Goal: Task Accomplishment & Management: Manage account settings

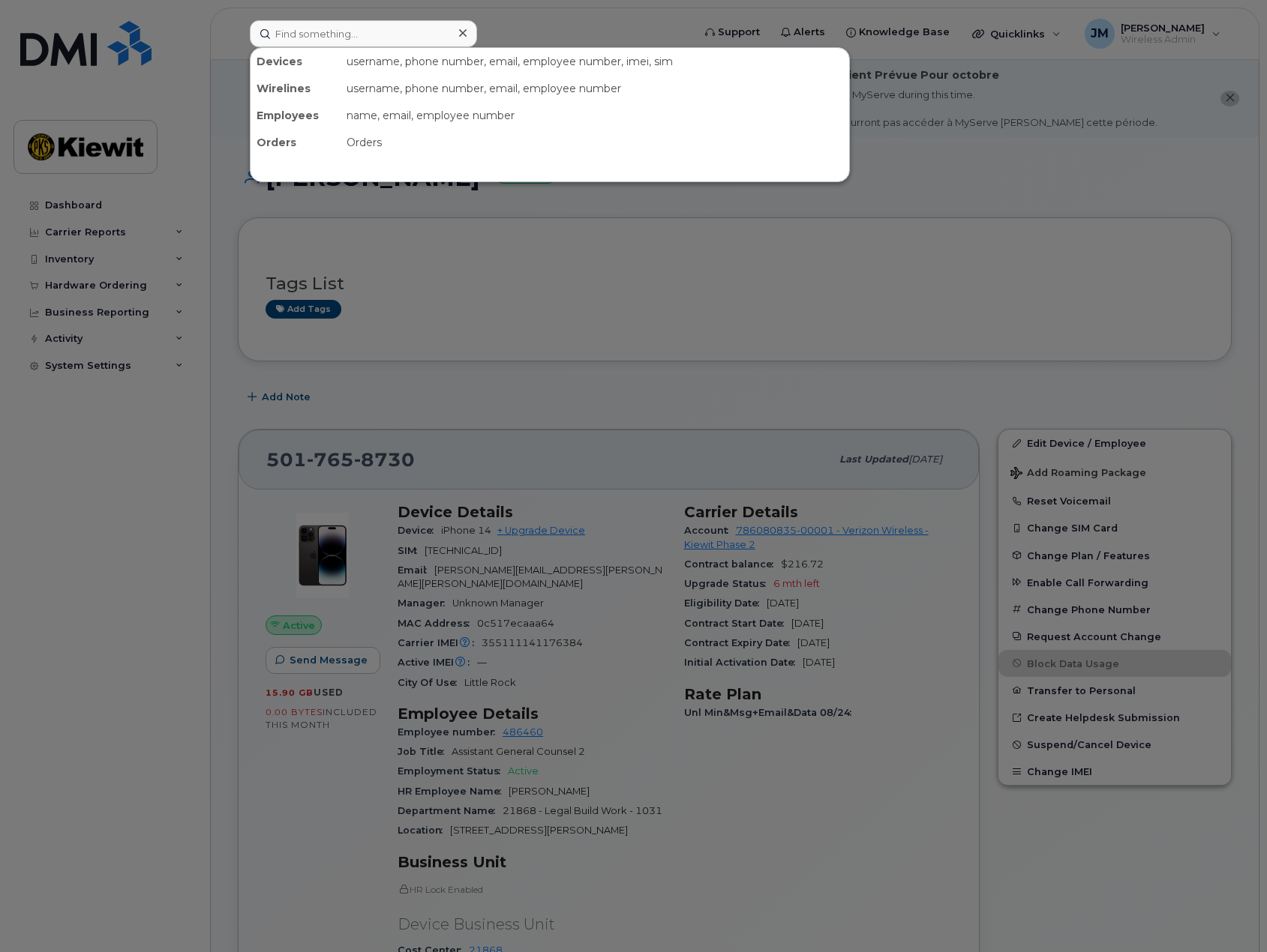
scroll to position [150, 0]
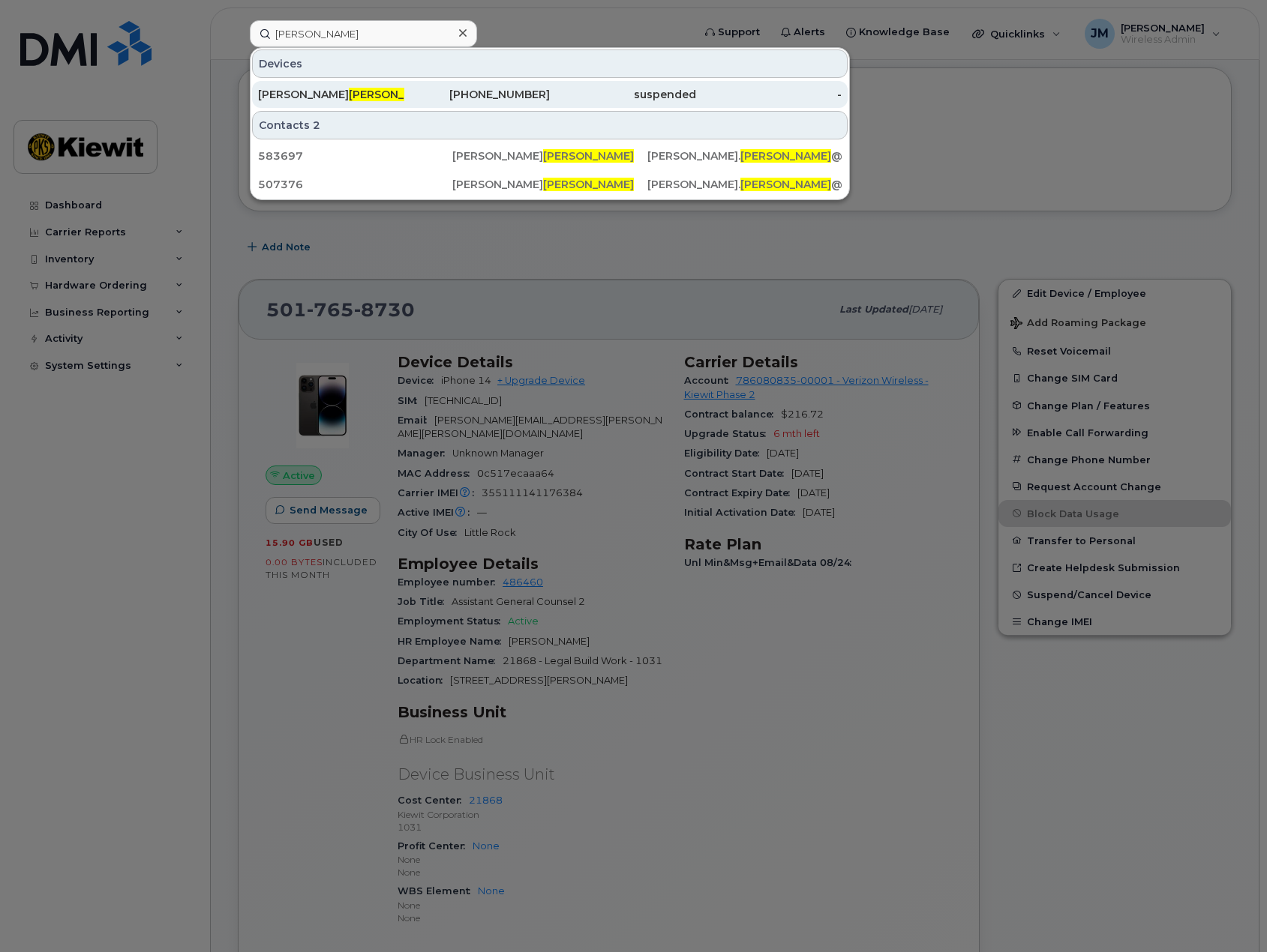
type input "weister"
click at [349, 91] on span "WEISTER" at bounding box center [395, 94] width 91 height 14
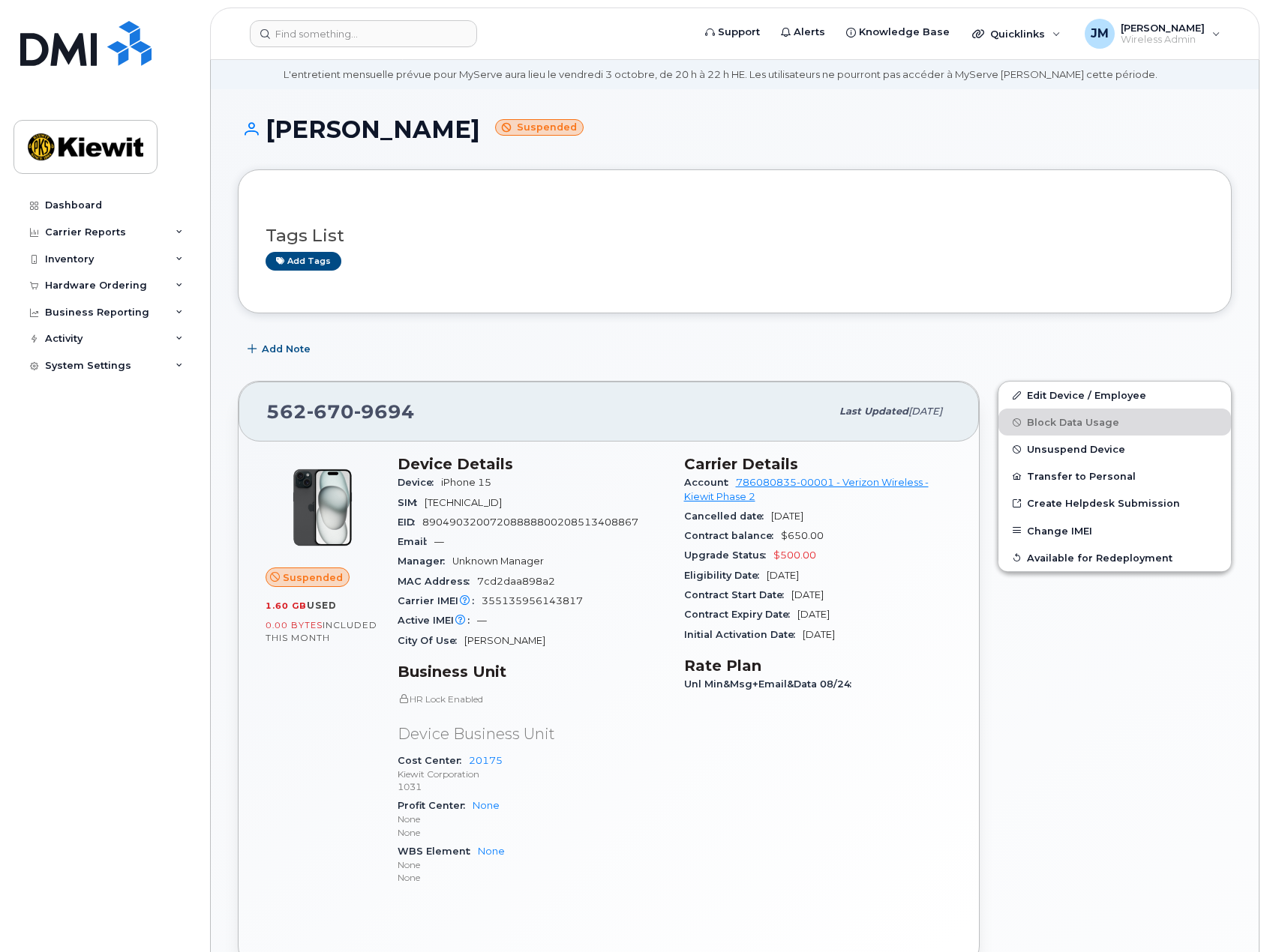
scroll to position [75, 0]
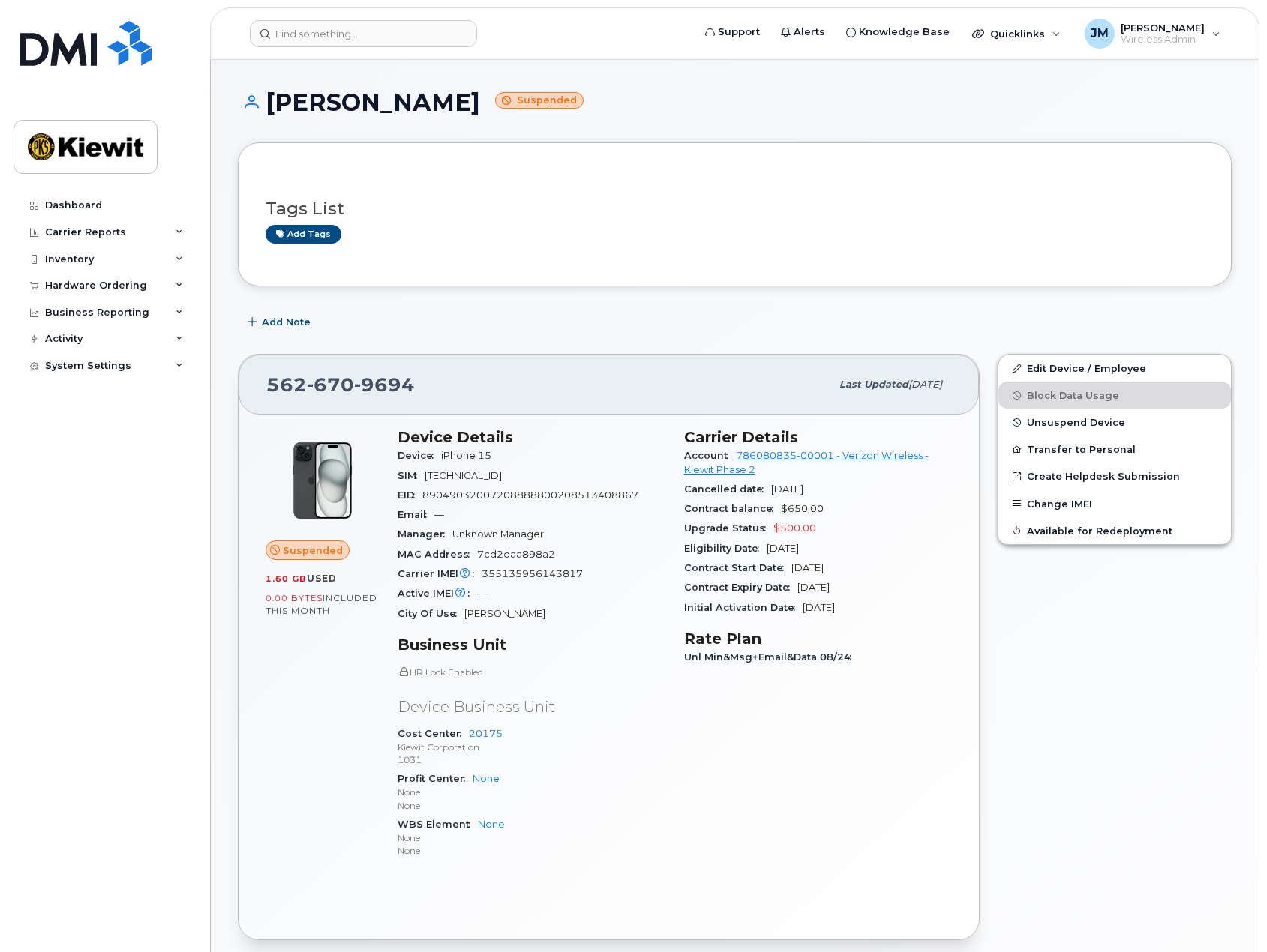
click at [393, 14] on header "Support Alerts Knowledge Base Quicklinks Suspend / Cancel Device Change SIM Car…" at bounding box center [734, 33] width 1049 height 53
click at [384, 25] on input at bounding box center [363, 33] width 227 height 27
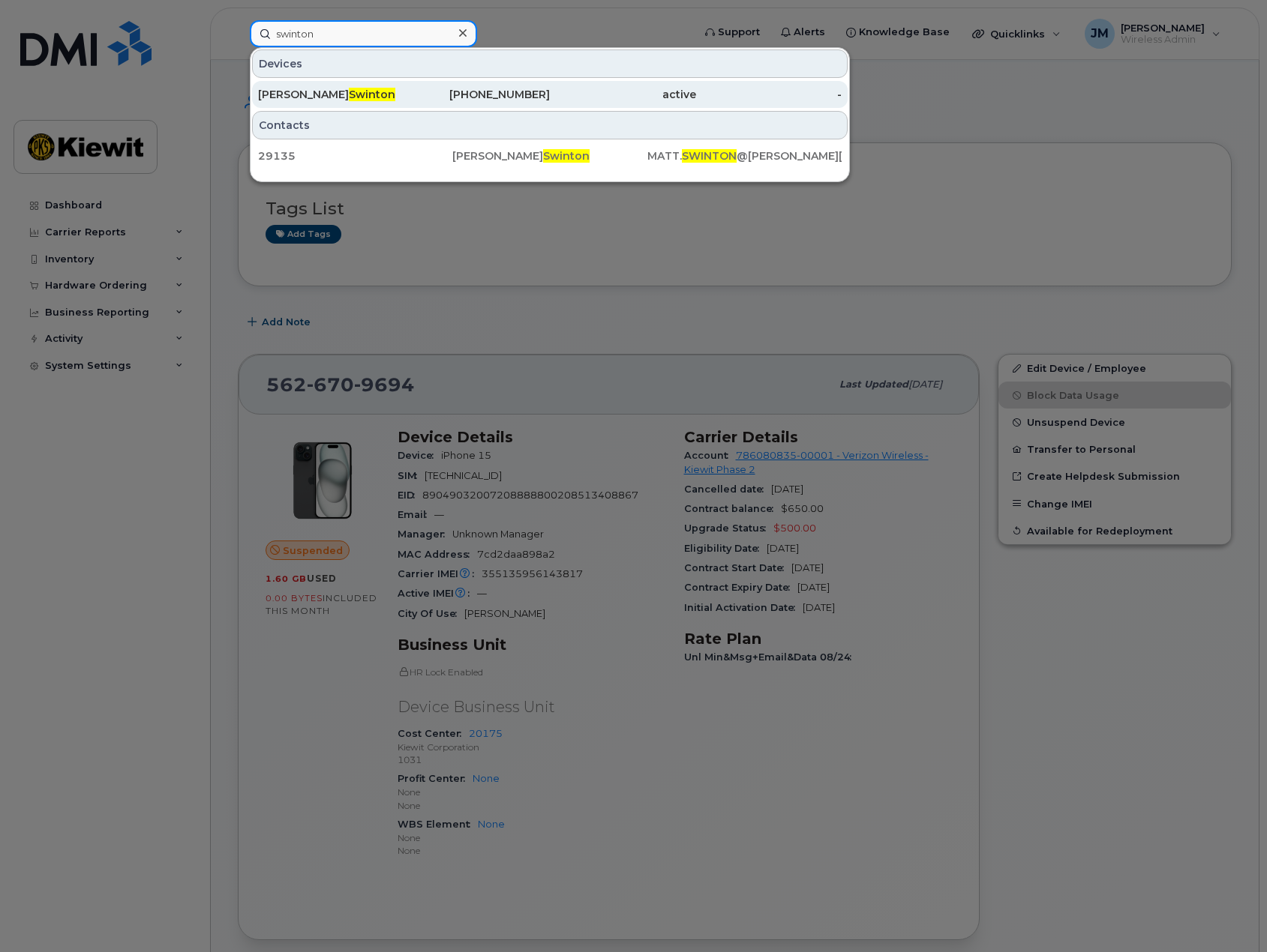
type input "swinton"
click at [350, 95] on div "Matt Swinton" at bounding box center [332, 94] width 146 height 15
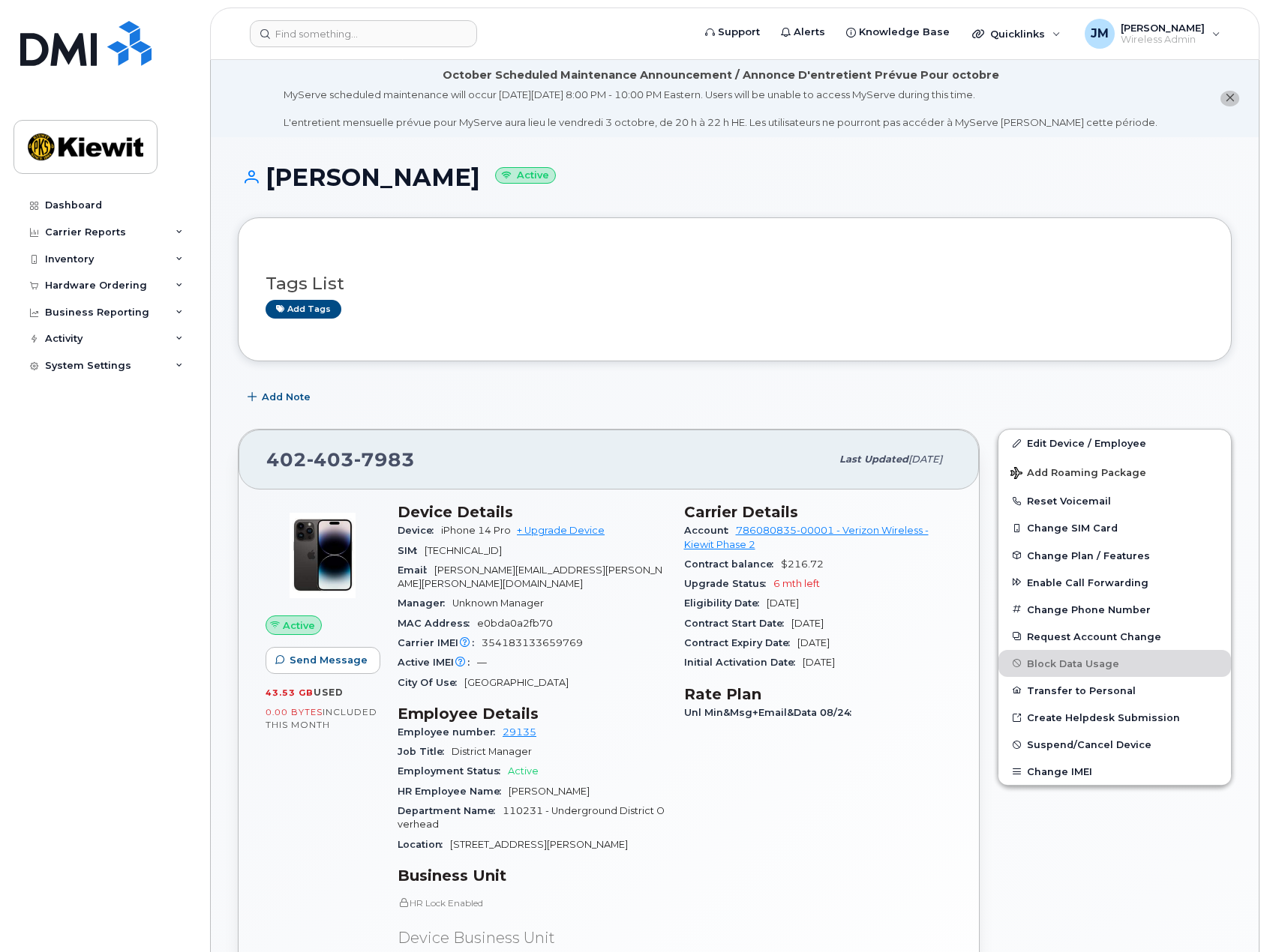
click at [77, 766] on div "Dashboard Carrier Reports Monthly Billing Data Daily Data Pooling Average Costi…" at bounding box center [107, 560] width 185 height 738
click at [341, 44] on input at bounding box center [363, 33] width 227 height 27
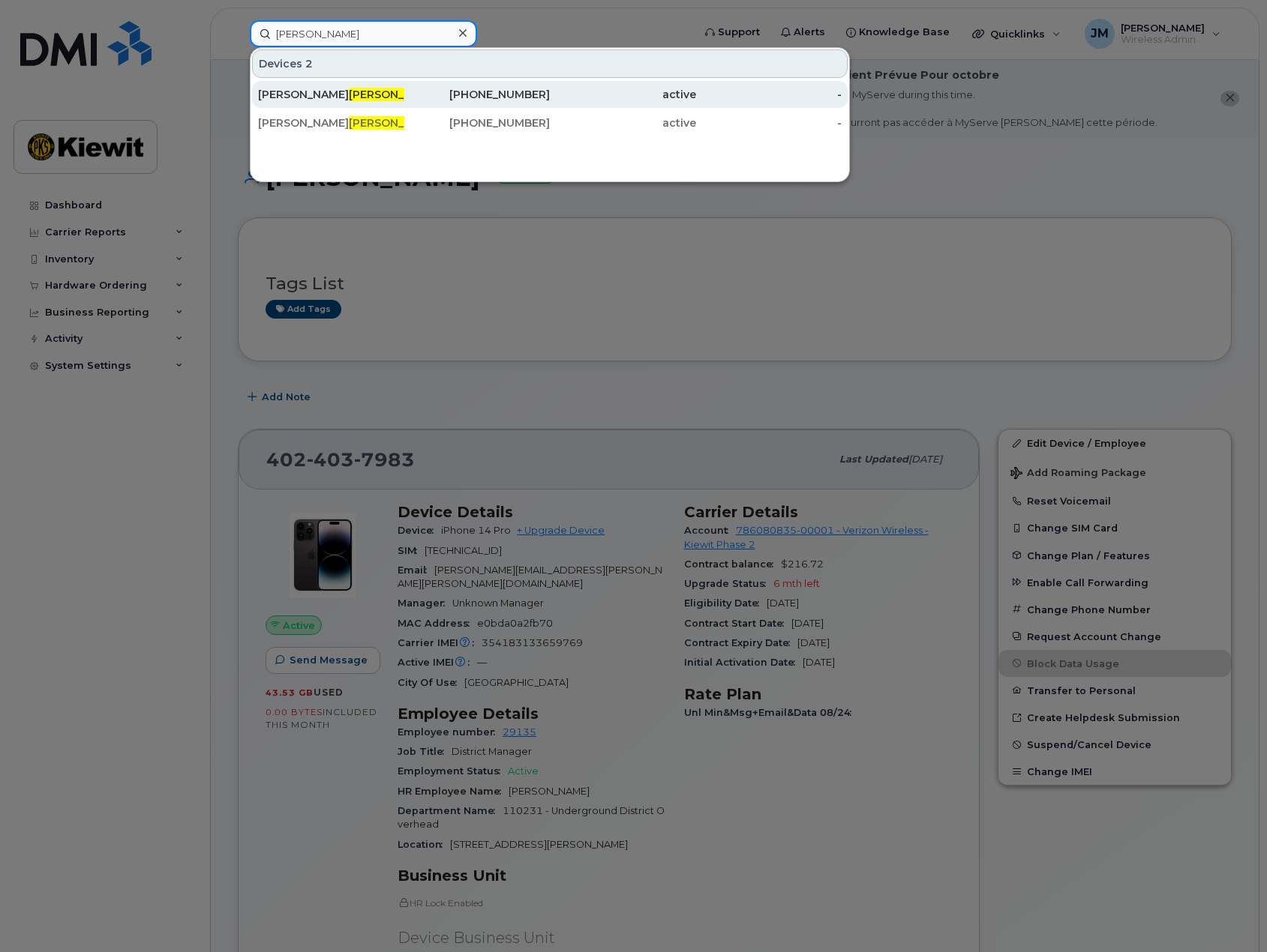
type input "popp"
click at [351, 99] on div "Derek Popp" at bounding box center [332, 94] width 146 height 15
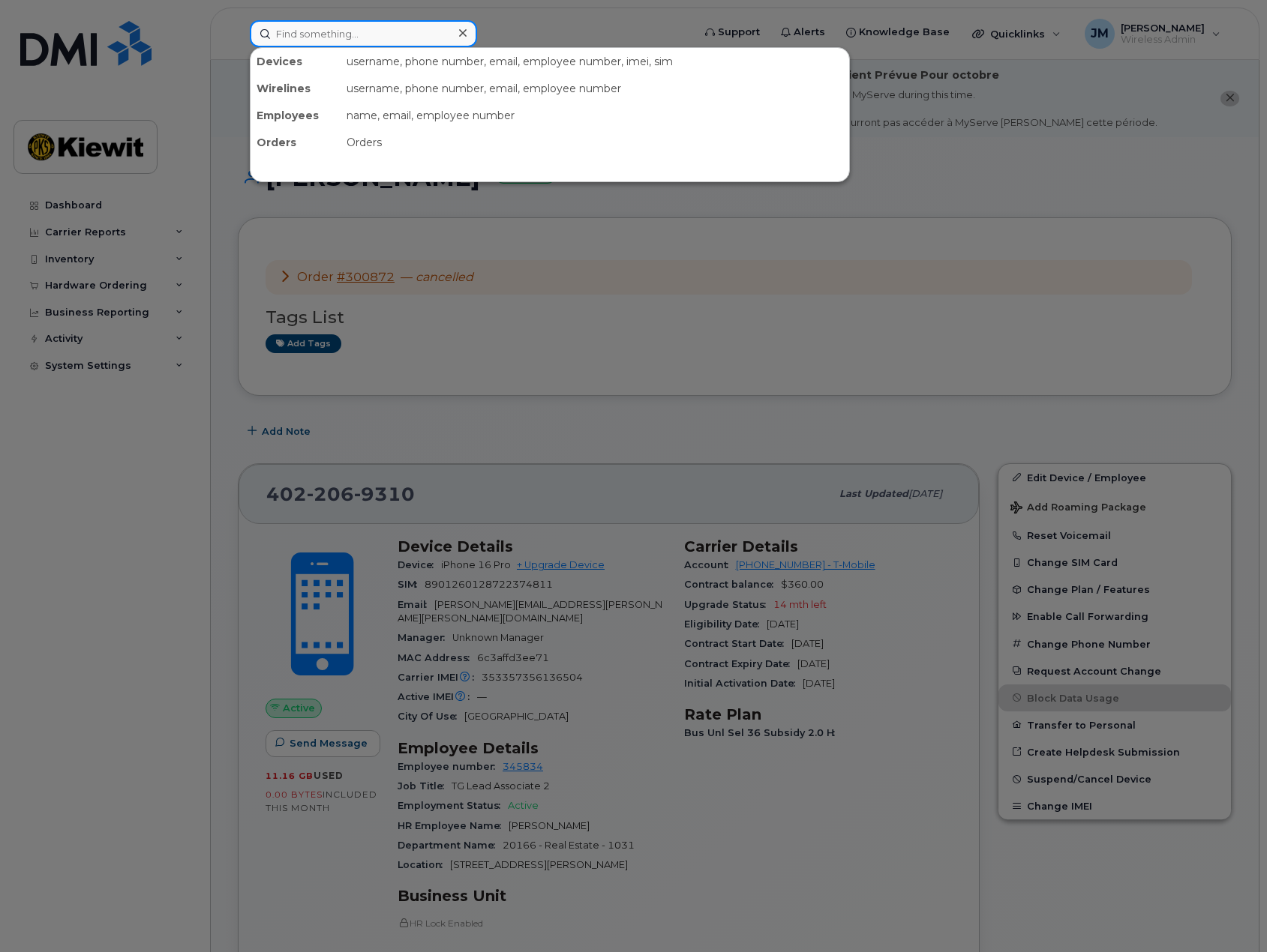
click at [377, 30] on input at bounding box center [363, 33] width 227 height 27
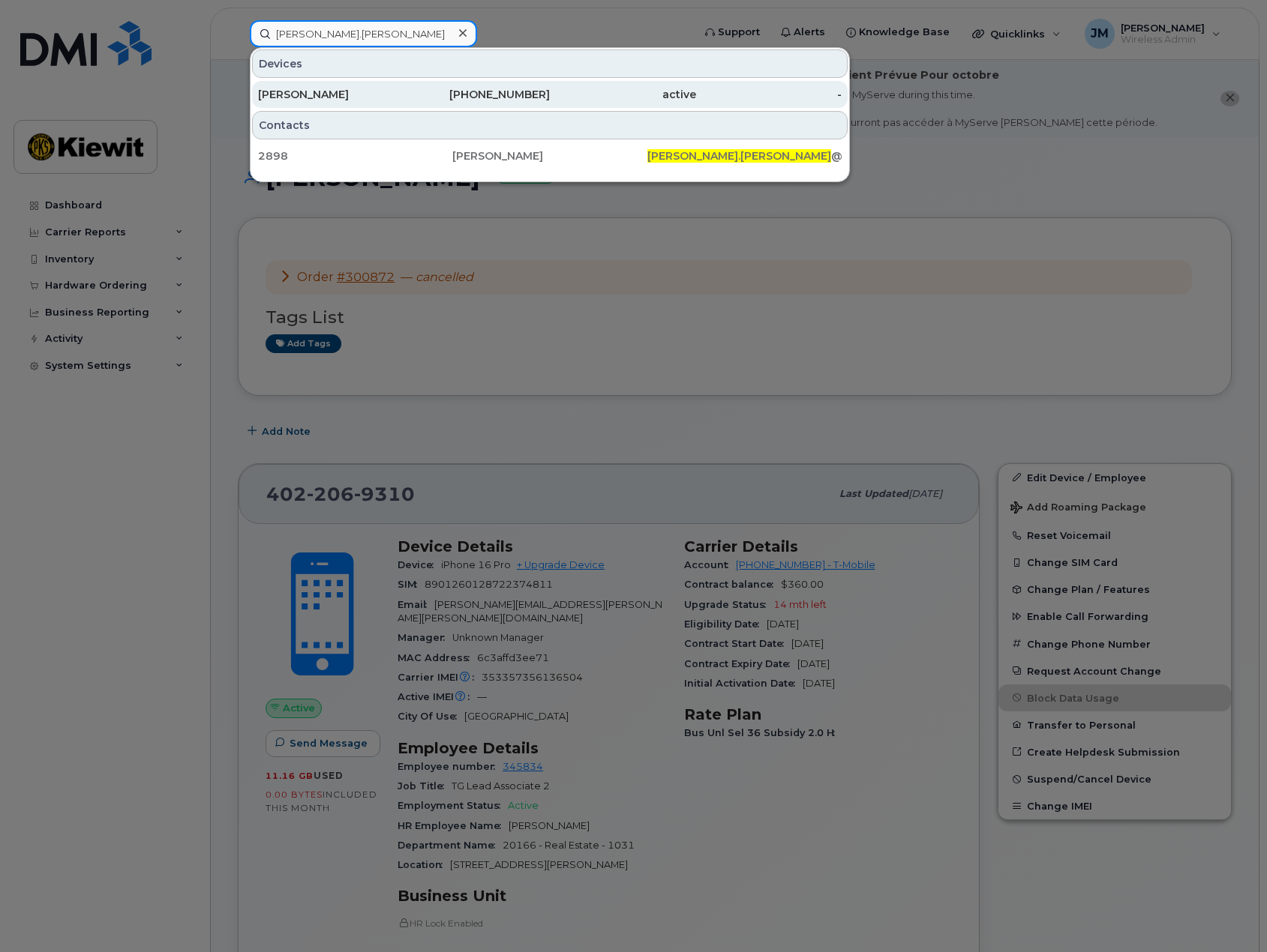
type input "rick.lanoha"
click at [356, 100] on div "[PERSON_NAME]" at bounding box center [332, 94] width 146 height 15
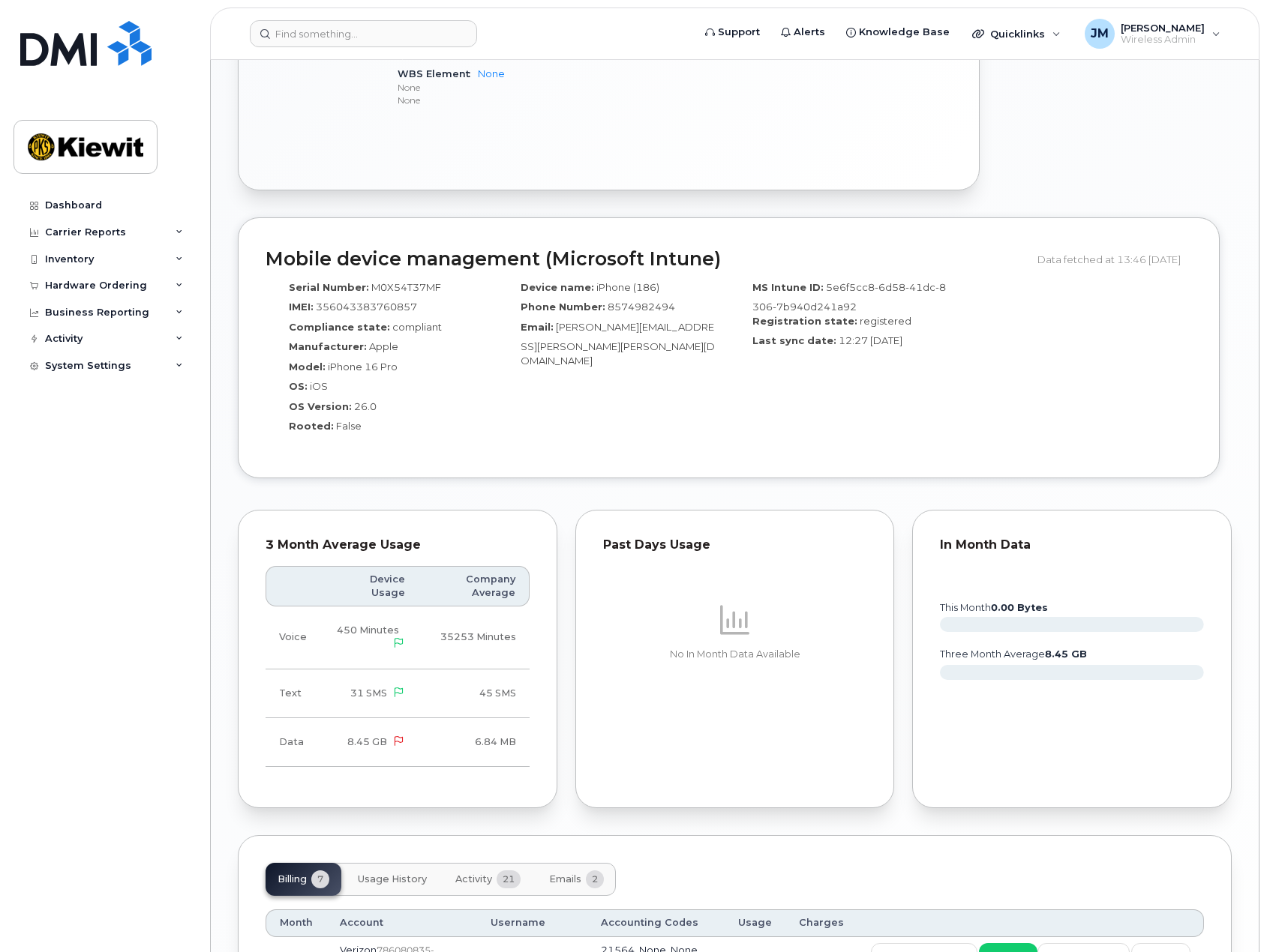
scroll to position [1490, 0]
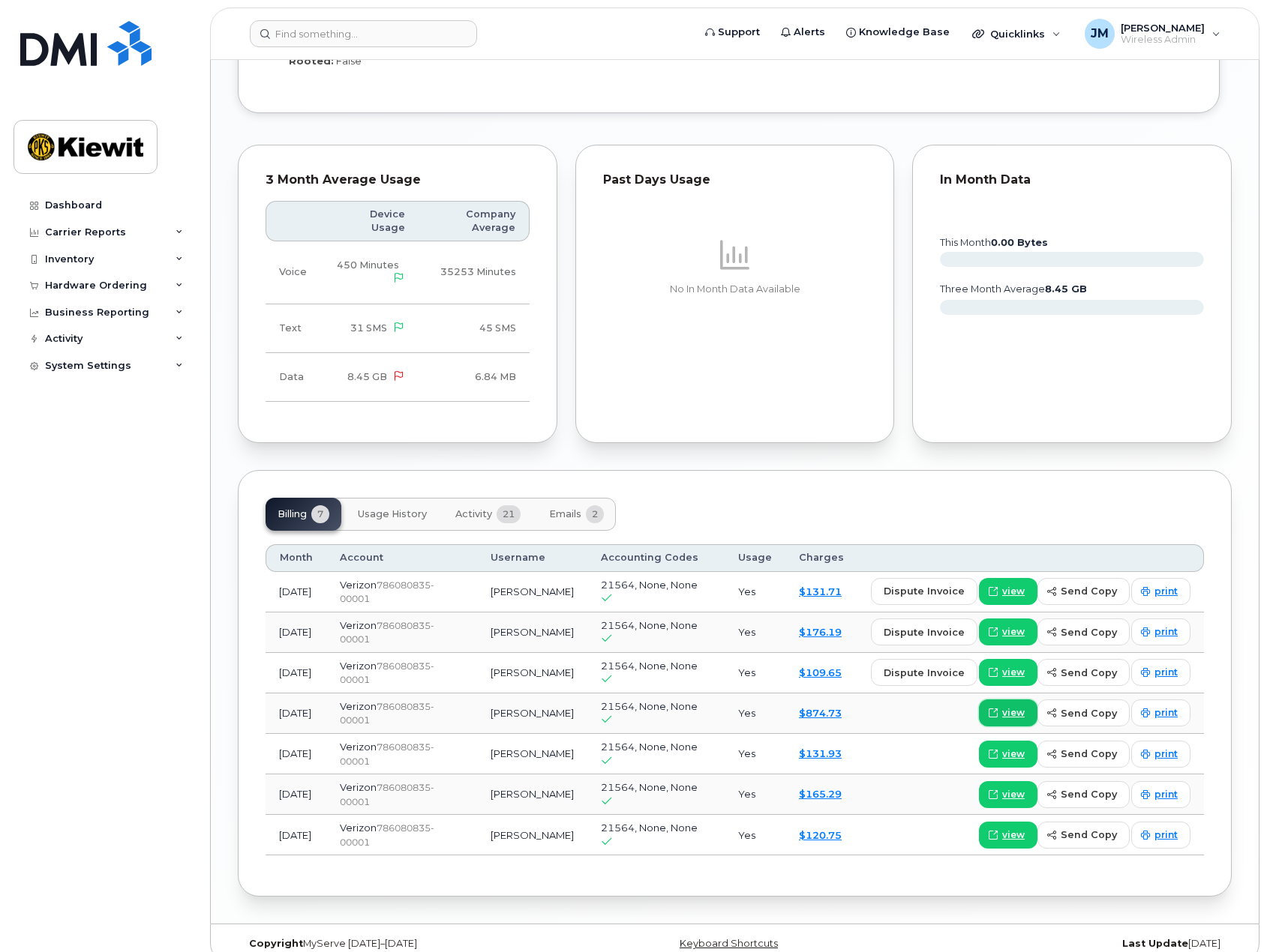
click at [1018, 707] on span "view" at bounding box center [1013, 713] width 22 height 14
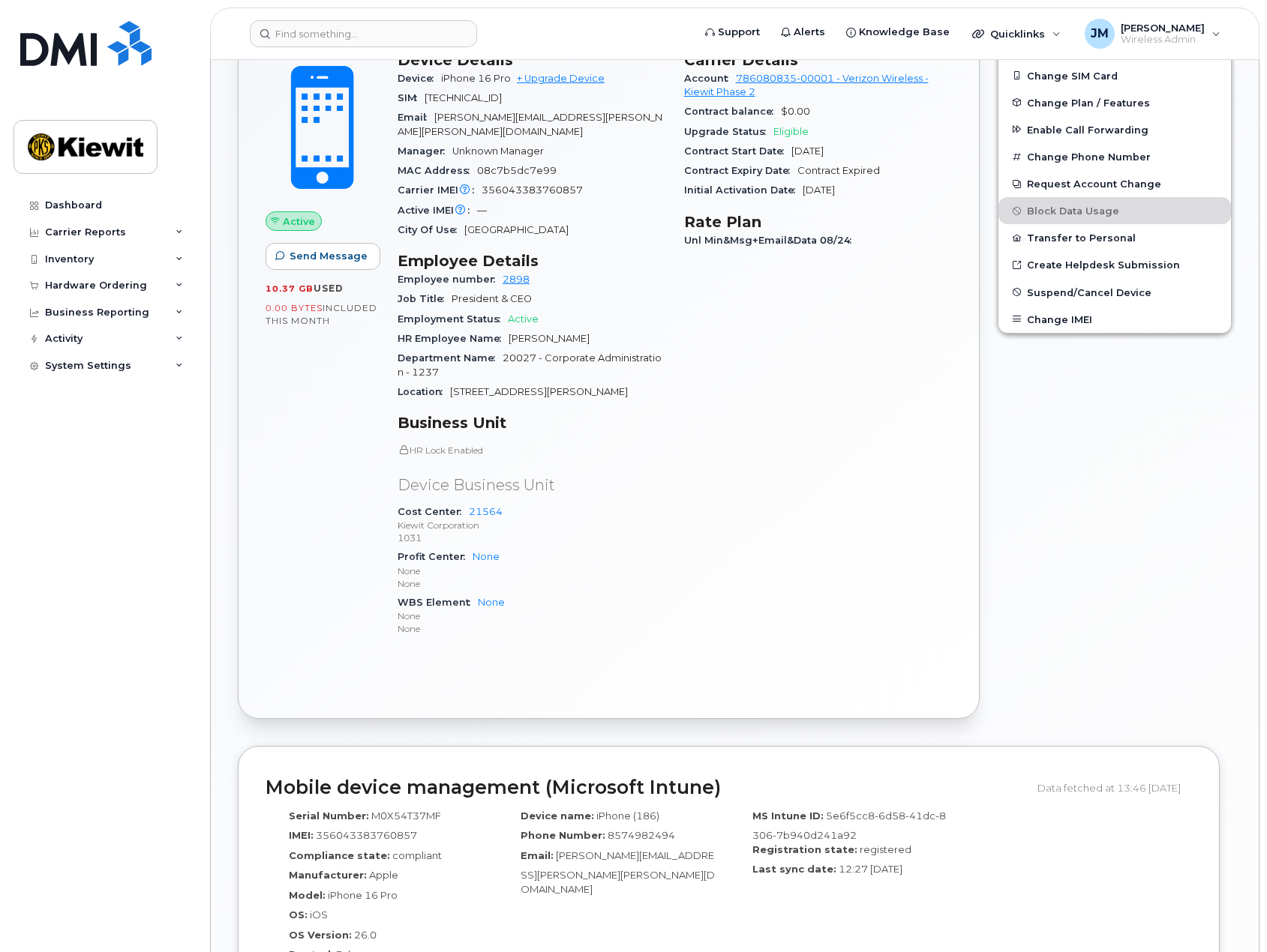
scroll to position [590, 0]
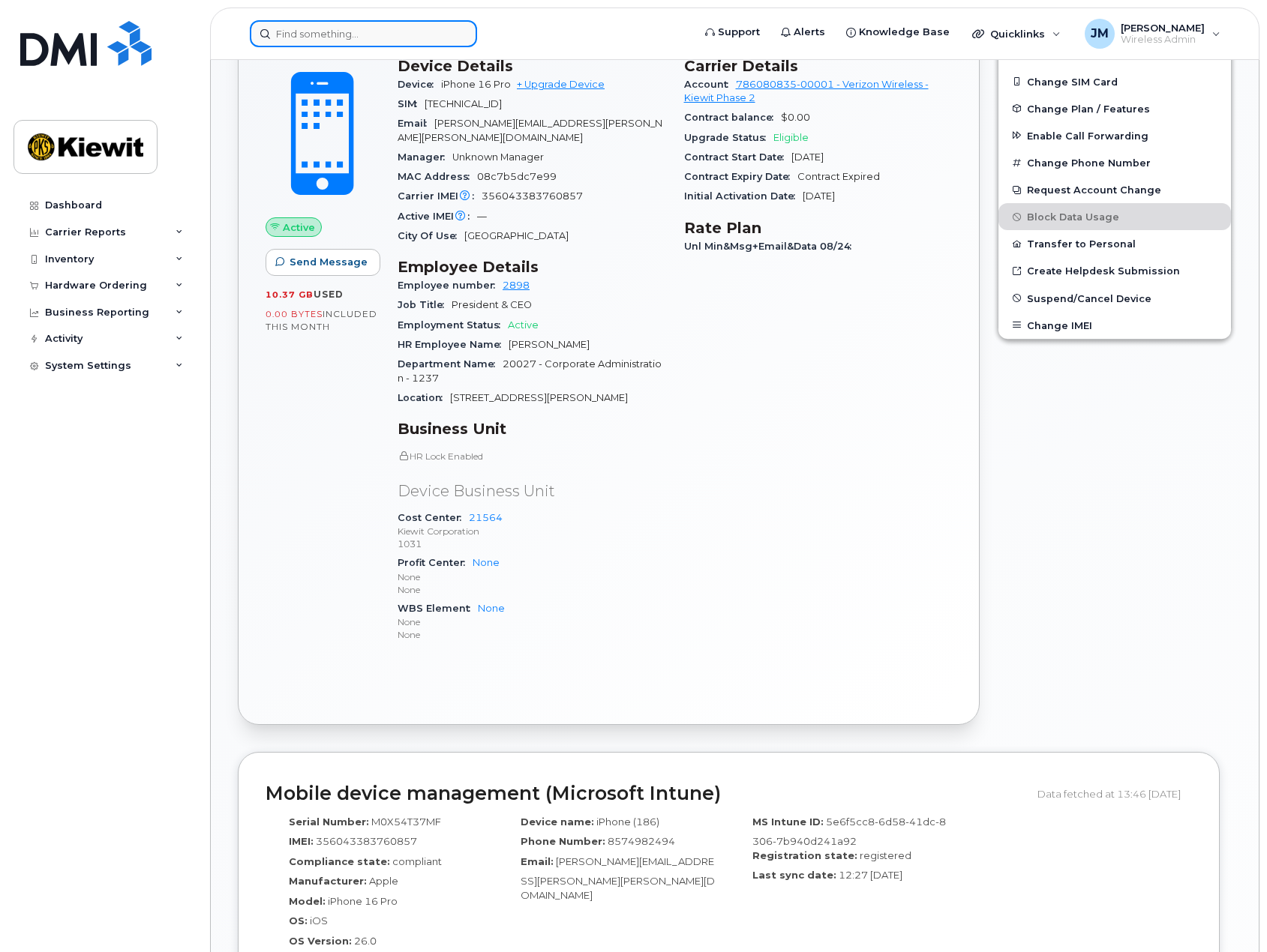
click at [363, 40] on input at bounding box center [363, 33] width 227 height 27
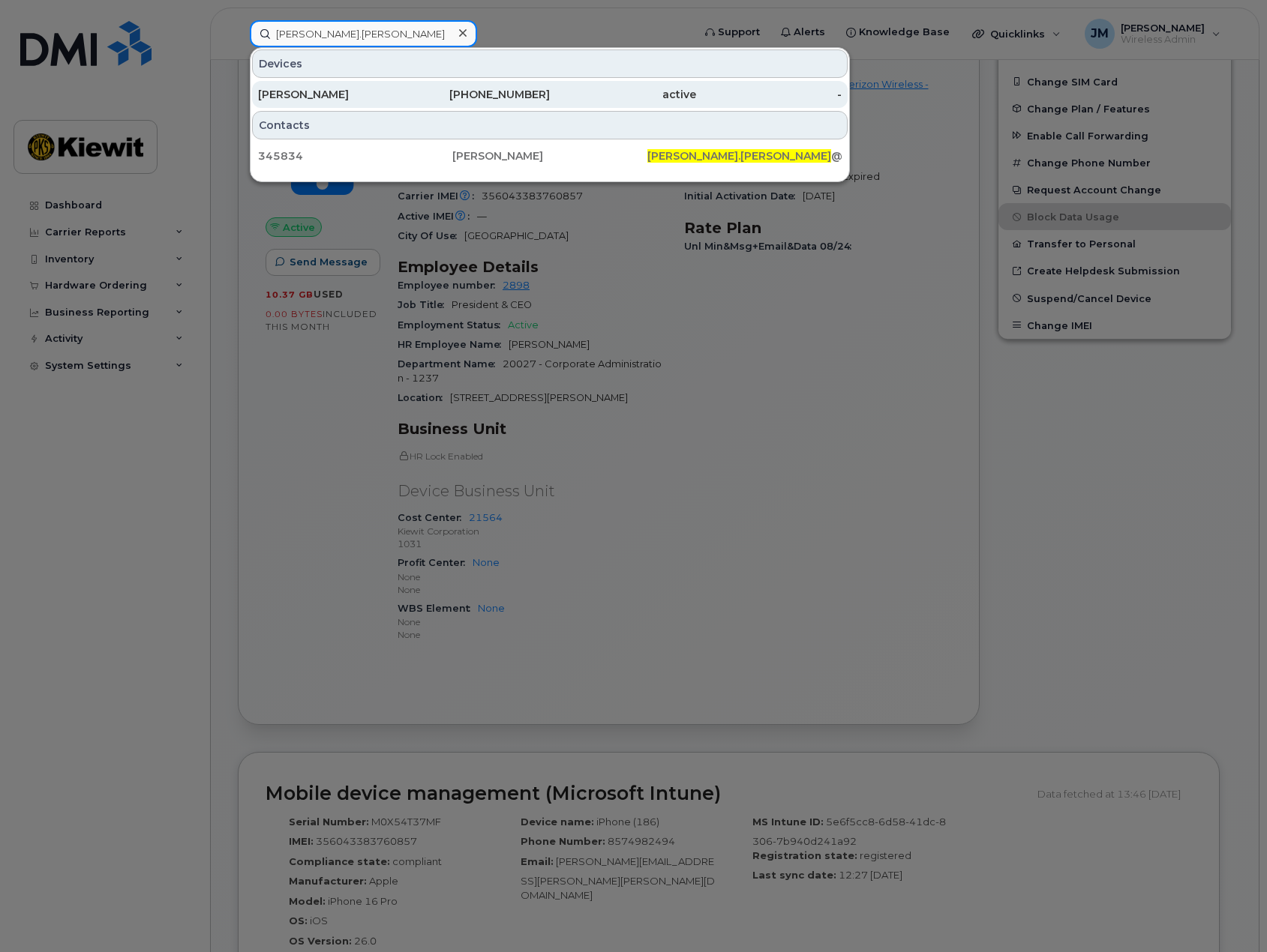
type input "derek.popp"
click at [345, 89] on div "[PERSON_NAME]" at bounding box center [332, 94] width 146 height 15
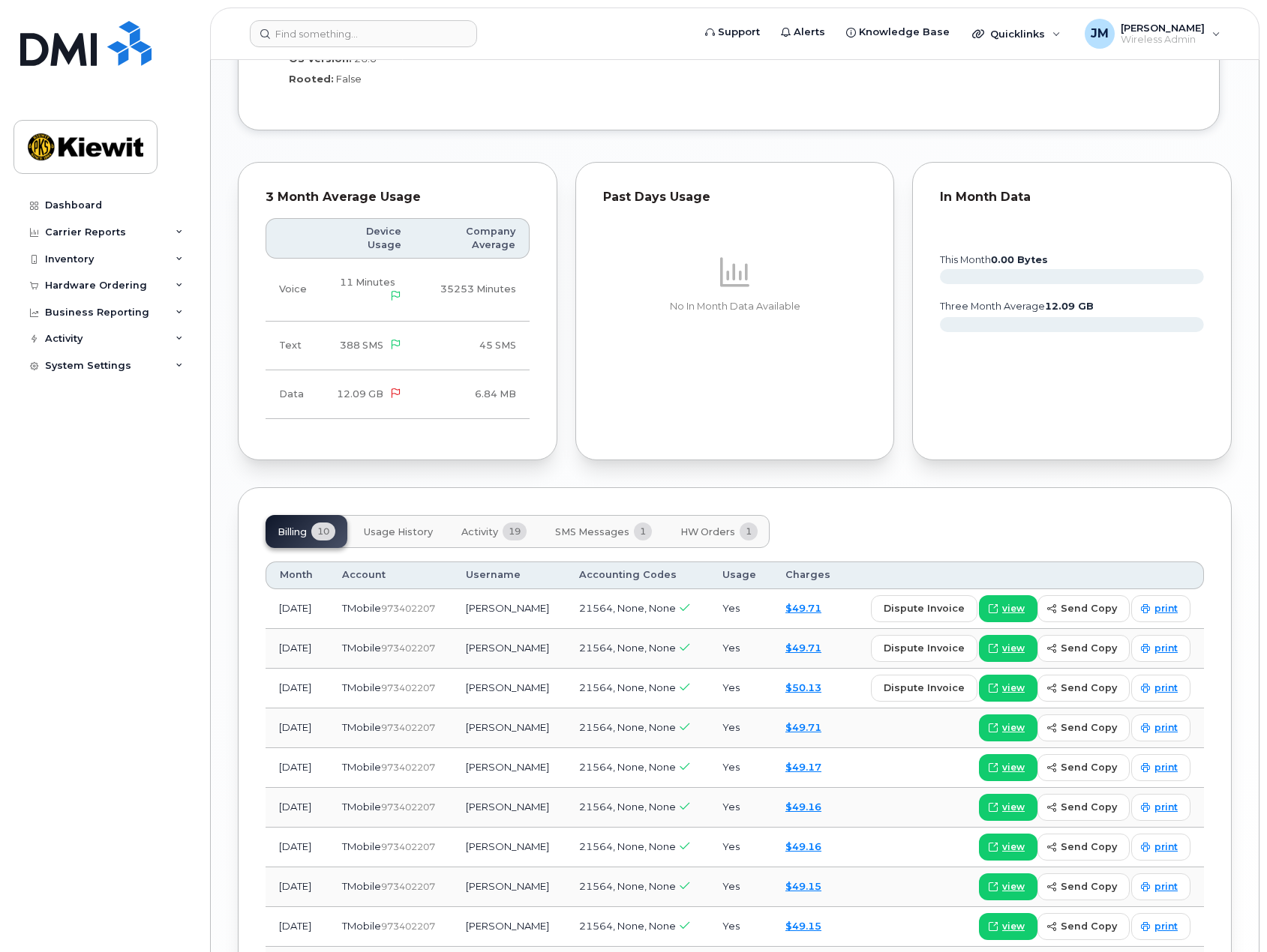
scroll to position [1486, 0]
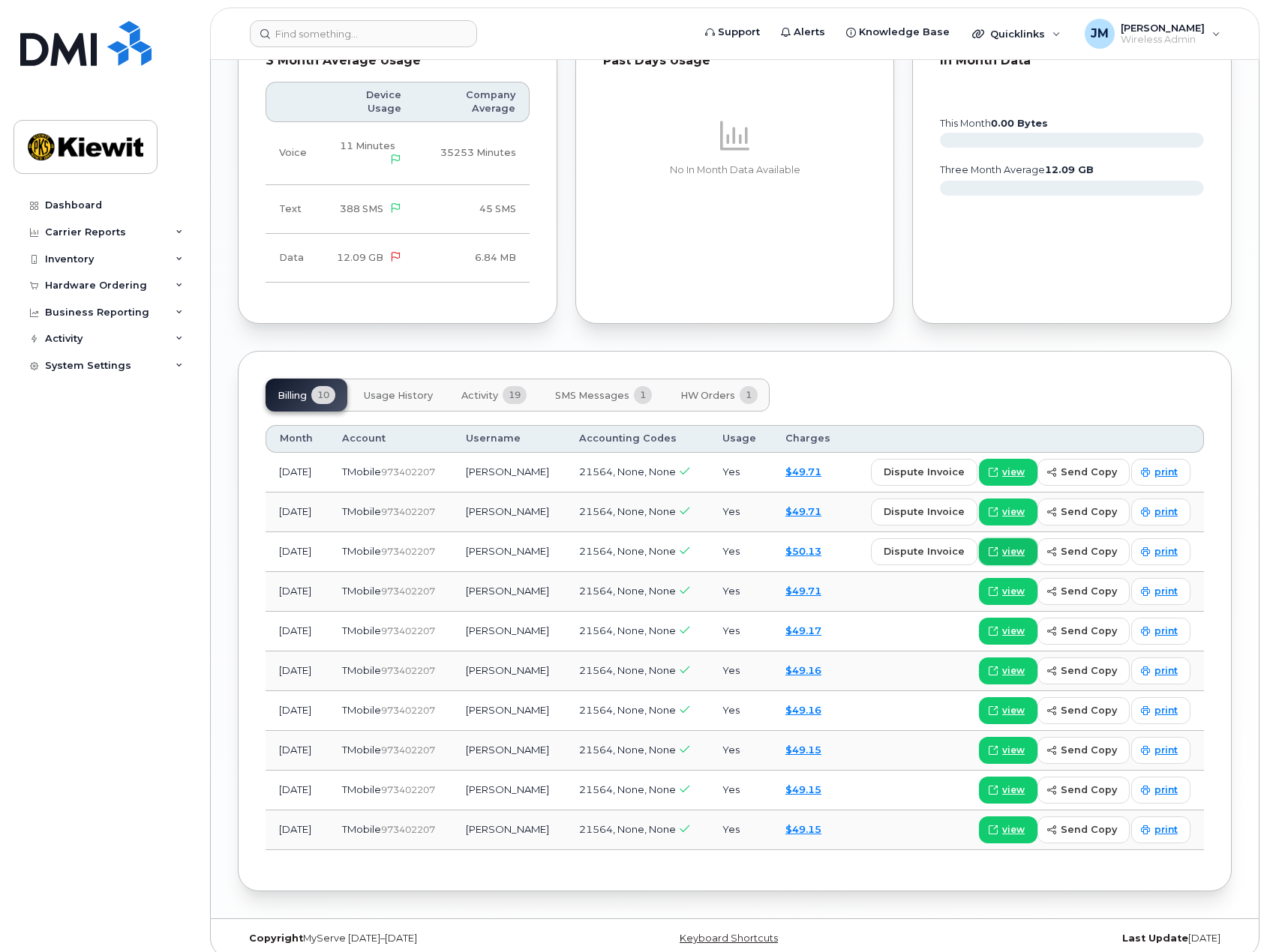
click at [1010, 545] on span "view" at bounding box center [1013, 552] width 22 height 14
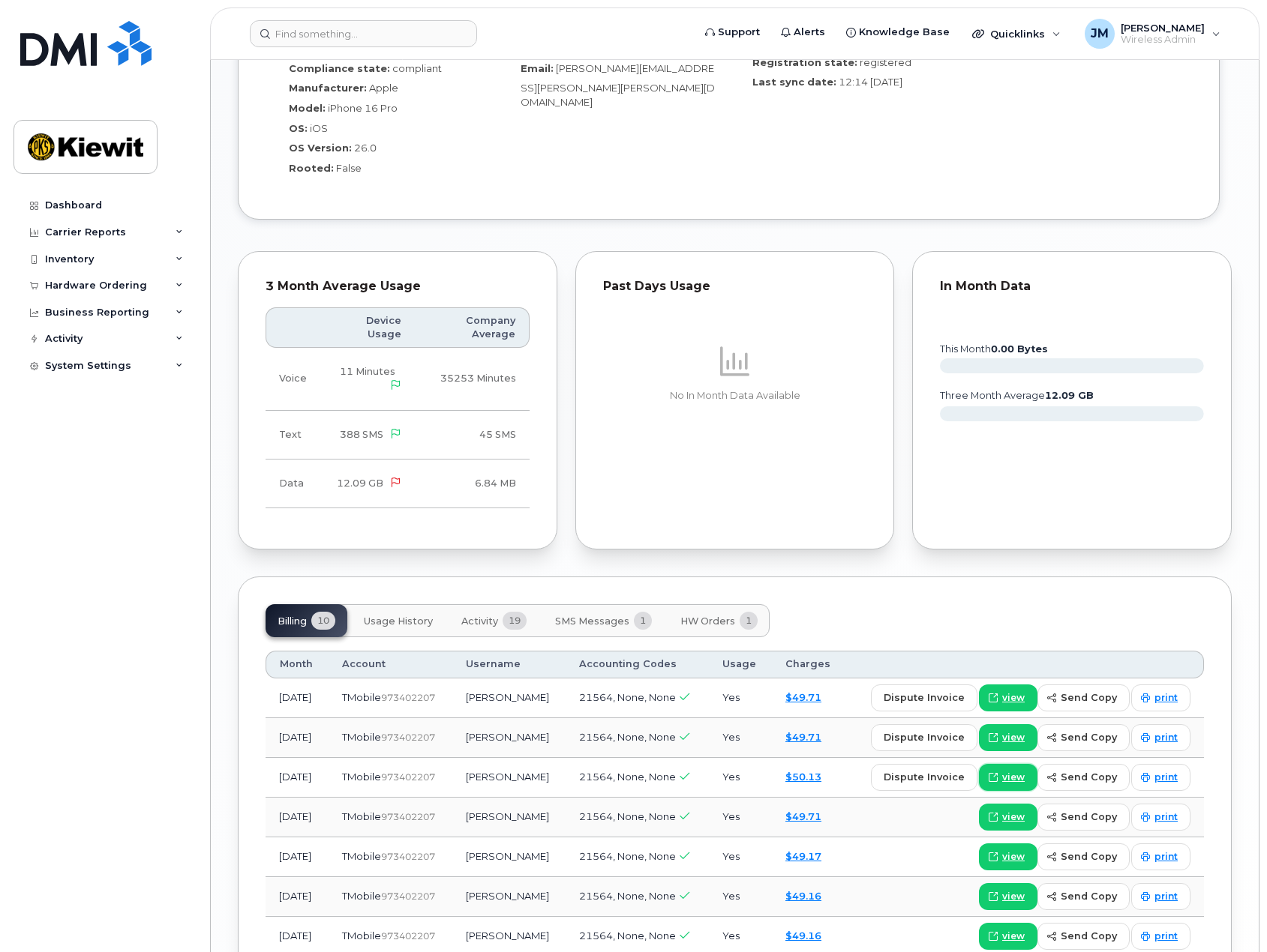
scroll to position [1036, 0]
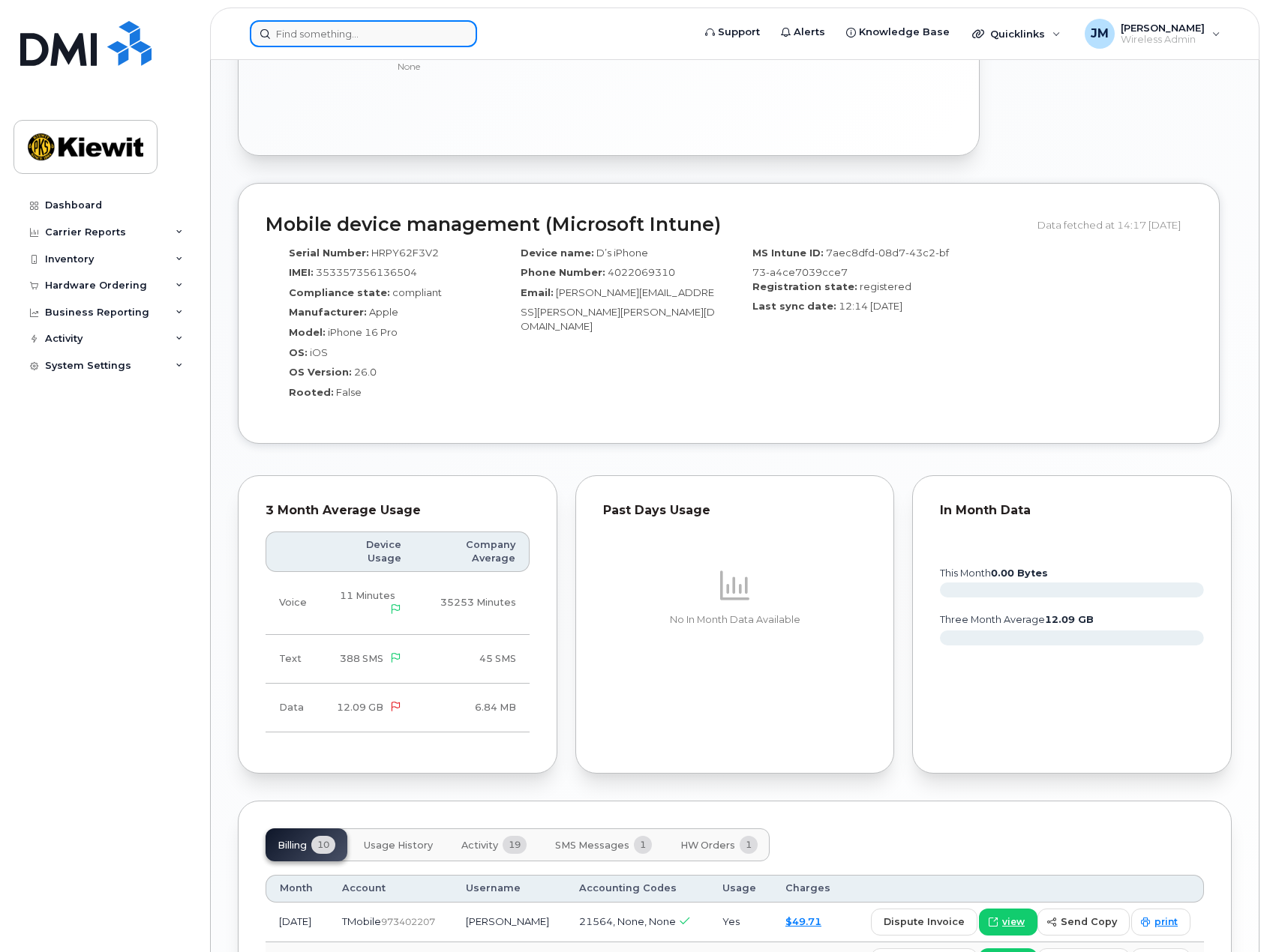
click at [391, 33] on input at bounding box center [363, 33] width 227 height 27
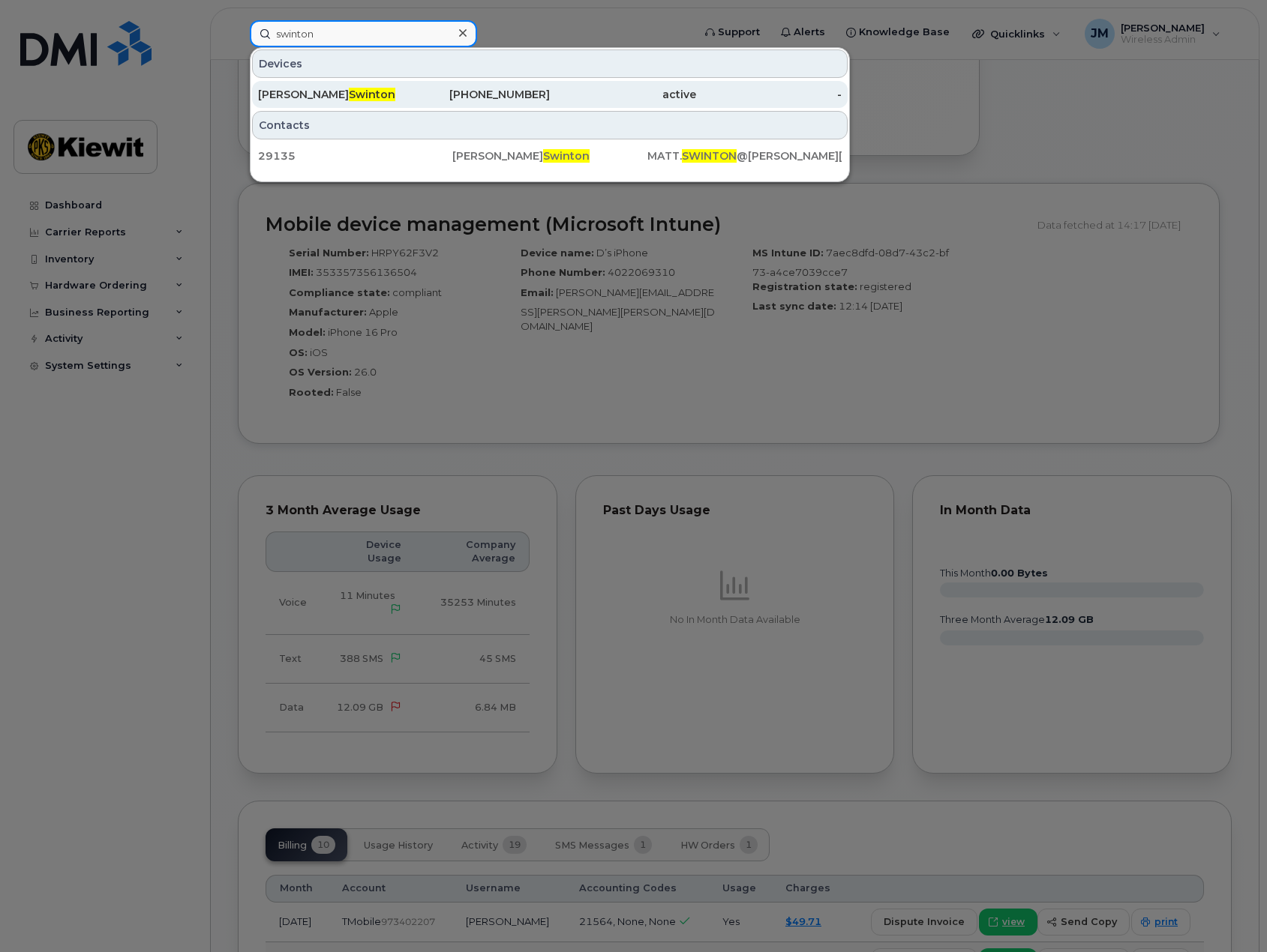
type input "swinton"
click at [349, 98] on span "Swinton" at bounding box center [372, 94] width 46 height 14
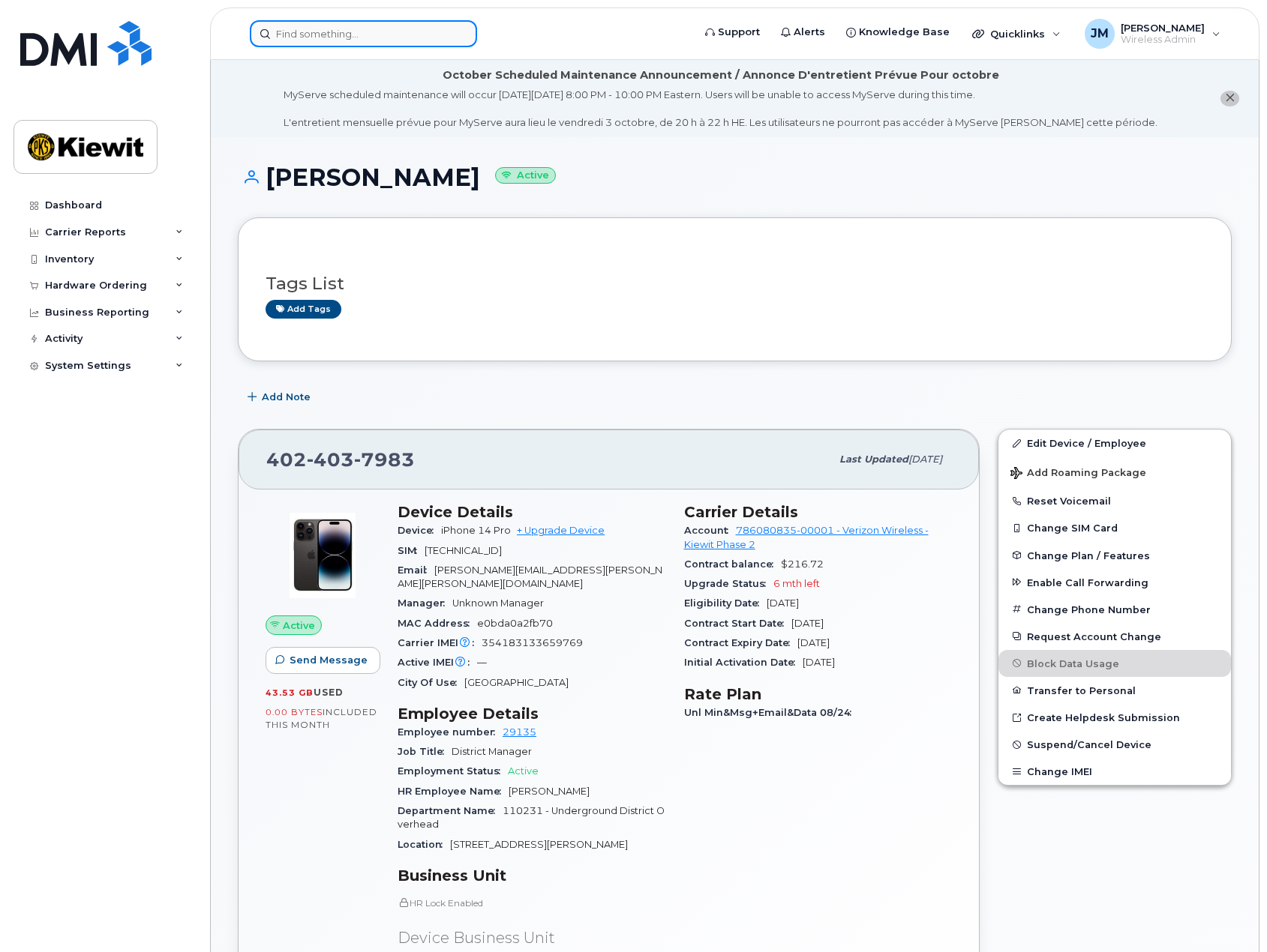
click at [420, 37] on input at bounding box center [363, 33] width 227 height 27
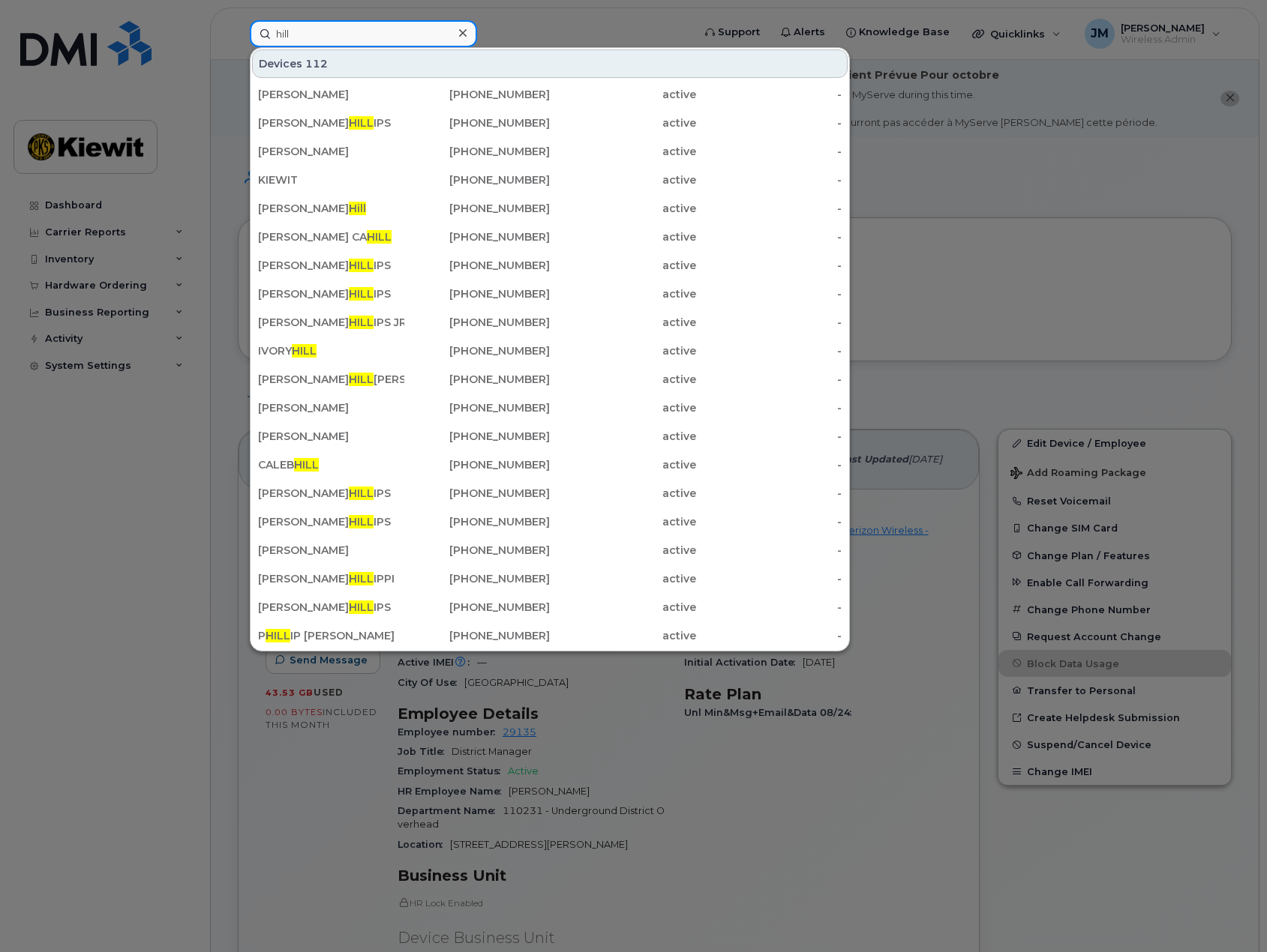
drag, startPoint x: 312, startPoint y: 38, endPoint x: 183, endPoint y: 20, distance: 130.2
click at [238, 30] on div "hill Devices 112 SEAN BROOKINS 913-702-8743 active - JANINE P HILL IPS 985-338-…" at bounding box center [466, 33] width 457 height 27
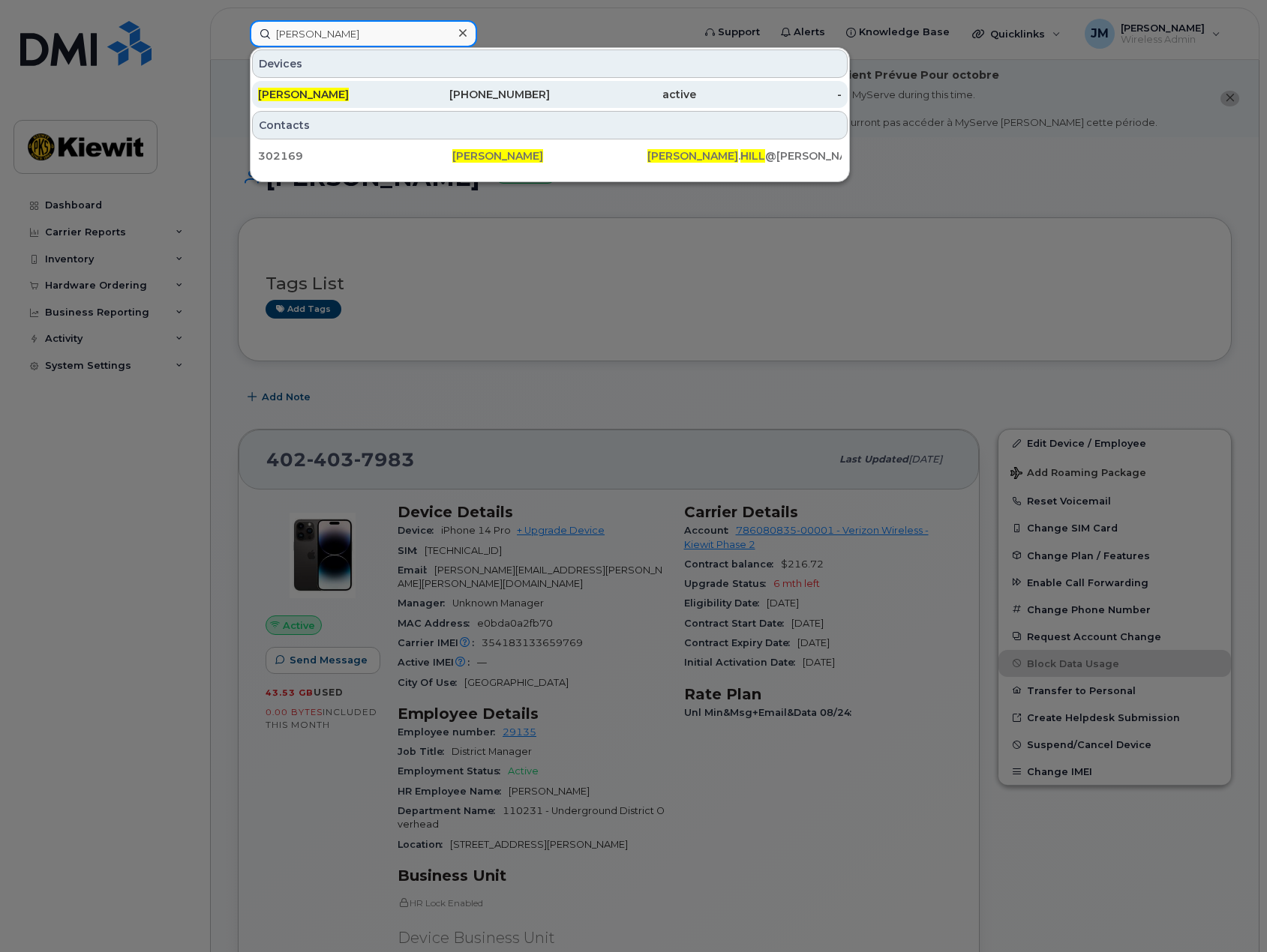
type input "wayne hill"
click at [283, 96] on span "[PERSON_NAME]" at bounding box center [304, 94] width 91 height 14
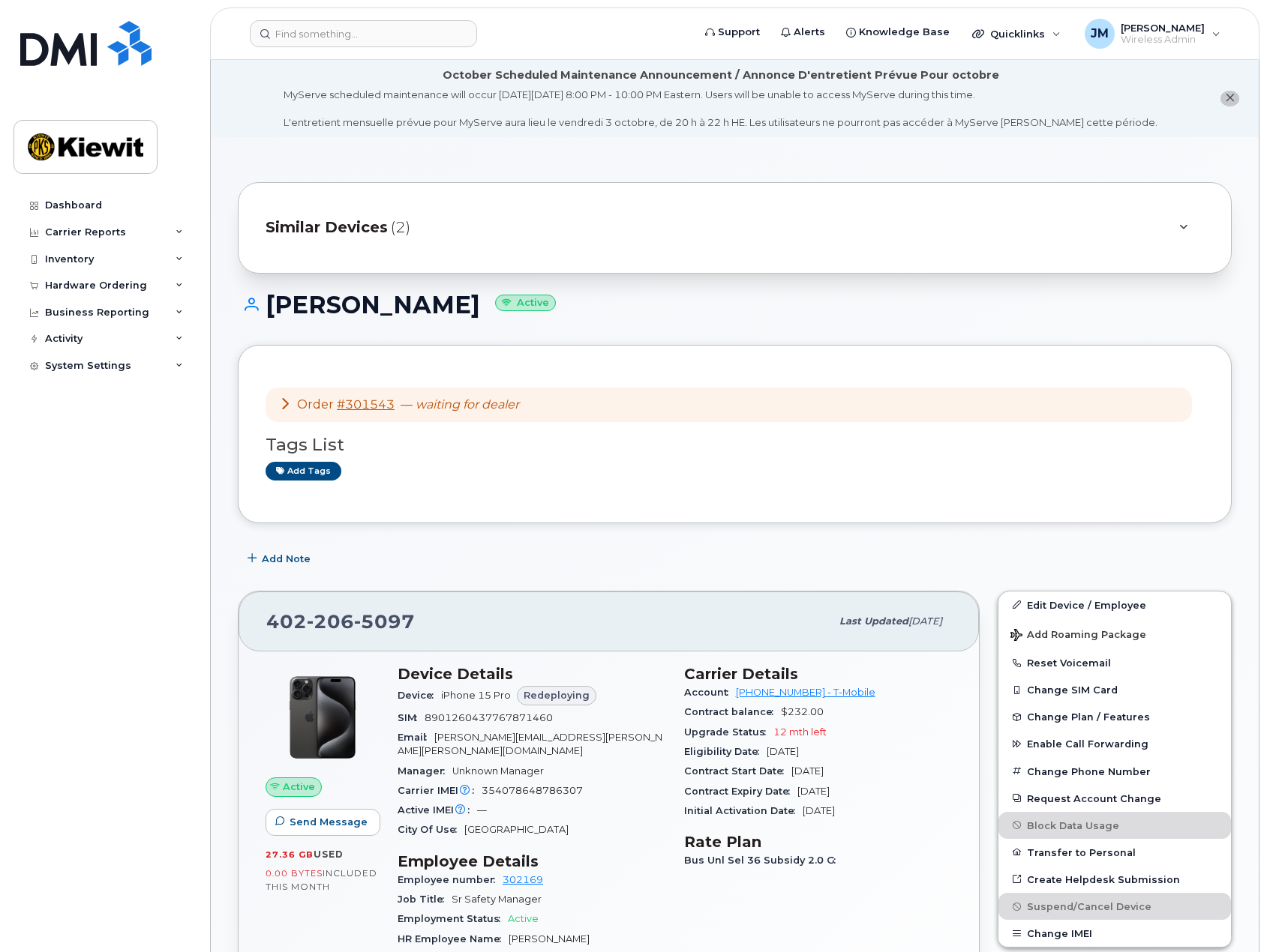
scroll to position [150, 0]
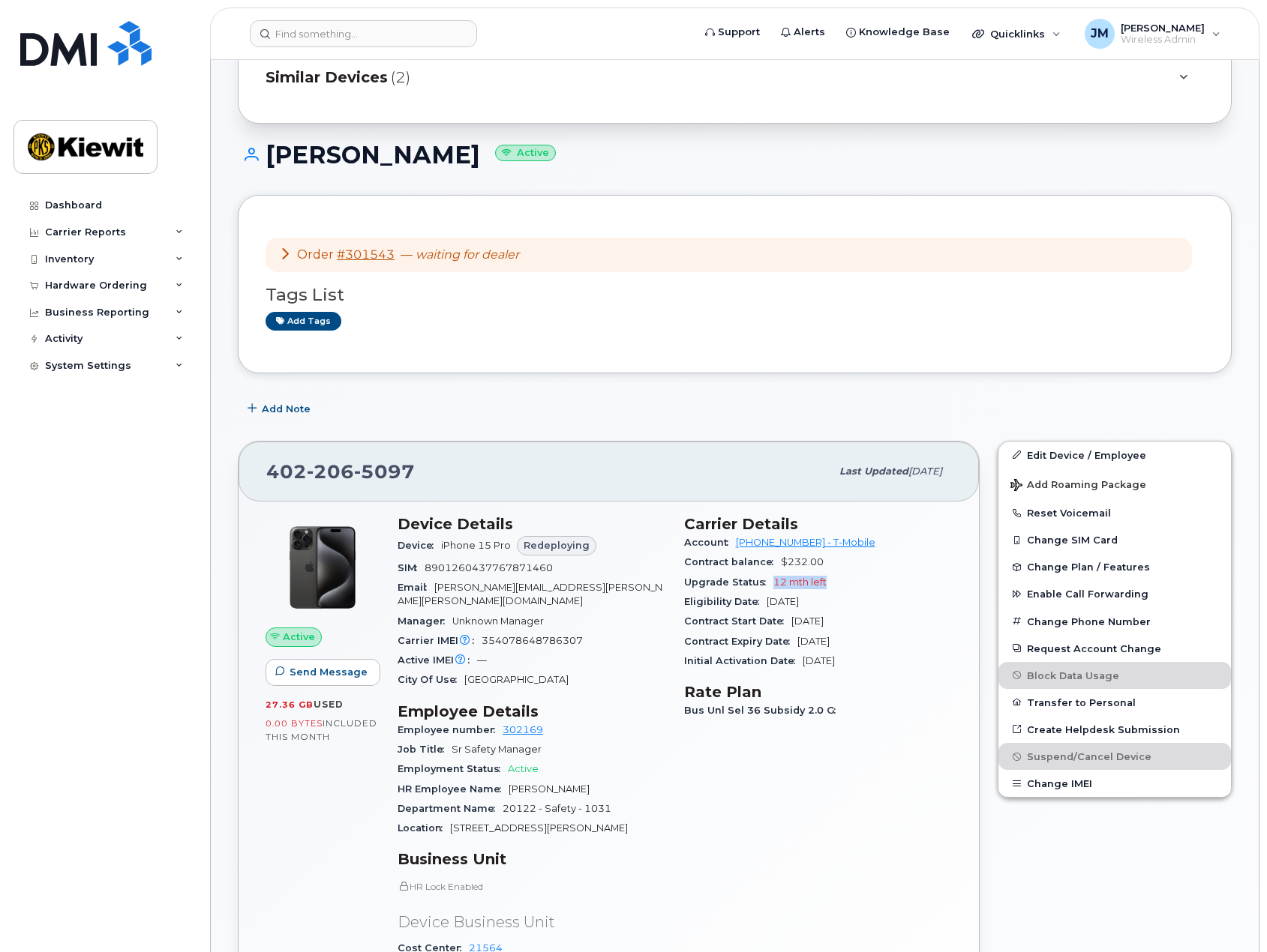
drag, startPoint x: 836, startPoint y: 582, endPoint x: 773, endPoint y: 582, distance: 63.0
click at [773, 582] on div "Upgrade Status 12 mth left" at bounding box center [819, 582] width 269 height 19
click at [639, 636] on div "Carrier IMEI Carrier IMEI is reported during the last billing cycle or change o…" at bounding box center [532, 641] width 269 height 19
click at [400, 25] on input at bounding box center [363, 33] width 227 height 27
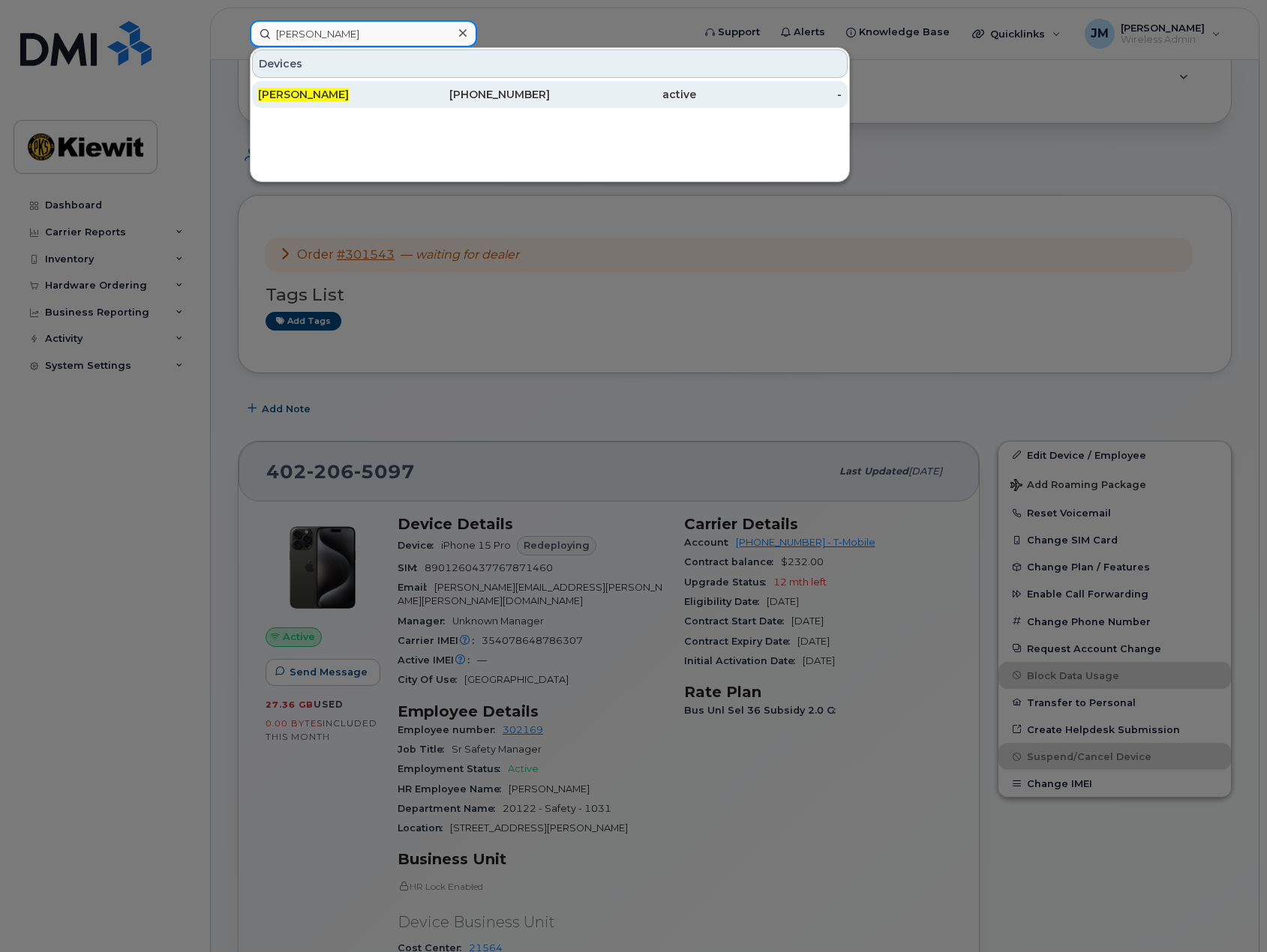
type input "rick lanoha"
click at [336, 97] on div "RICK LANOHA" at bounding box center [332, 94] width 146 height 15
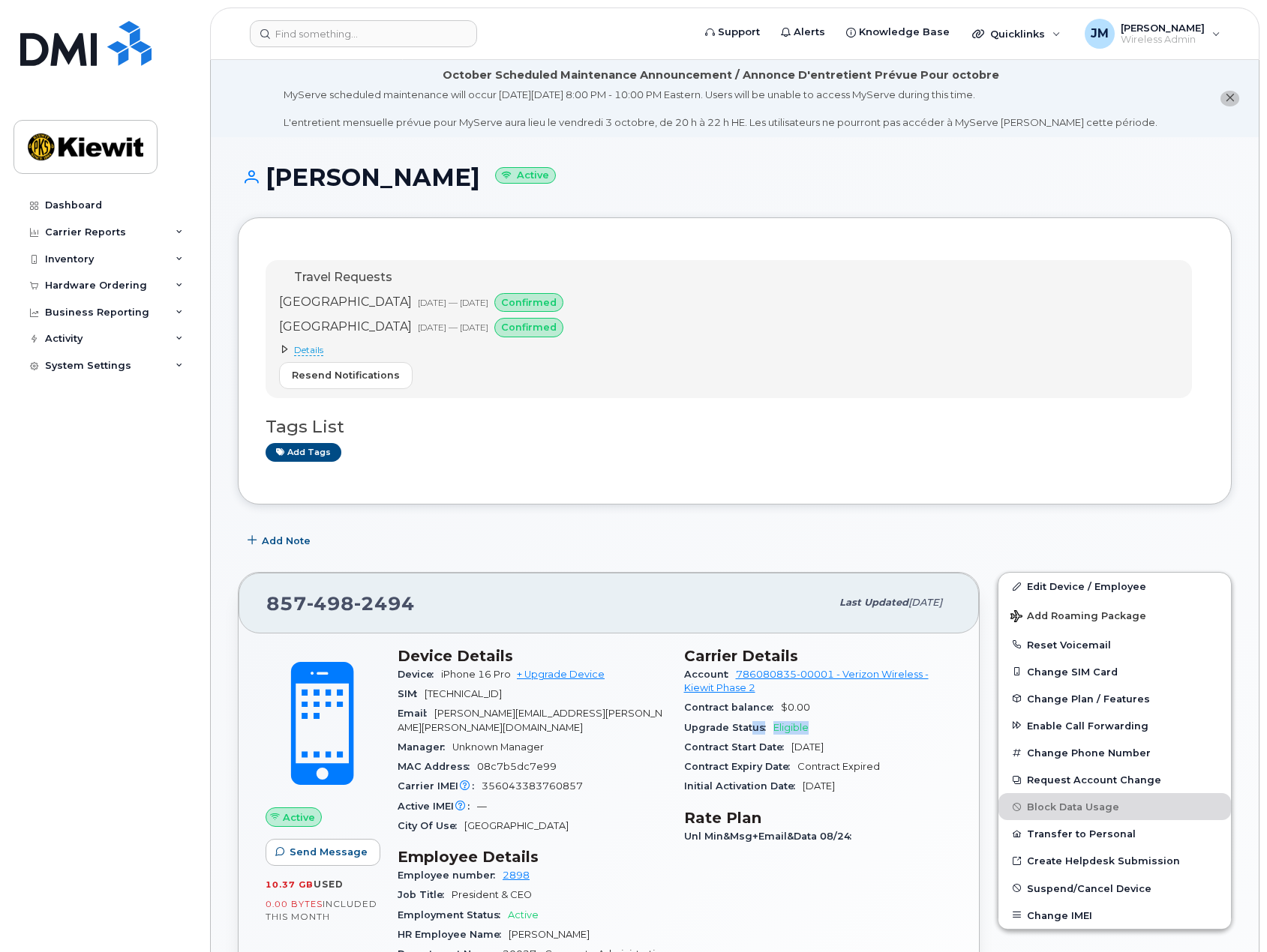
drag, startPoint x: 827, startPoint y: 731, endPoint x: 751, endPoint y: 732, distance: 76.0
click at [751, 732] on div "Upgrade Status Eligible" at bounding box center [819, 728] width 269 height 19
click at [374, 21] on header "Support Alerts Knowledge Base Quicklinks Suspend / Cancel Device Change SIM Car…" at bounding box center [734, 33] width 1049 height 53
click at [376, 26] on input at bounding box center [363, 33] width 227 height 27
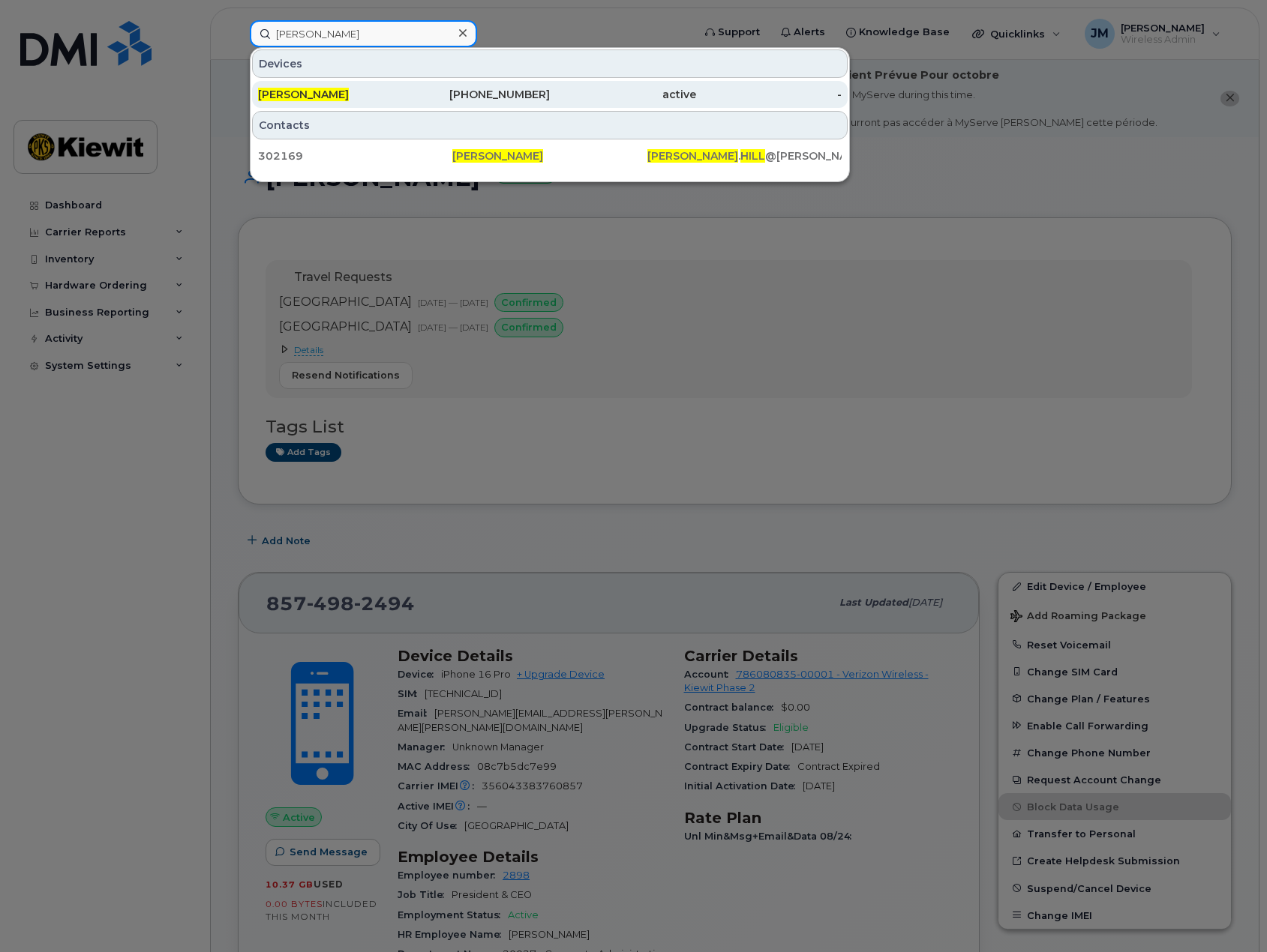
type input "[PERSON_NAME]"
click at [349, 90] on div "[PERSON_NAME]" at bounding box center [332, 94] width 146 height 15
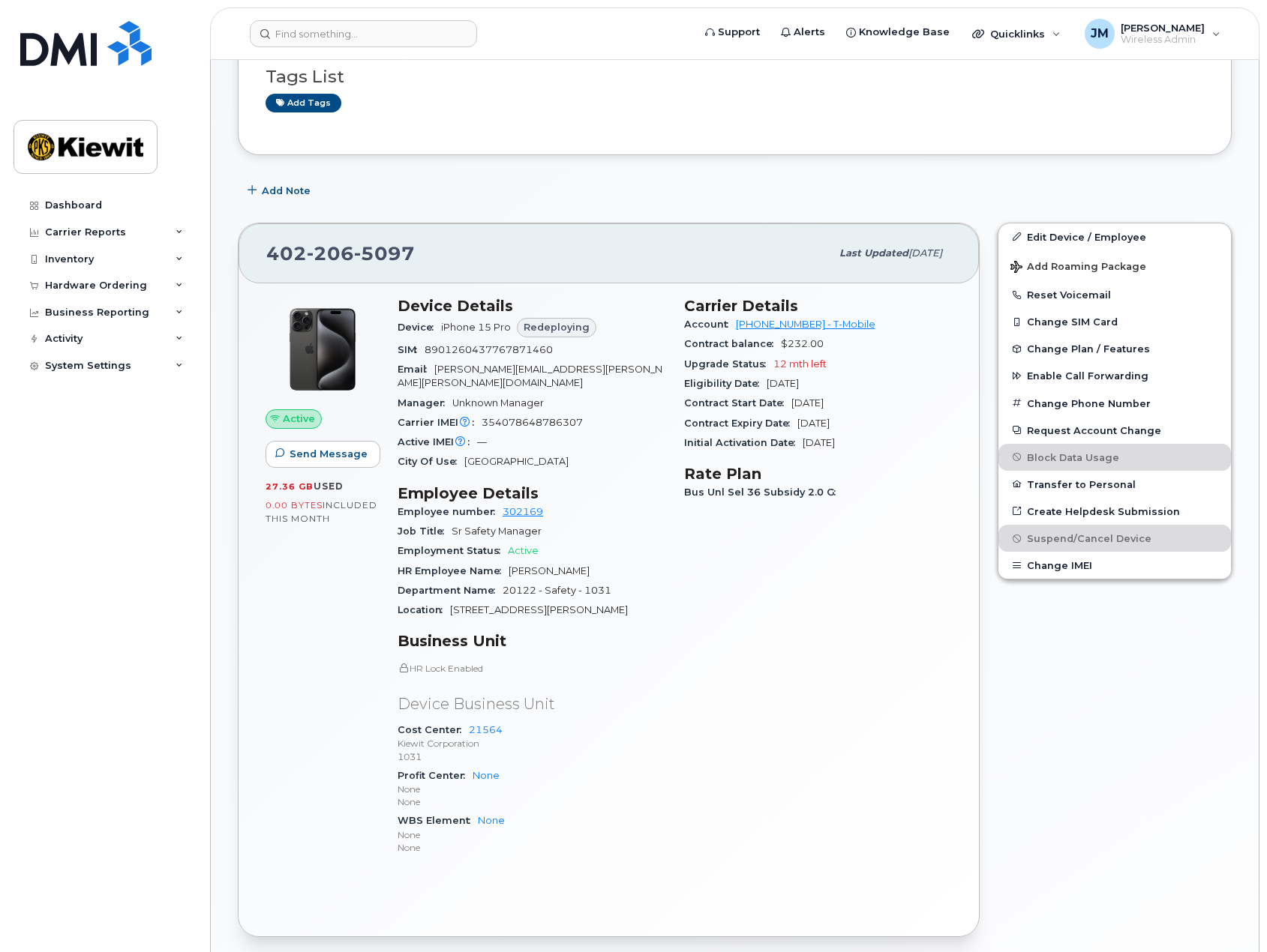
scroll to position [375, 0]
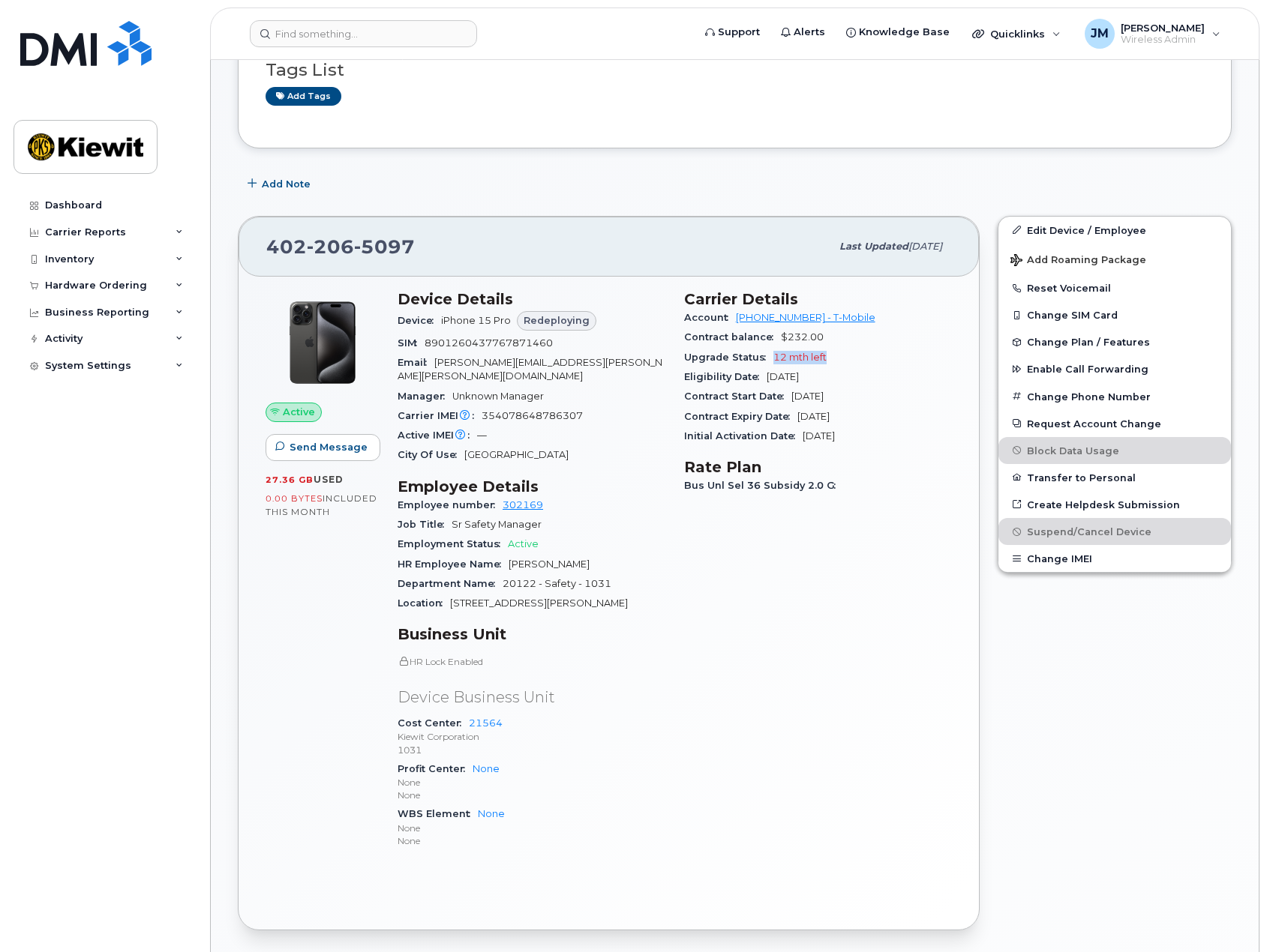
drag, startPoint x: 834, startPoint y: 361, endPoint x: 771, endPoint y: 361, distance: 63.0
click at [771, 361] on div "Upgrade Status 12 mth left" at bounding box center [819, 357] width 269 height 19
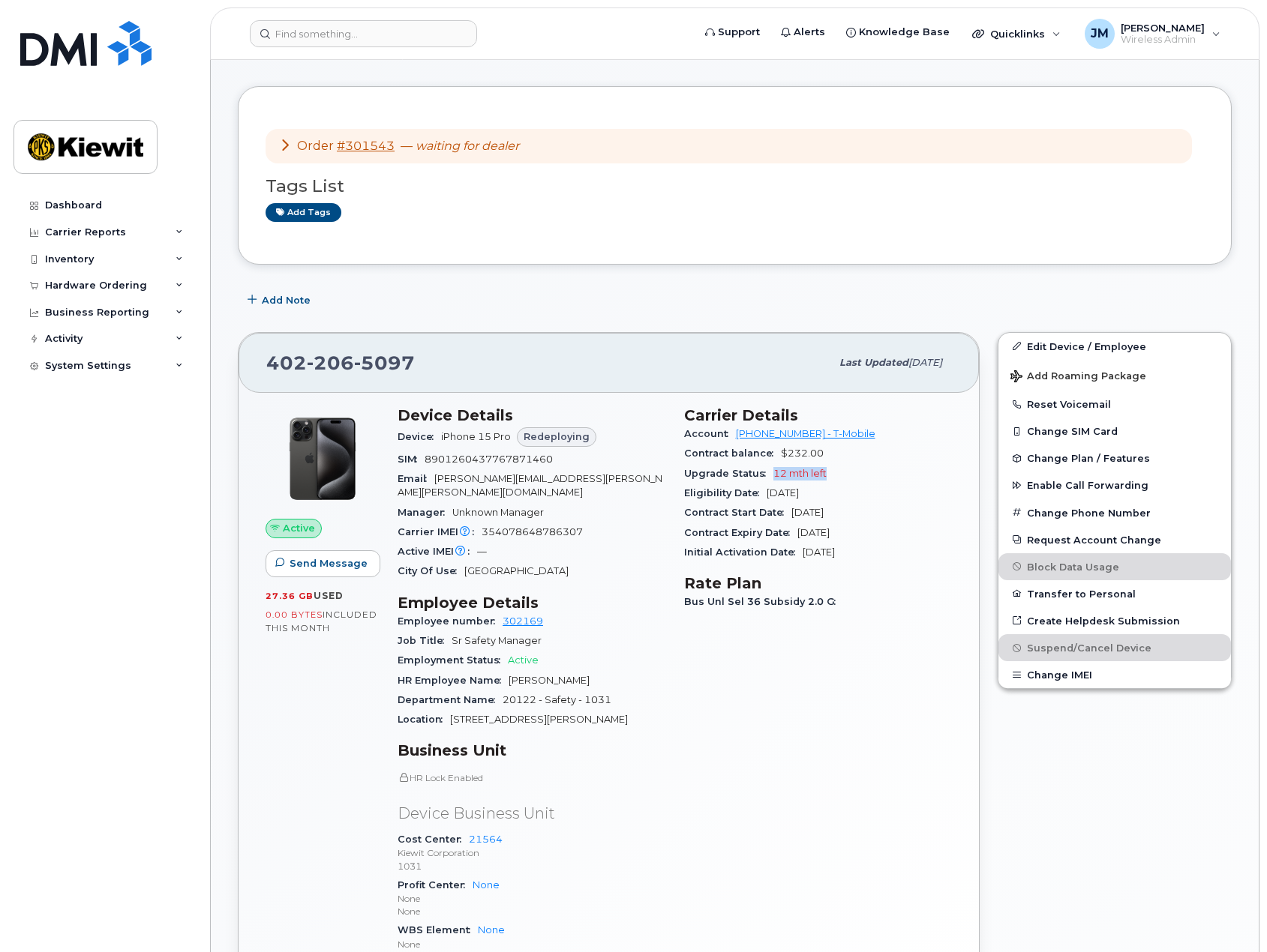
scroll to position [150, 0]
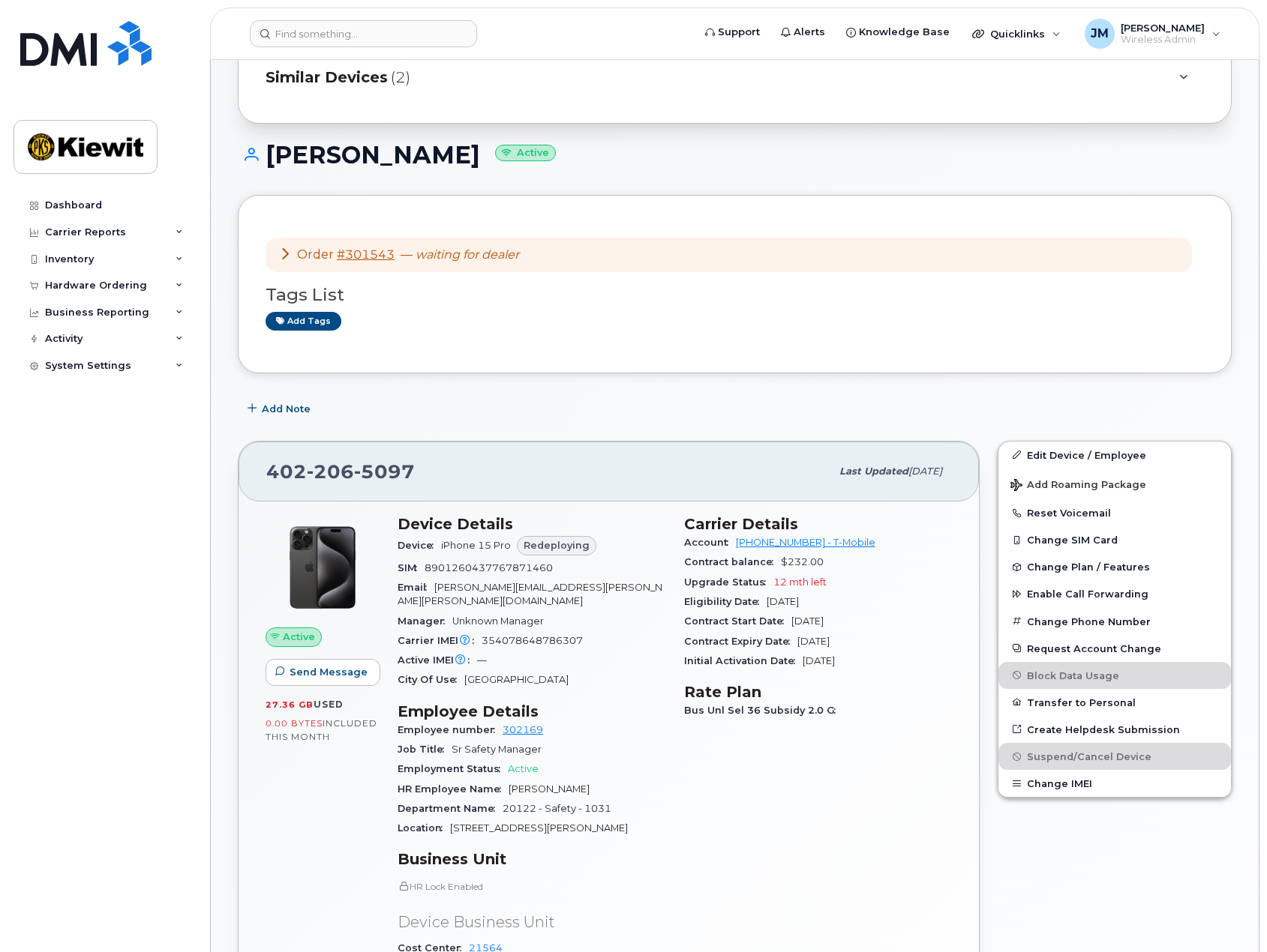
click at [282, 255] on icon at bounding box center [284, 253] width 12 height 12
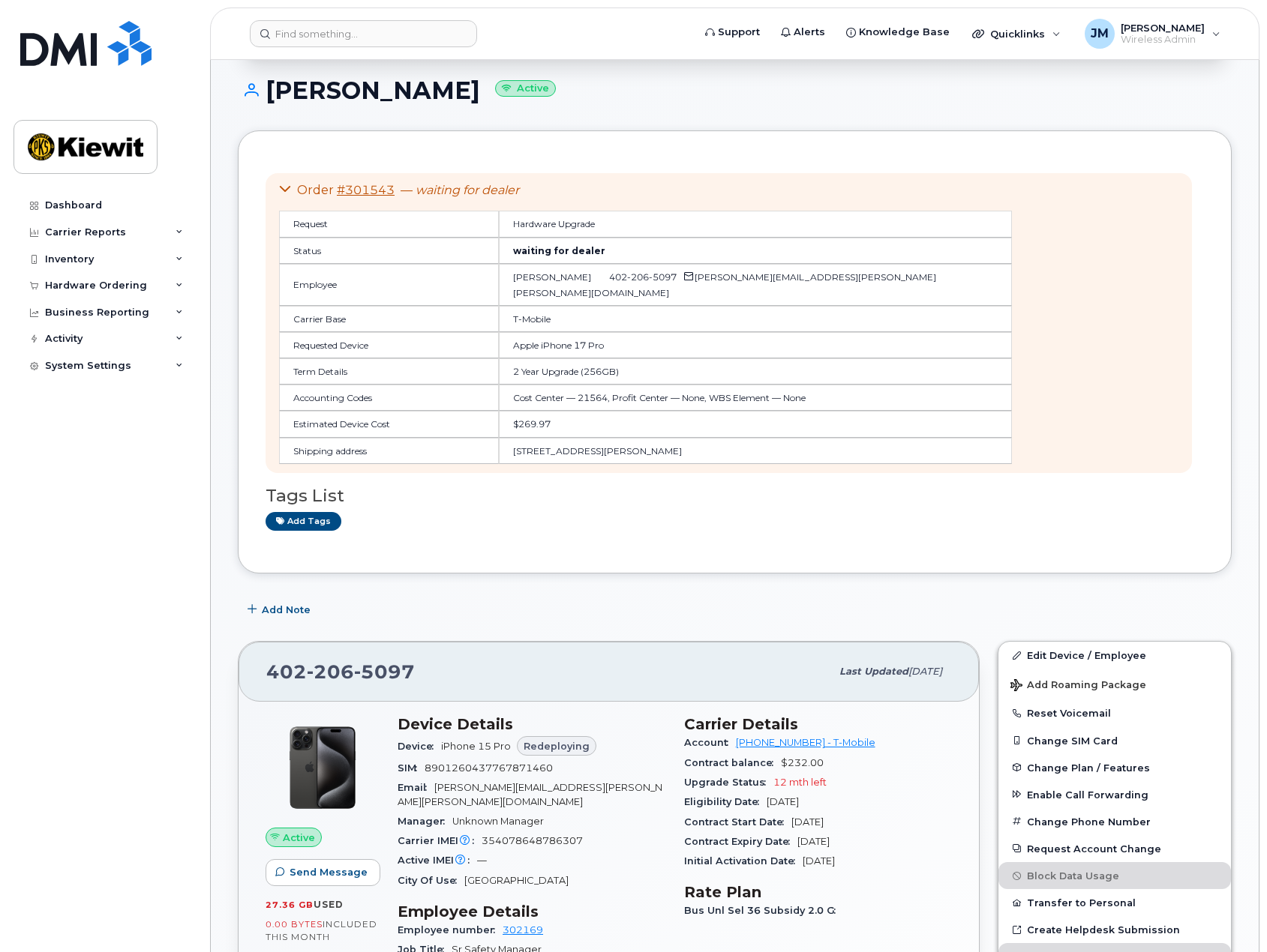
scroll to position [300, 0]
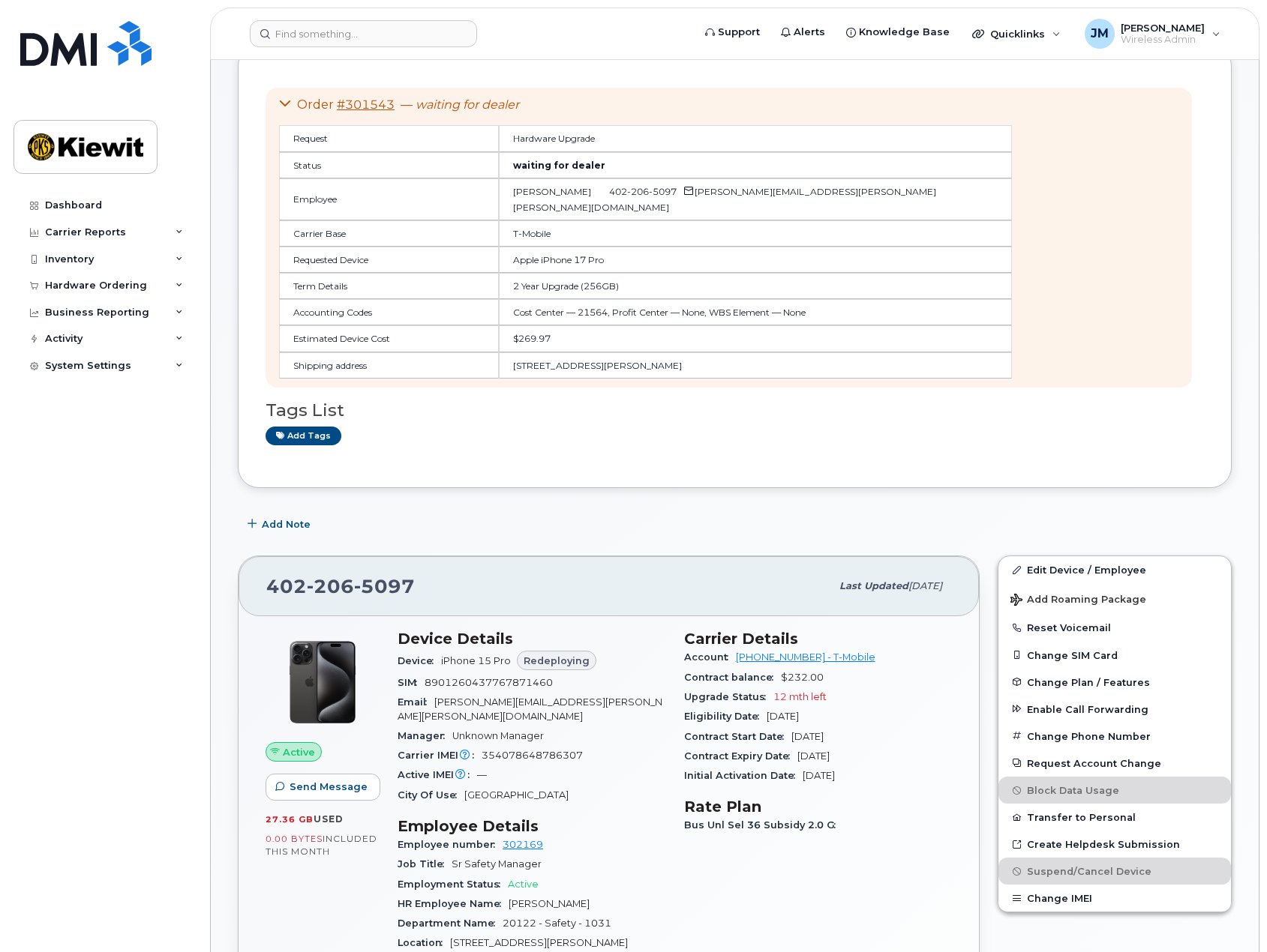
drag, startPoint x: 863, startPoint y: 735, endPoint x: 780, endPoint y: 743, distance: 83.4
click at [780, 743] on div "Contract Start Date Mar 31, 2021" at bounding box center [819, 737] width 269 height 19
drag, startPoint x: 870, startPoint y: 761, endPoint x: 814, endPoint y: 765, distance: 56.1
click at [814, 765] on div "Contract Expiry Date Sep 25, 2026" at bounding box center [819, 757] width 269 height 19
click at [900, 758] on div "Contract Expiry Date Sep 25, 2026" at bounding box center [819, 757] width 269 height 19
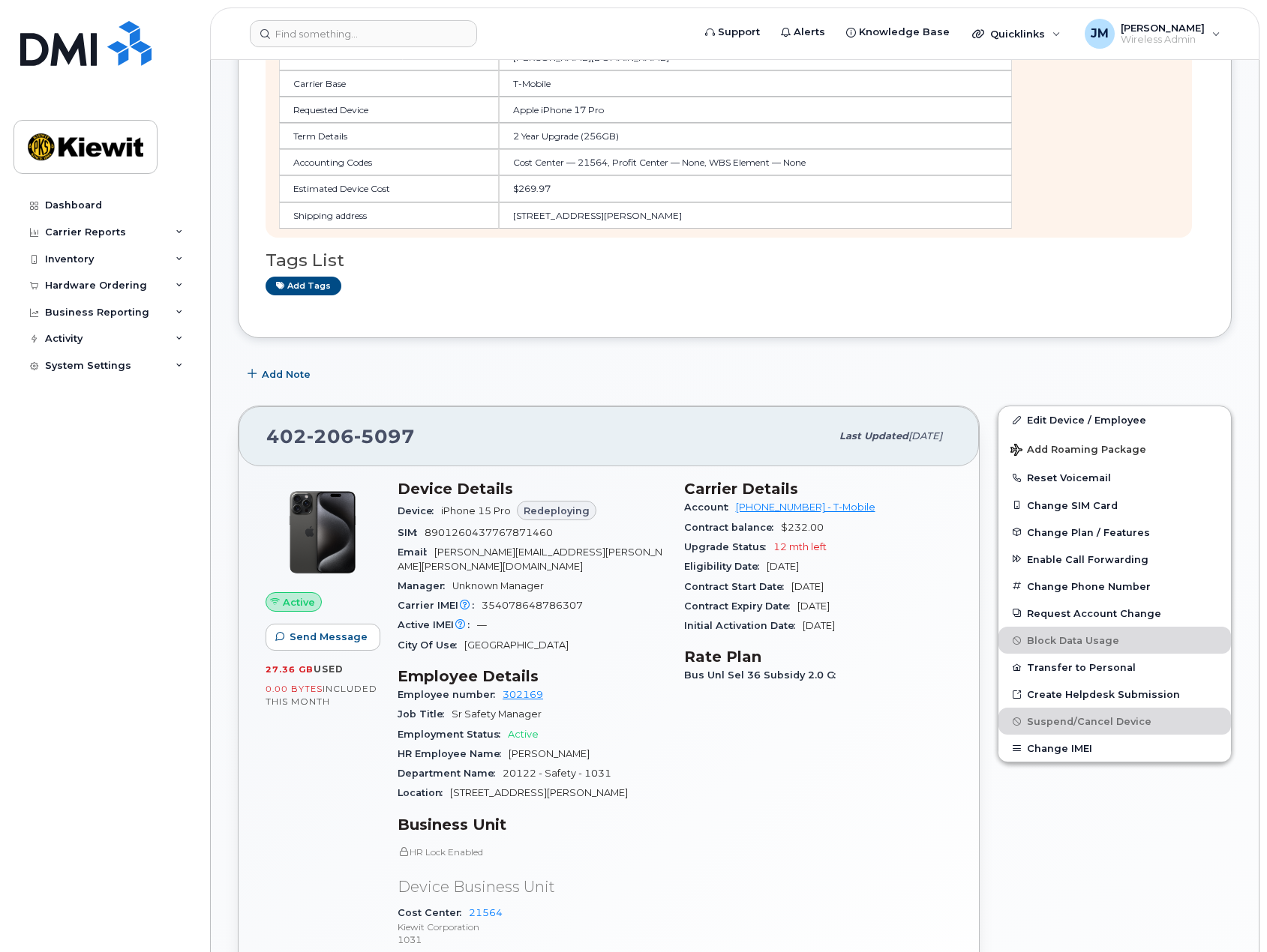
scroll to position [150, 0]
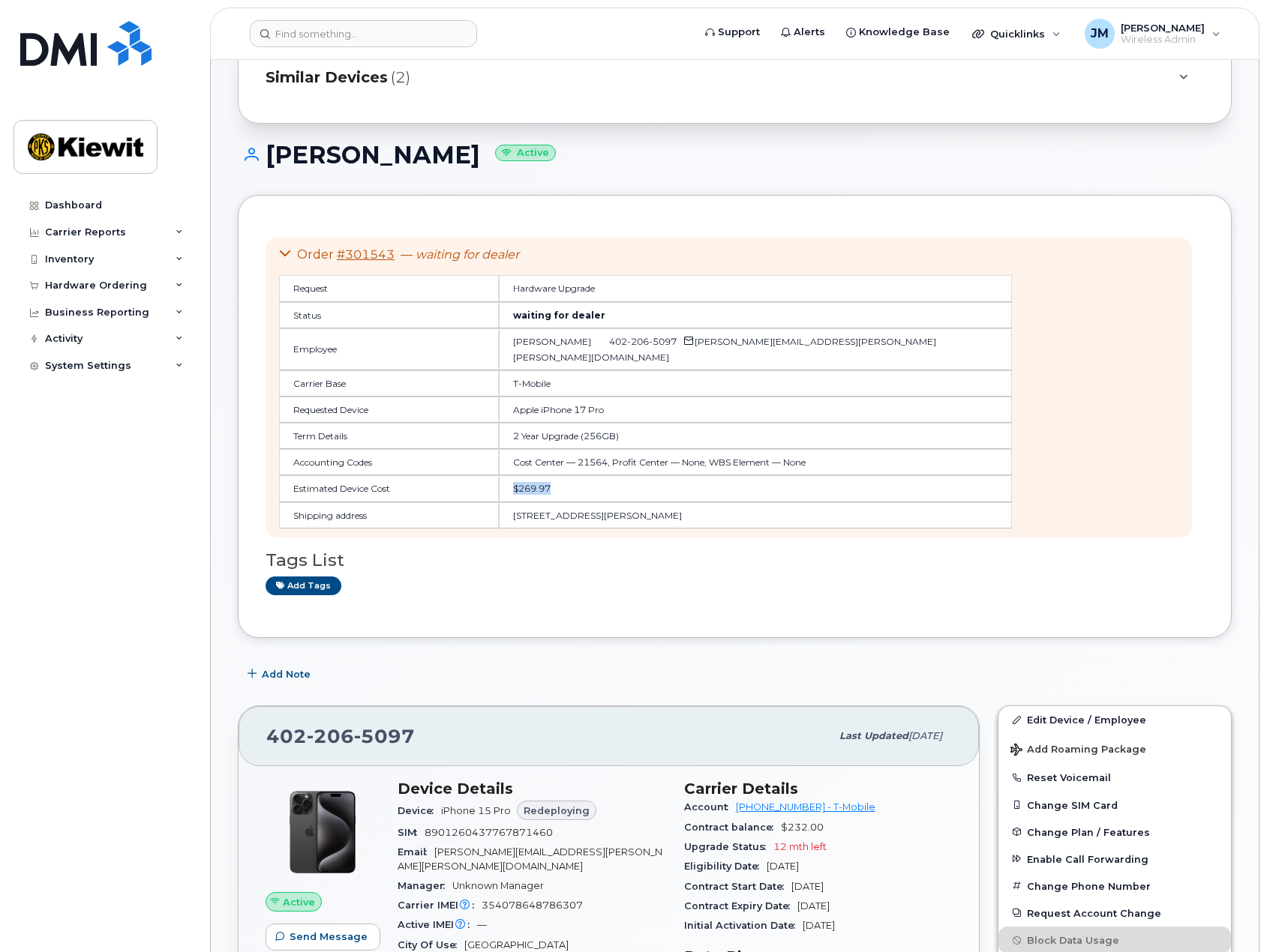
drag, startPoint x: 483, startPoint y: 490, endPoint x: 432, endPoint y: 491, distance: 51.0
click at [499, 491] on td "$269.97" at bounding box center [756, 488] width 513 height 26
drag, startPoint x: 291, startPoint y: 490, endPoint x: 396, endPoint y: 494, distance: 105.1
click at [396, 494] on td "Estimated Device Cost" at bounding box center [388, 488] width 220 height 26
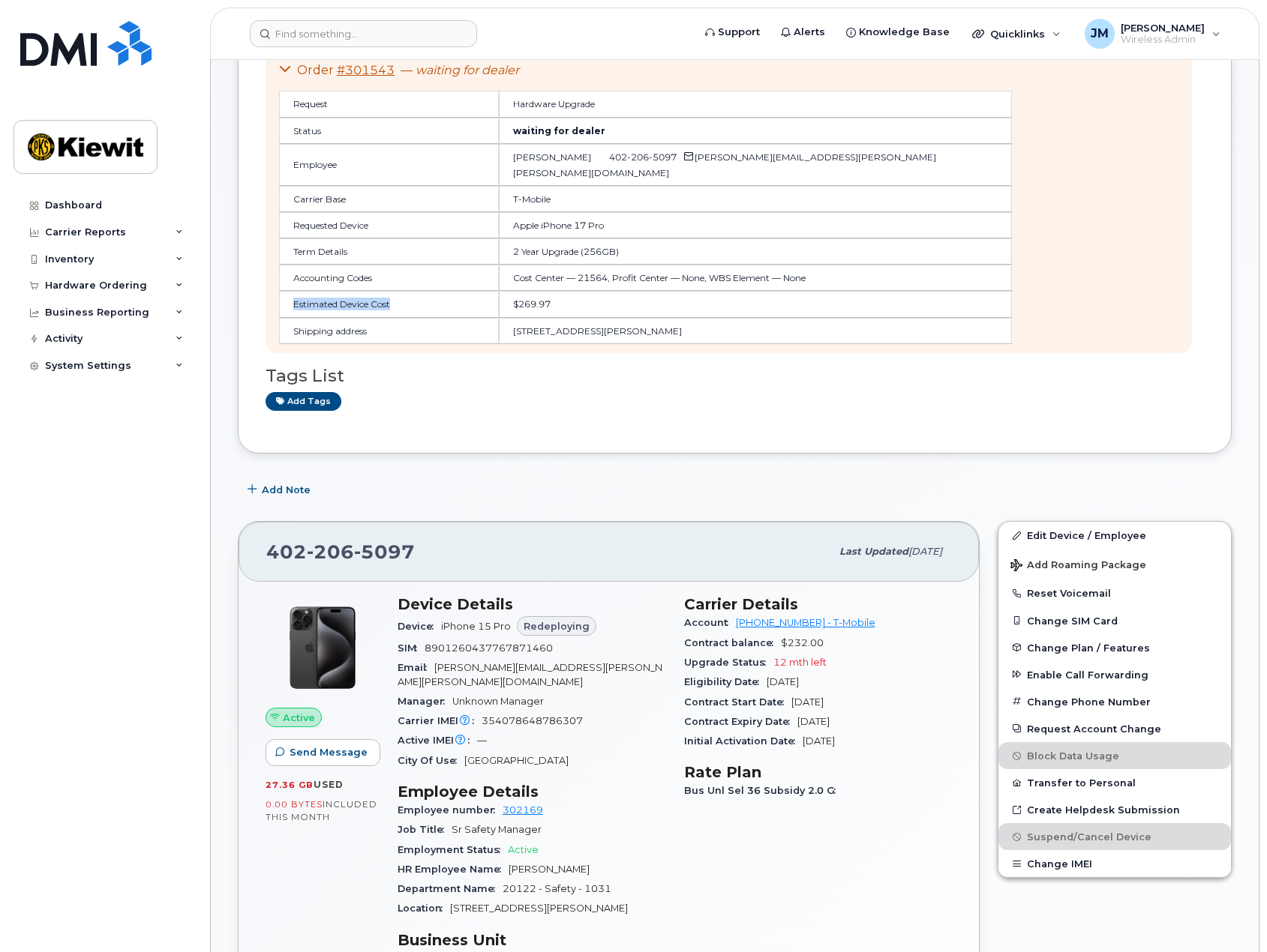
scroll to position [375, 0]
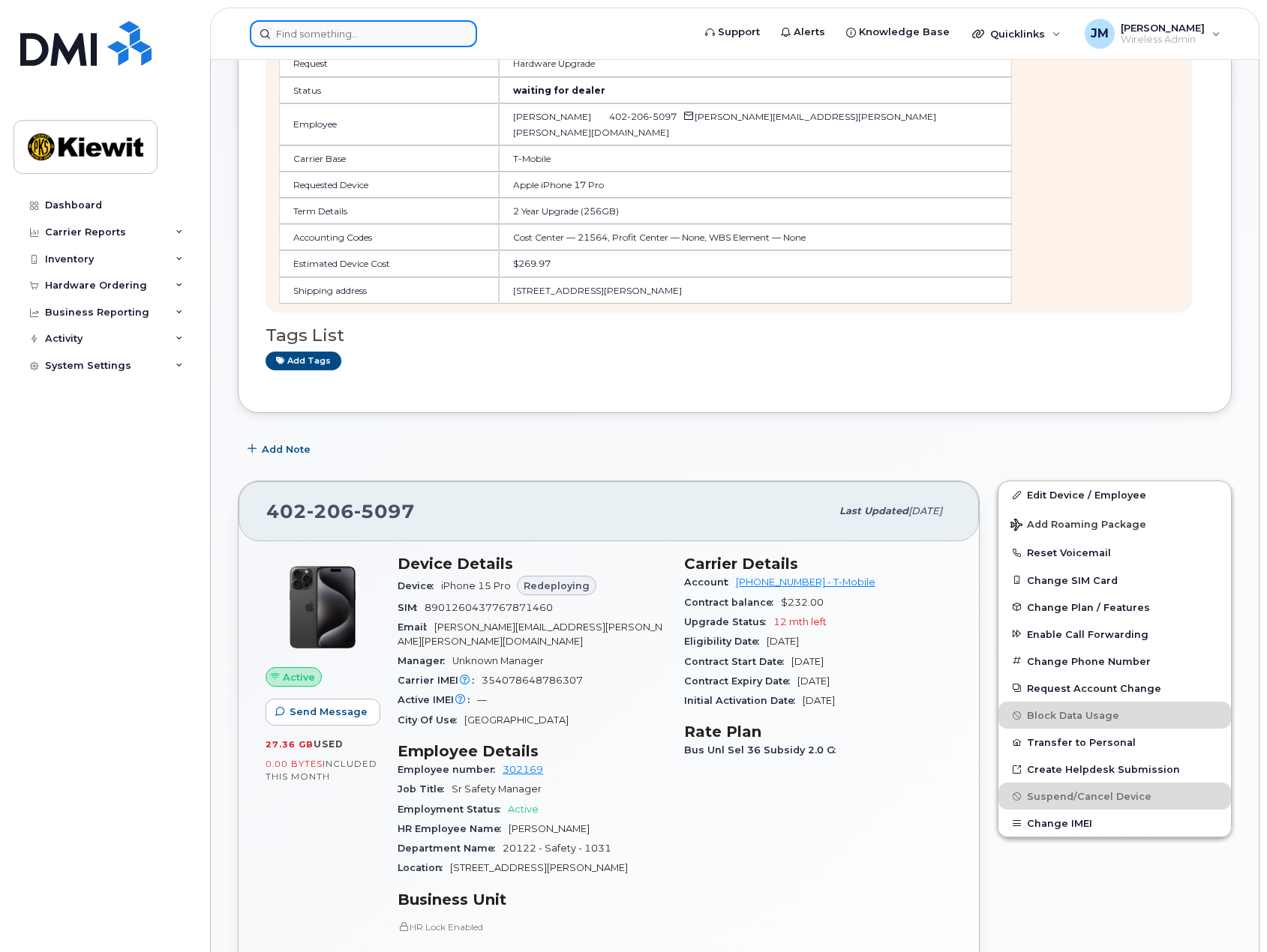
drag, startPoint x: 399, startPoint y: 35, endPoint x: 334, endPoint y: 25, distance: 65.8
click at [335, 33] on input at bounding box center [363, 33] width 227 height 27
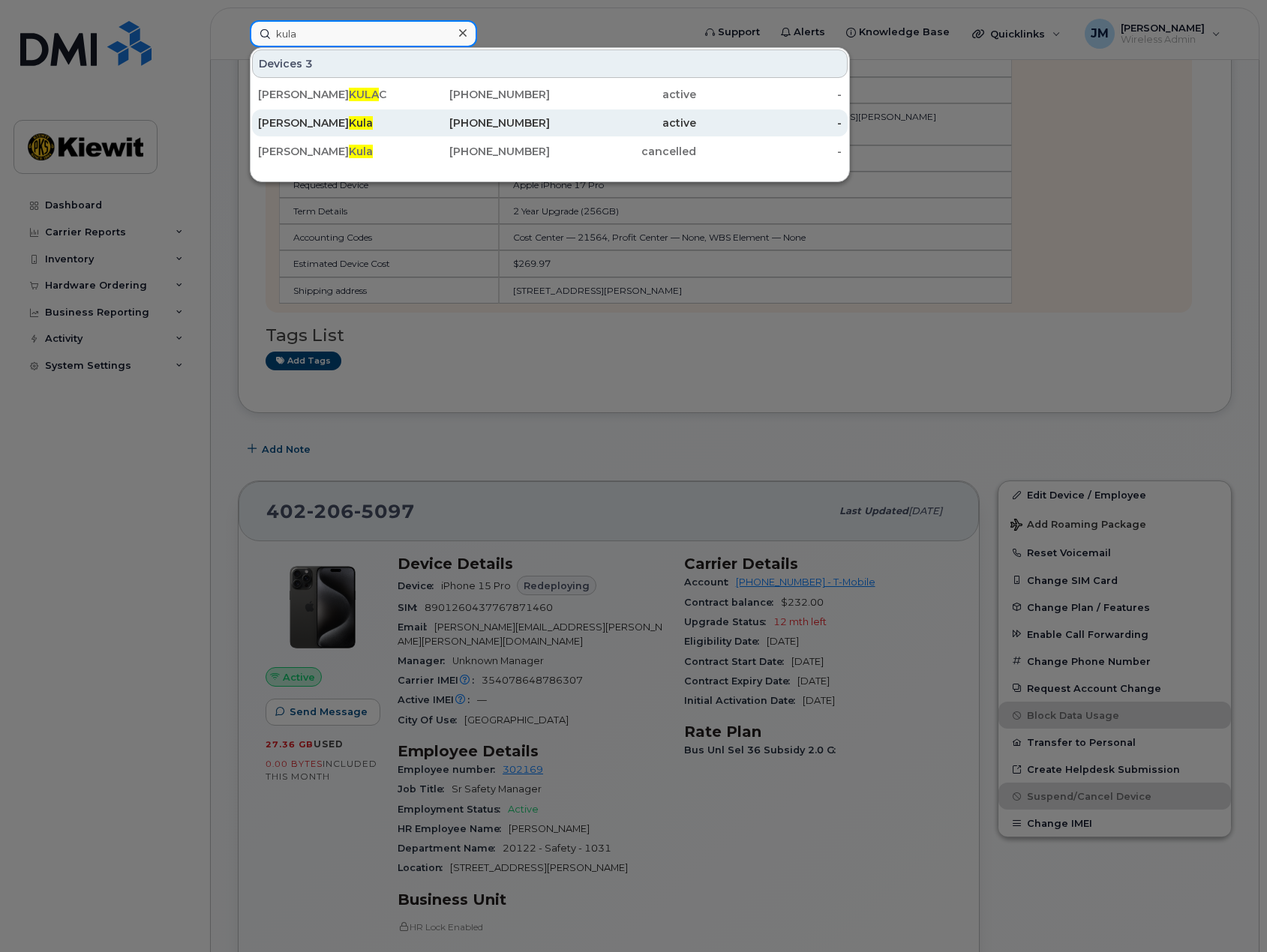
type input "kula"
click at [326, 120] on div "Bob Kula" at bounding box center [332, 123] width 146 height 15
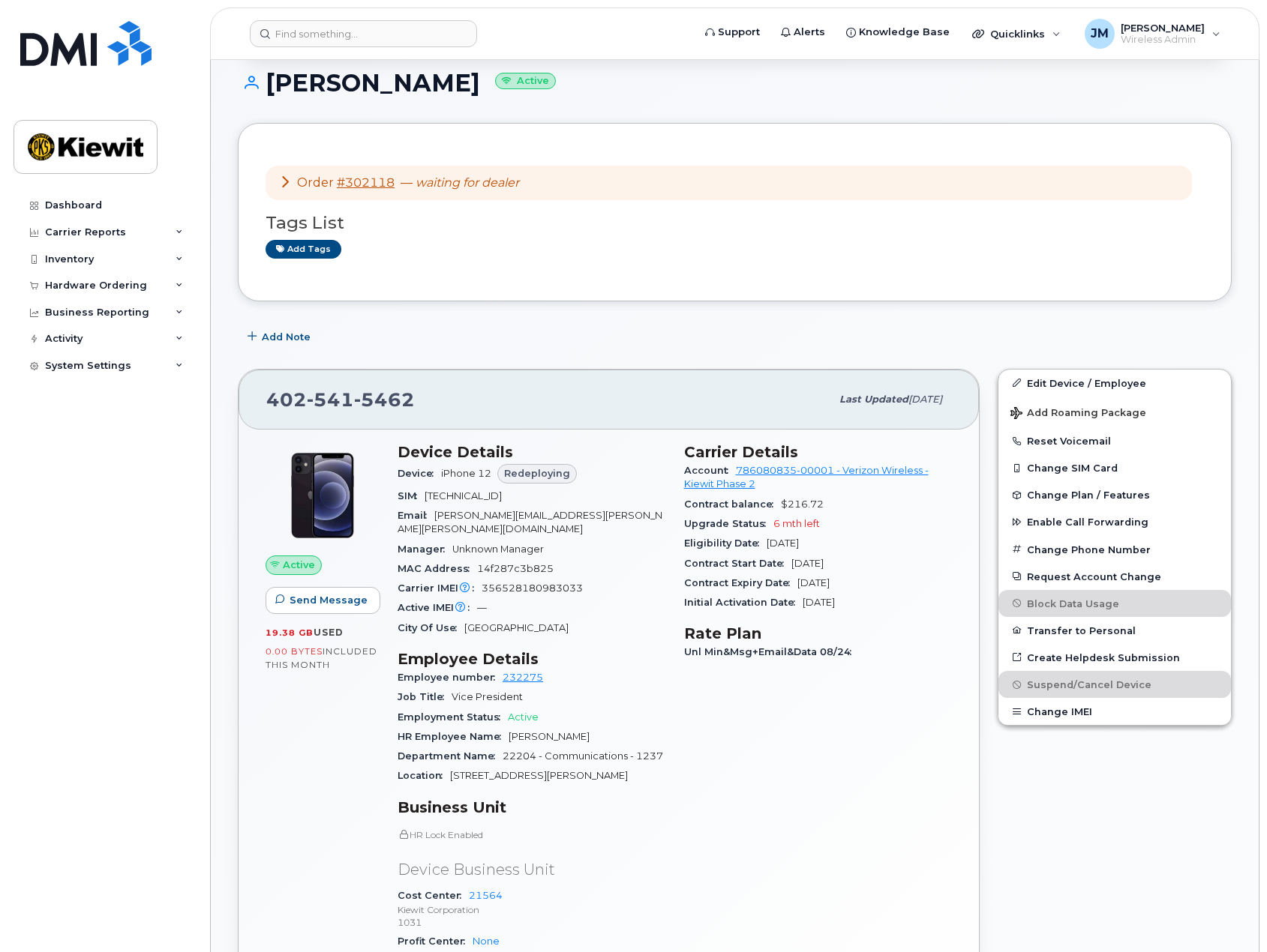
scroll to position [375, 0]
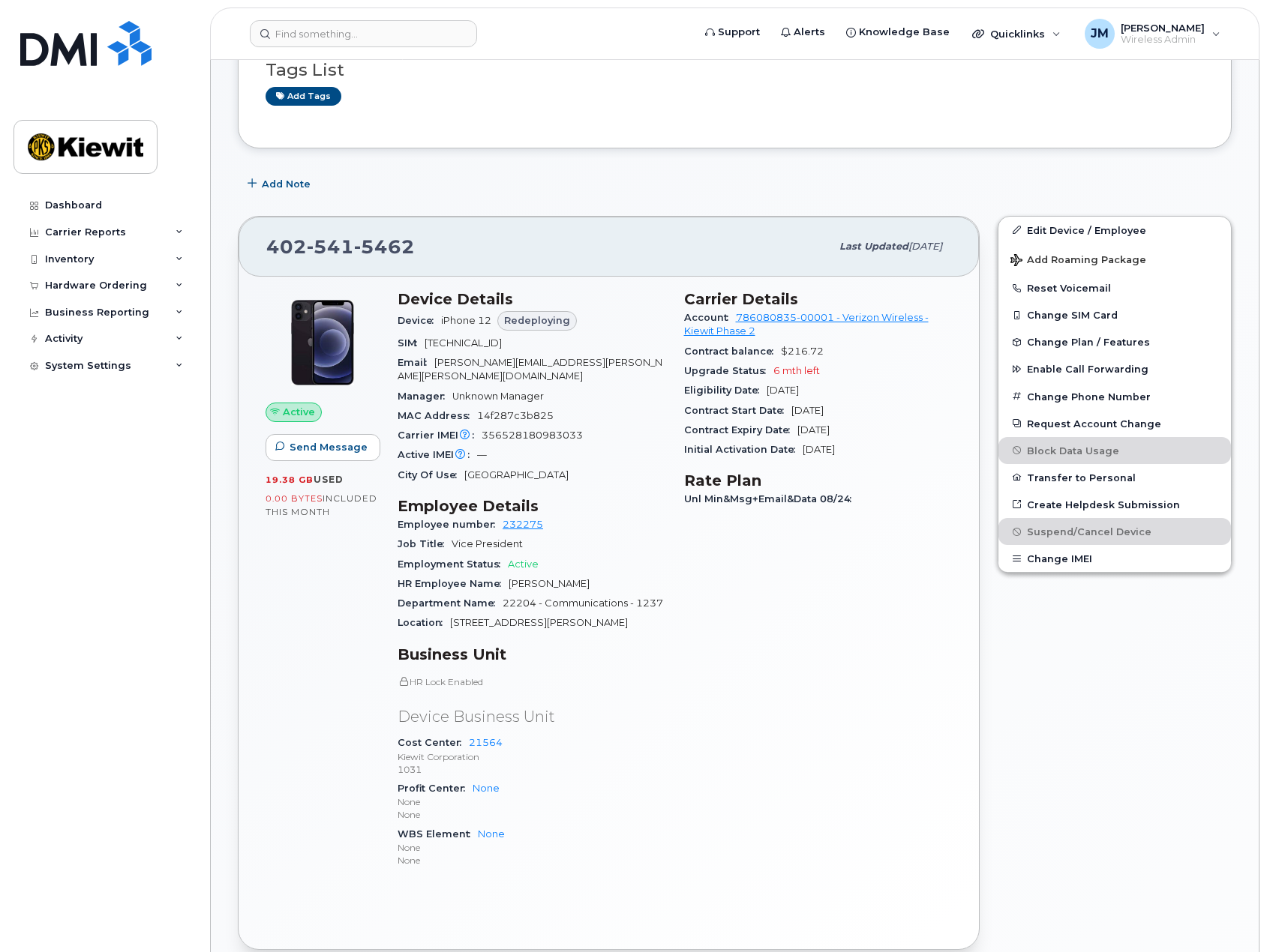
drag, startPoint x: 441, startPoint y: 321, endPoint x: 495, endPoint y: 326, distance: 54.2
click at [495, 326] on div "Device iPhone 12 Redeploying" at bounding box center [532, 321] width 269 height 26
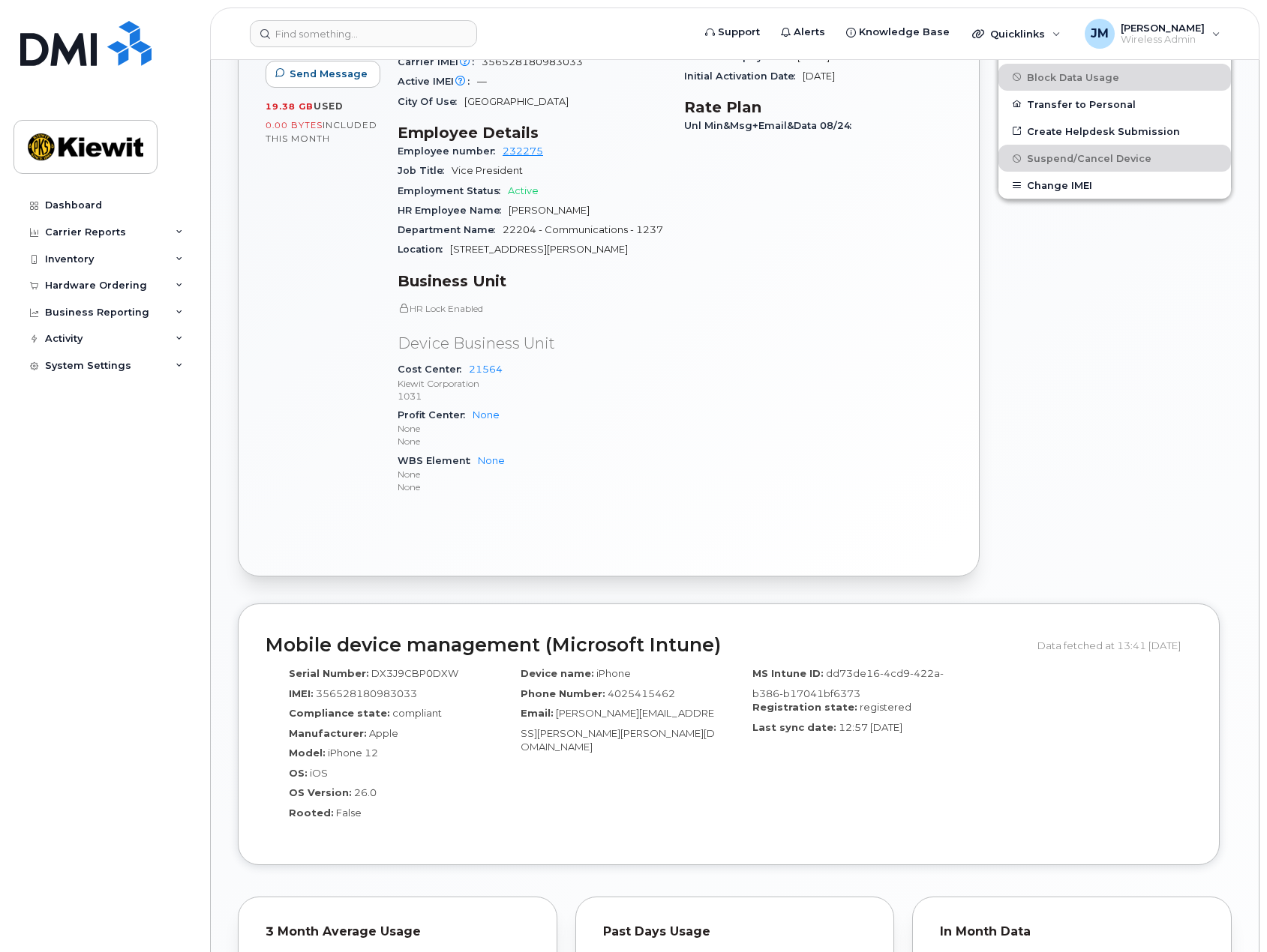
scroll to position [450, 0]
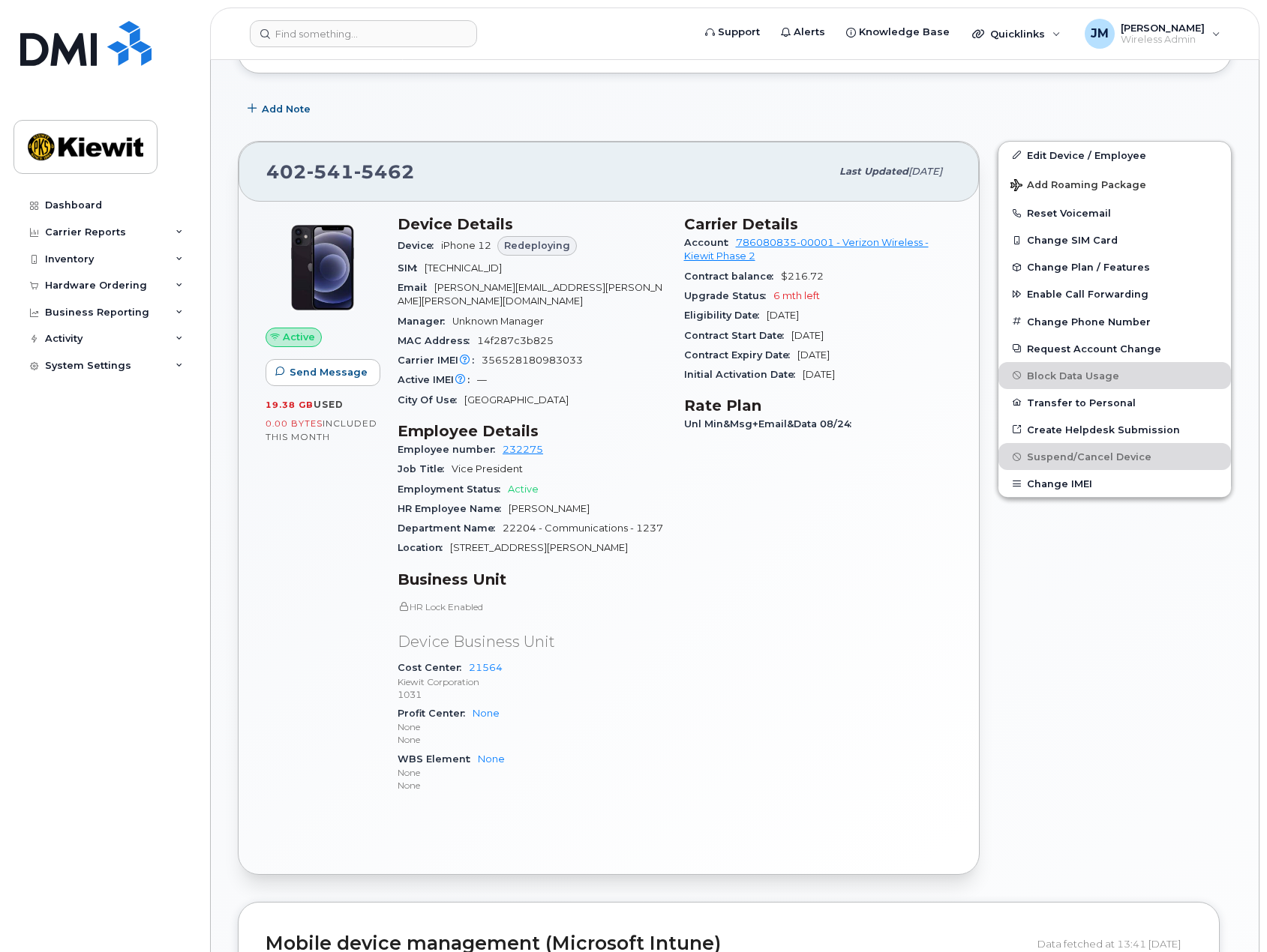
drag, startPoint x: 807, startPoint y: 376, endPoint x: 885, endPoint y: 377, distance: 78.0
click at [884, 377] on div "Initial Activation Date [DATE]" at bounding box center [819, 374] width 269 height 19
drag, startPoint x: 681, startPoint y: 376, endPoint x: 837, endPoint y: 386, distance: 156.3
click at [828, 384] on div "Carrier Details Account 786080835-00001 - Verizon Wireless - [PERSON_NAME] Phas…" at bounding box center [818, 511] width 286 height 609
click at [784, 530] on div "Carrier Details Account 786080835-00001 - Verizon Wireless - [PERSON_NAME] Phas…" at bounding box center [818, 511] width 286 height 609
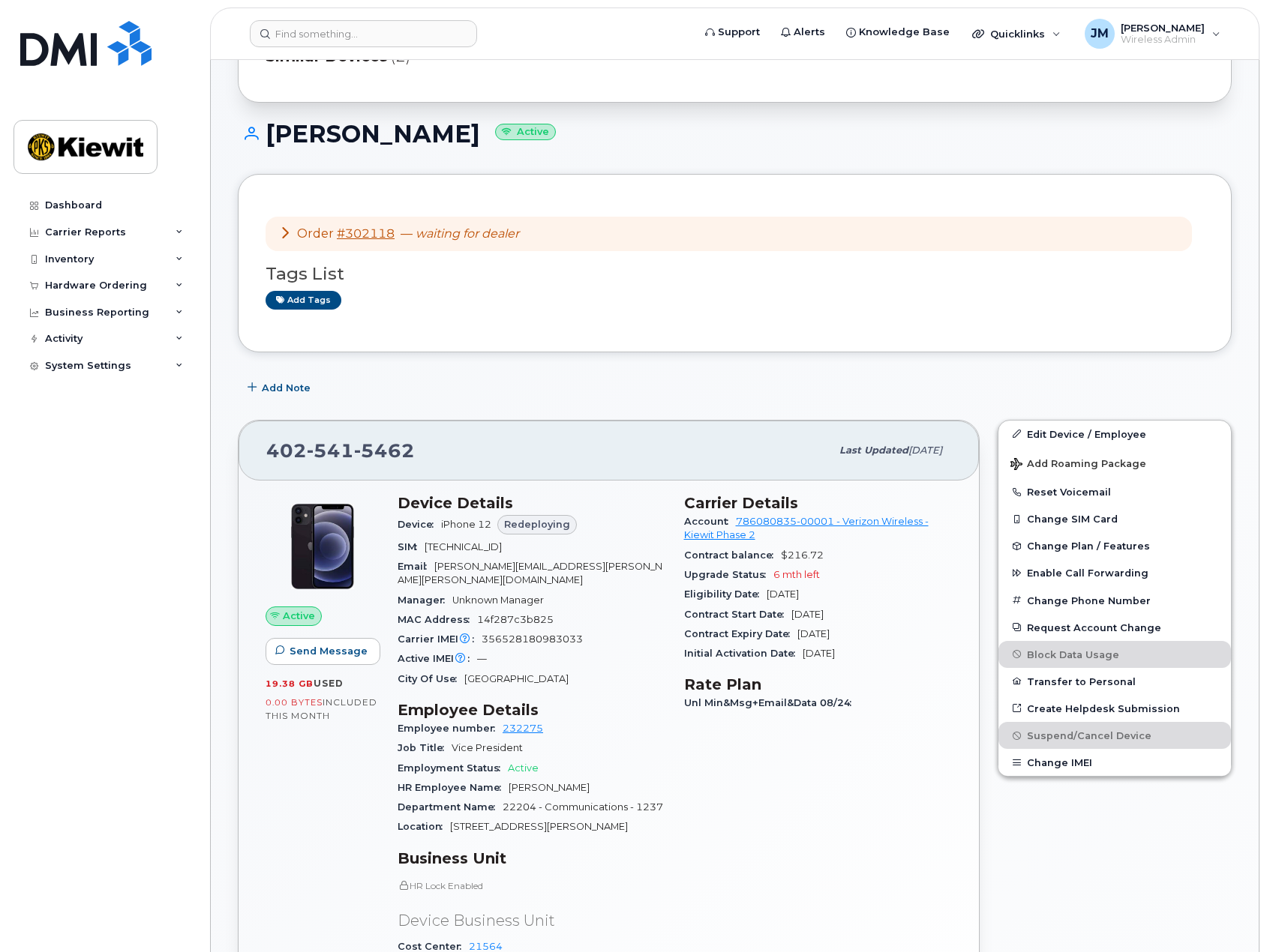
scroll to position [1, 0]
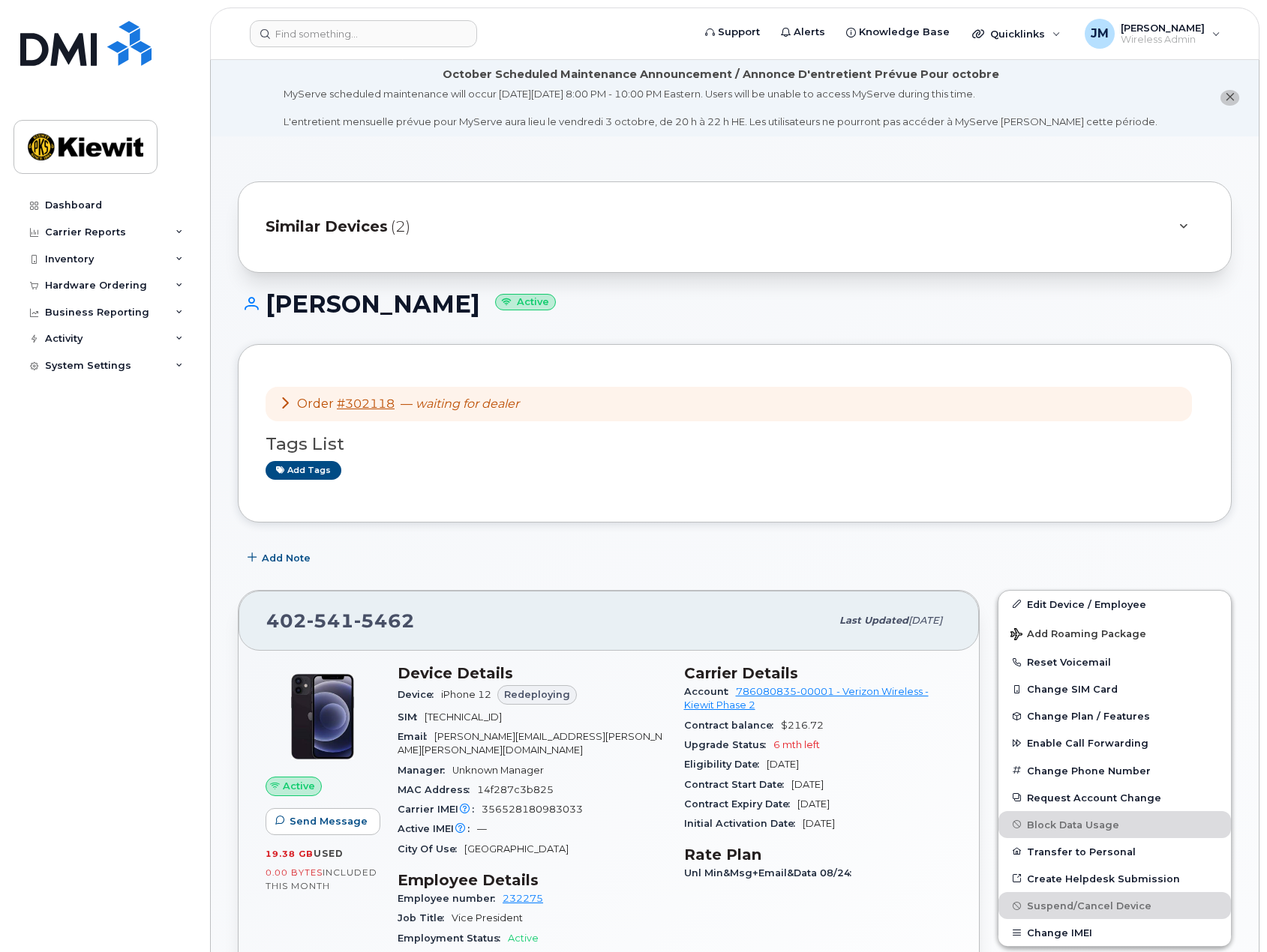
drag, startPoint x: 441, startPoint y: 695, endPoint x: 496, endPoint y: 695, distance: 55.0
click at [496, 695] on div "Device iPhone 12 Redeploying" at bounding box center [532, 695] width 269 height 26
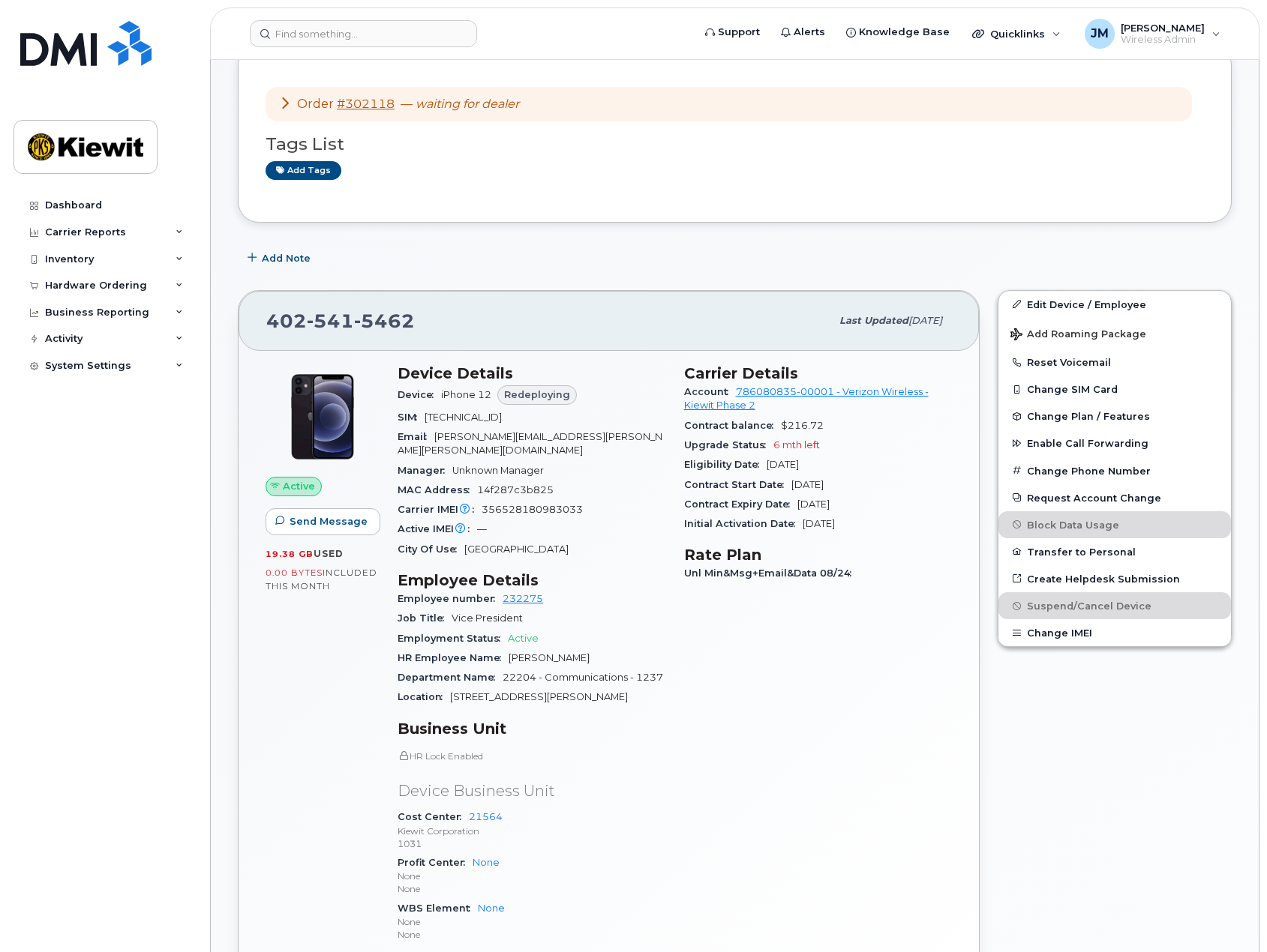
scroll to position [0, 0]
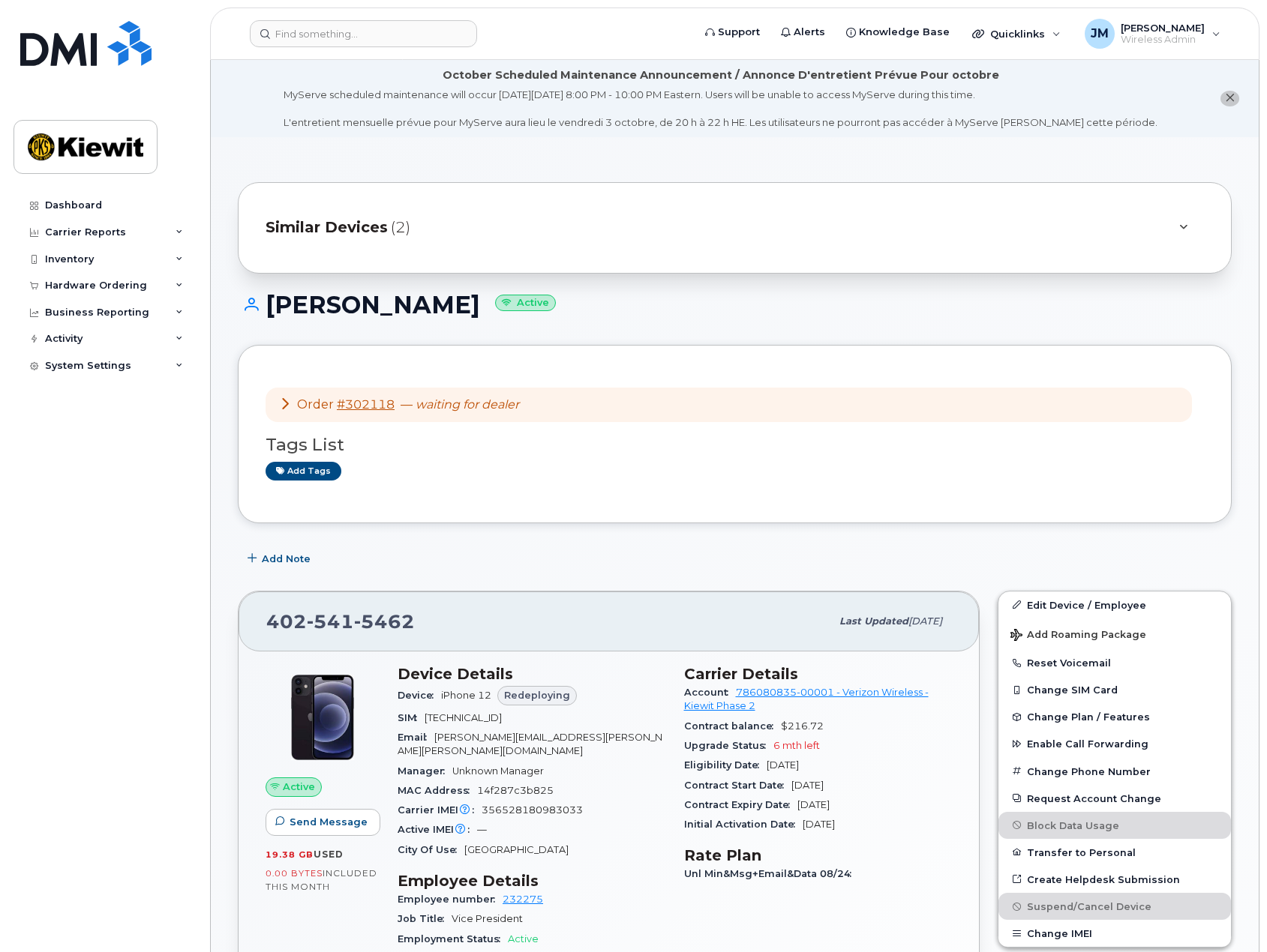
click at [1186, 228] on icon at bounding box center [1183, 228] width 8 height 10
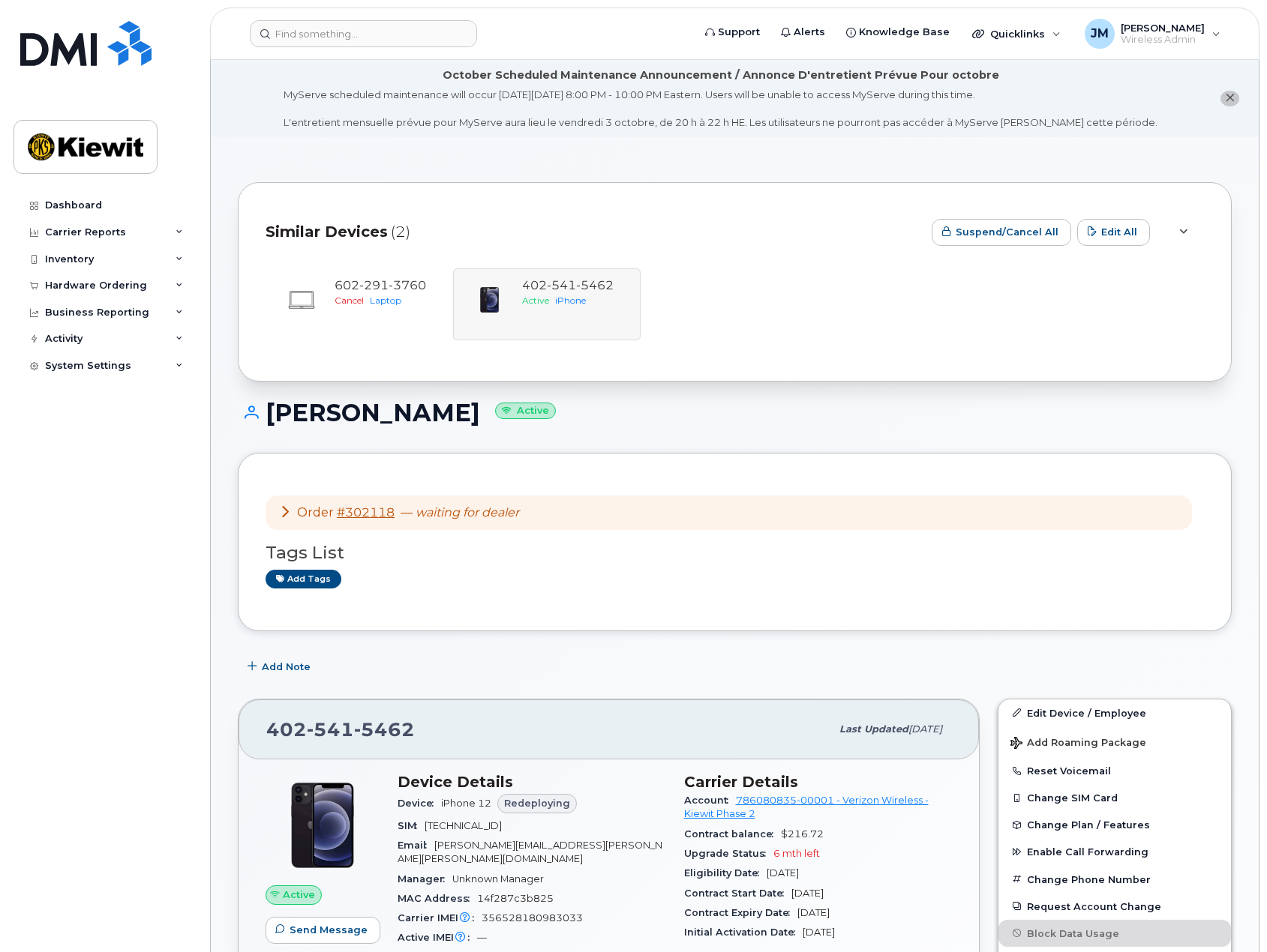
scroll to position [375, 0]
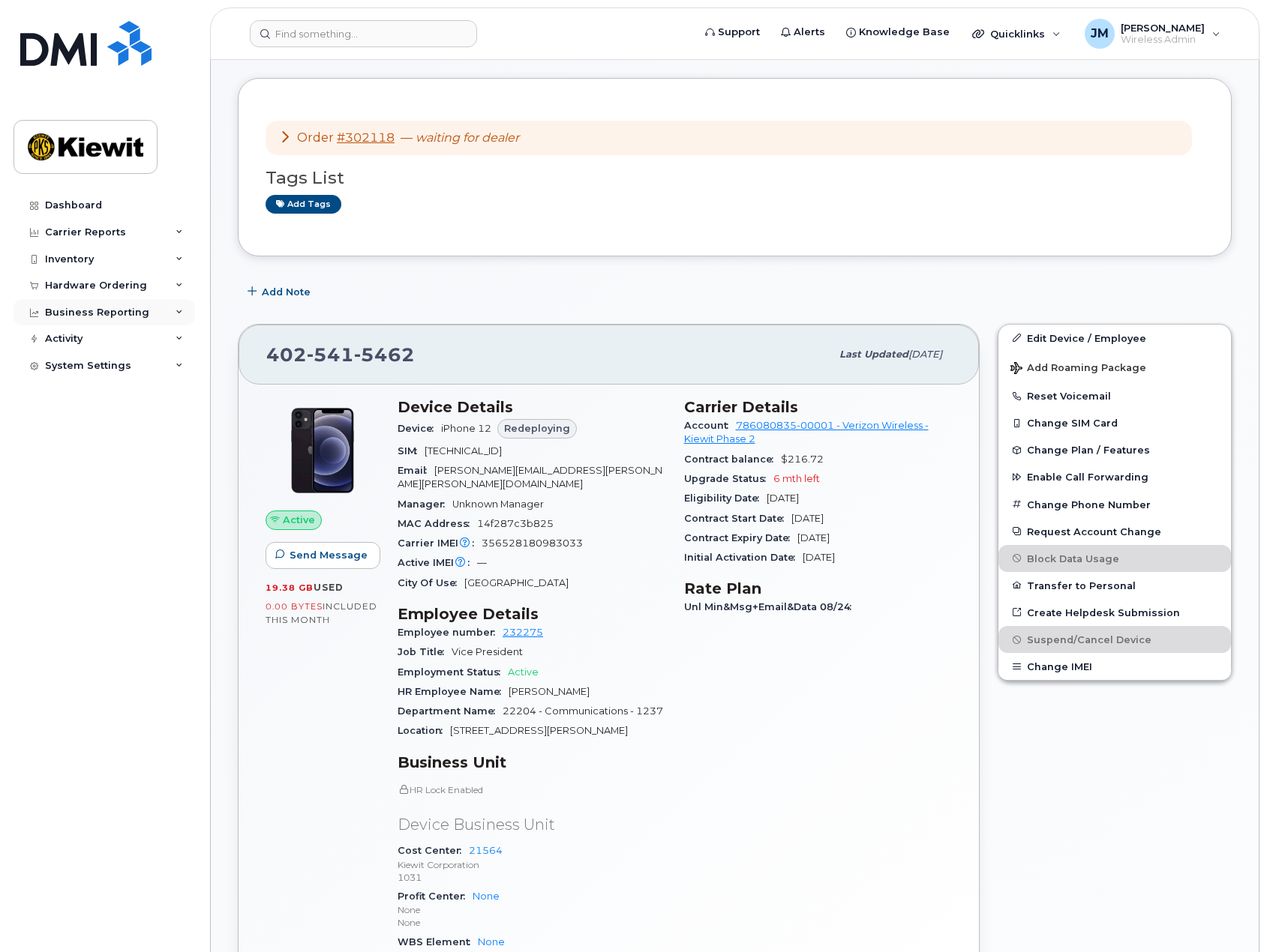
click at [76, 312] on div "Business Reporting" at bounding box center [97, 312] width 105 height 12
click at [972, 784] on div "Active Send Message 19.38 GB  used 0.00 Bytes  included this month Device Detai…" at bounding box center [608, 720] width 740 height 672
click at [87, 282] on div "Hardware Ordering" at bounding box center [96, 285] width 102 height 12
click at [77, 336] on div "Orders" at bounding box center [70, 342] width 37 height 14
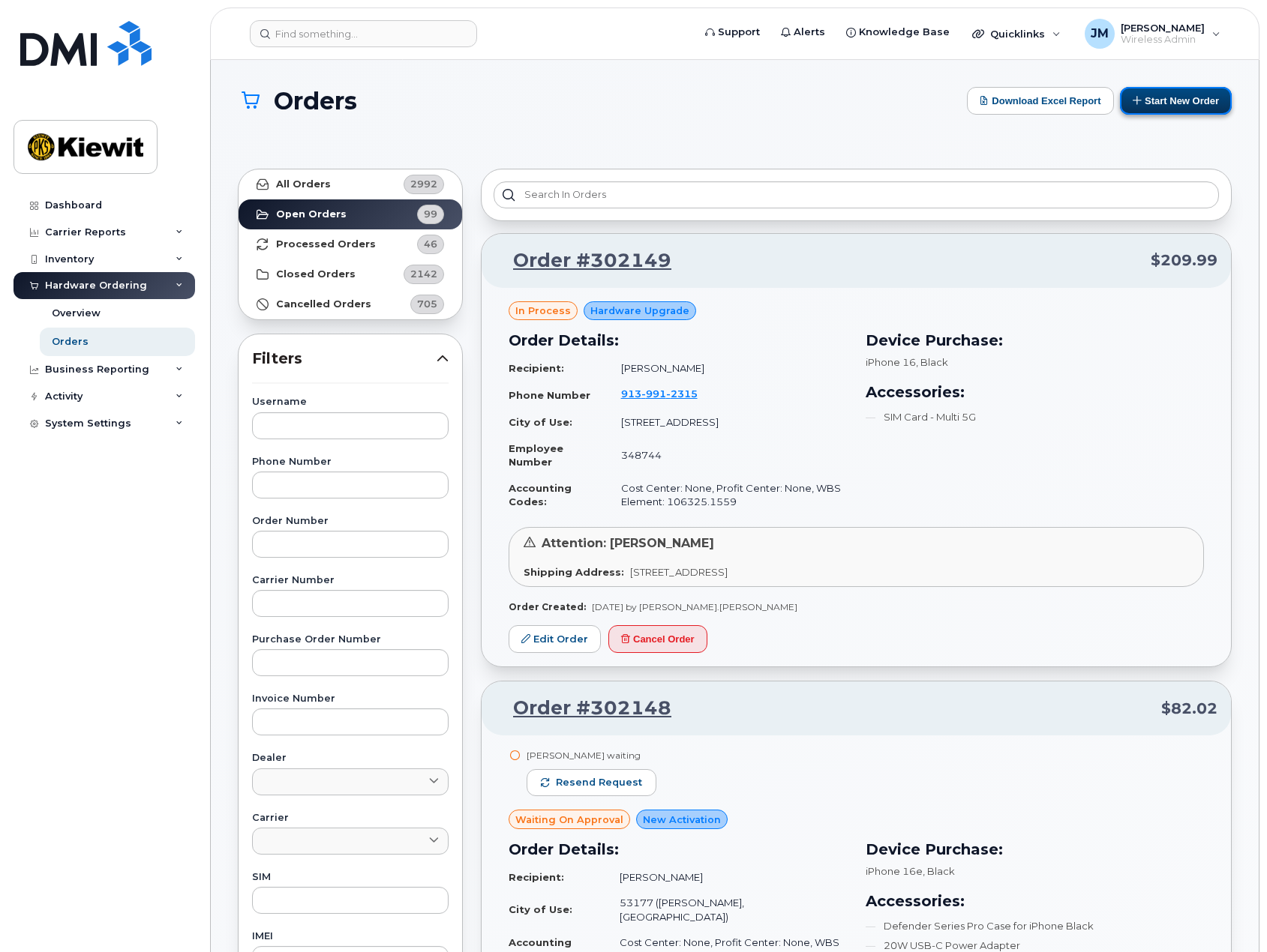
click at [1170, 101] on button "Start New Order" at bounding box center [1175, 101] width 112 height 28
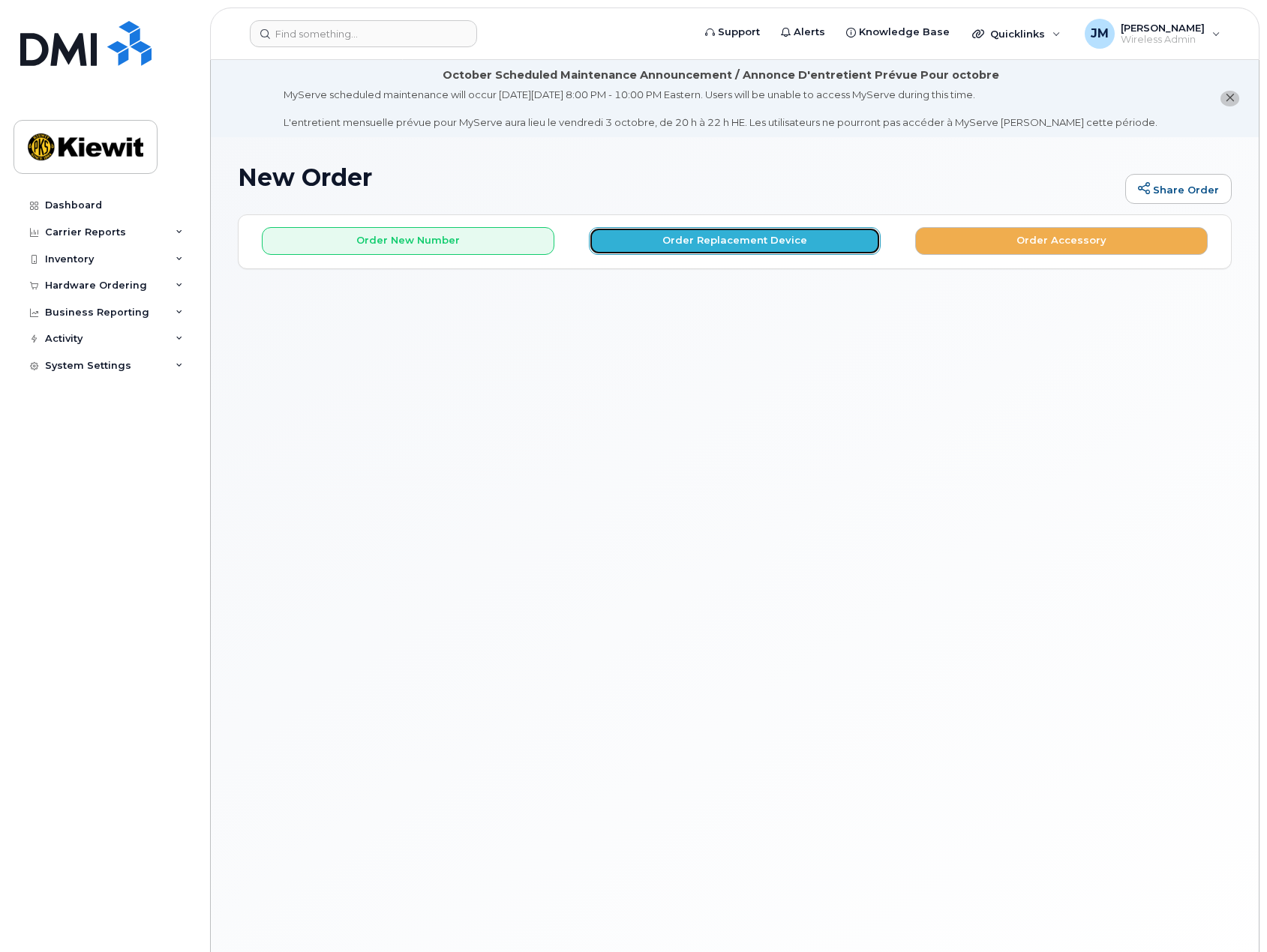
click at [713, 242] on button "Order Replacement Device" at bounding box center [735, 241] width 293 height 28
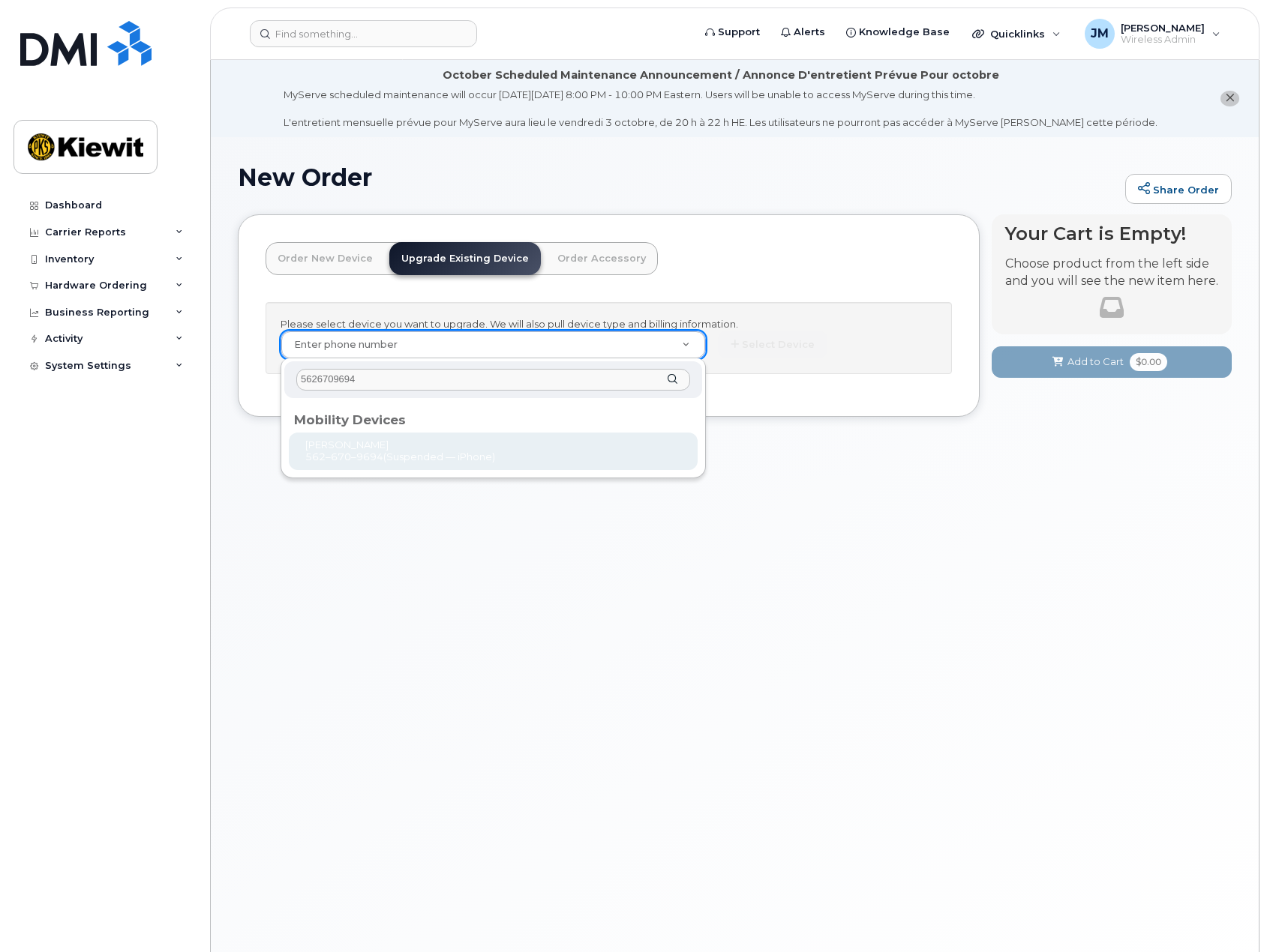
type input "5626709694"
type input "1241692"
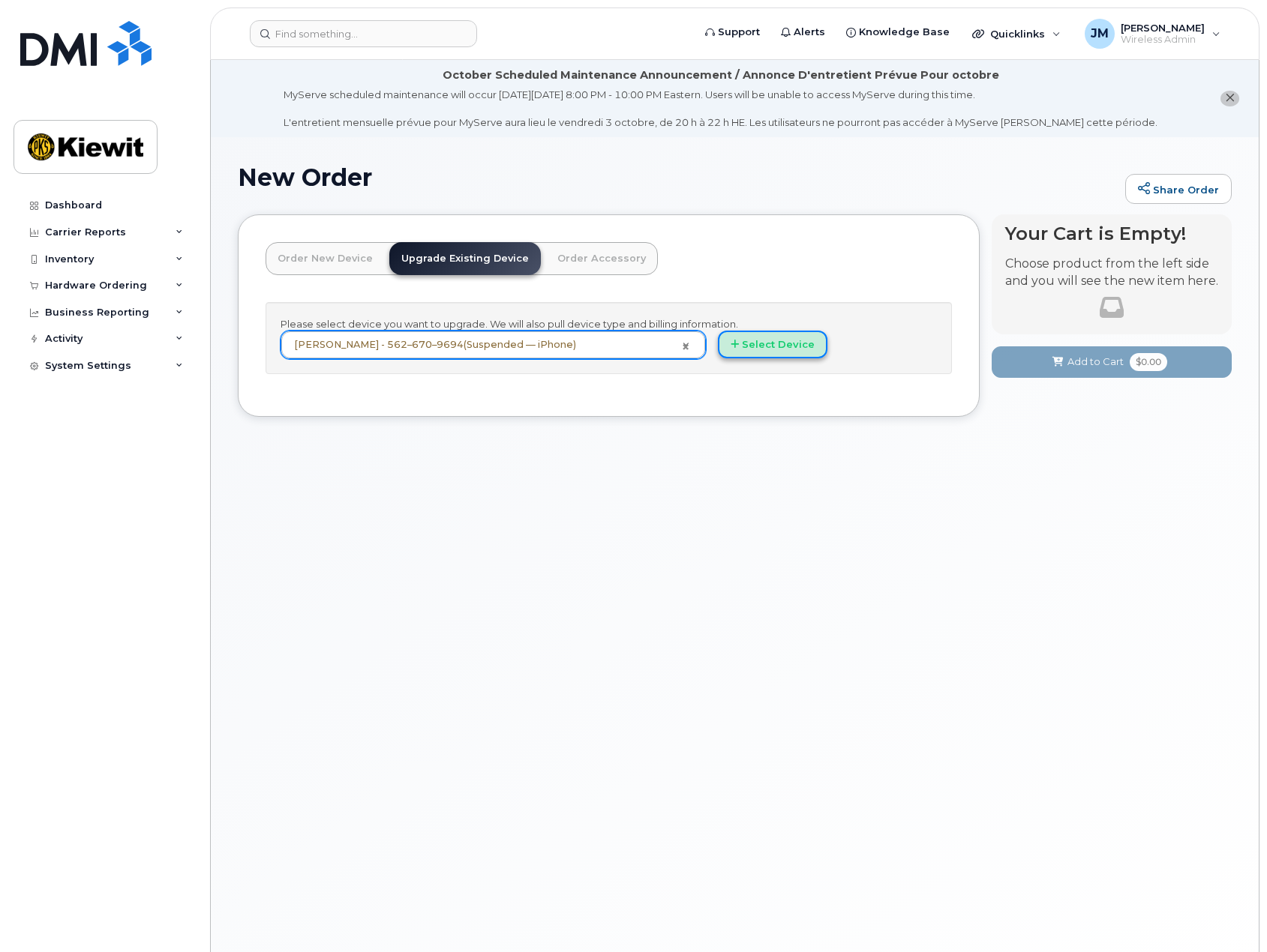
click at [780, 350] on button "Select Device" at bounding box center [772, 344] width 109 height 28
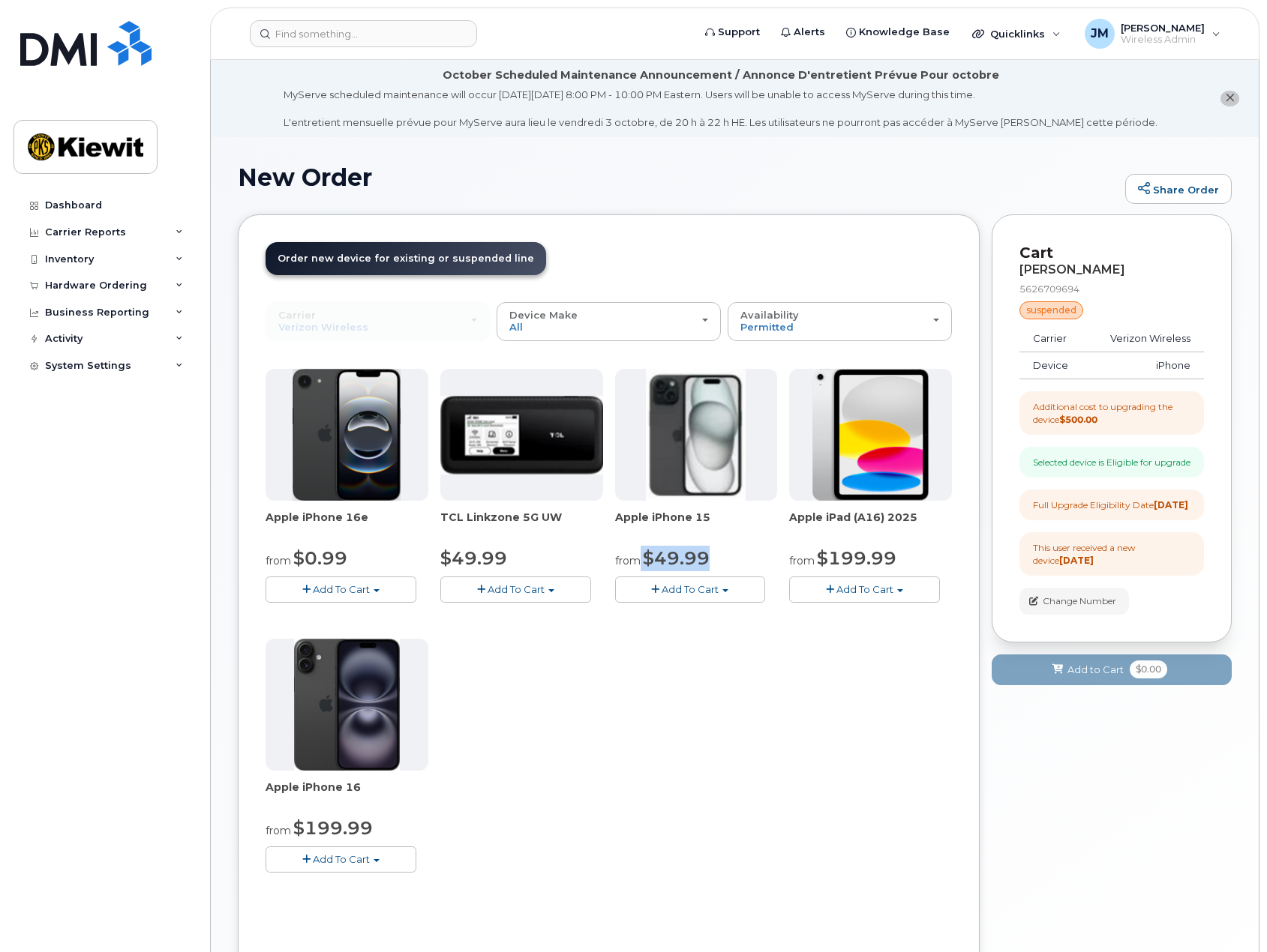
drag, startPoint x: 718, startPoint y: 558, endPoint x: 636, endPoint y: 565, distance: 82.3
click at [636, 565] on div "from $49.99" at bounding box center [696, 559] width 163 height 26
click at [73, 205] on div "Dashboard" at bounding box center [74, 205] width 57 height 12
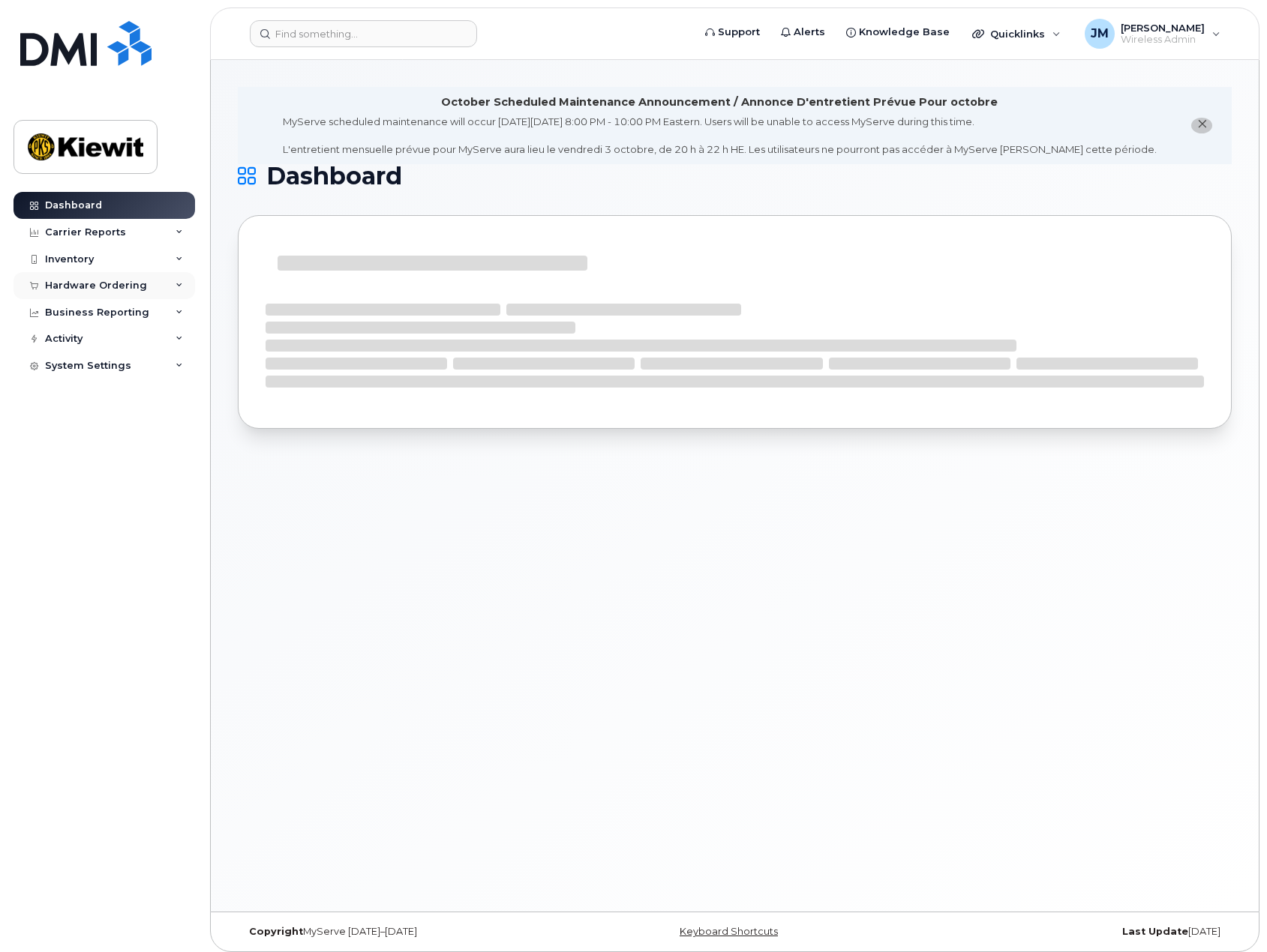
click at [112, 283] on div "Hardware Ordering" at bounding box center [96, 285] width 102 height 12
click at [80, 316] on div "Overview" at bounding box center [76, 313] width 49 height 14
click at [88, 282] on div "Hardware Ordering" at bounding box center [96, 285] width 102 height 12
click at [88, 271] on div "Inventory" at bounding box center [105, 259] width 182 height 27
click at [80, 267] on div "Inventory" at bounding box center [105, 259] width 182 height 27
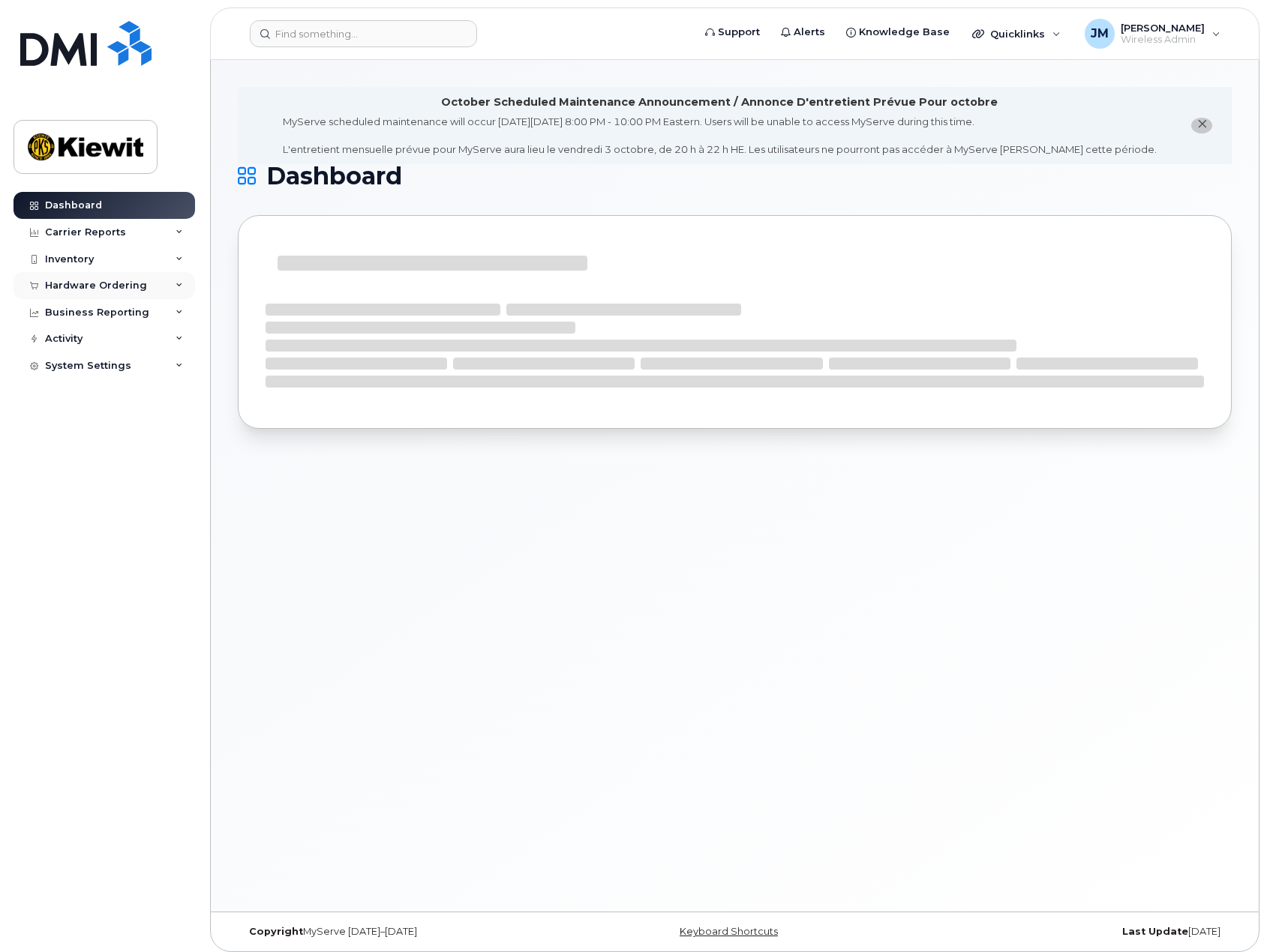
click at [85, 286] on div "Hardware Ordering" at bounding box center [96, 285] width 102 height 12
click at [75, 344] on div "Orders" at bounding box center [70, 342] width 37 height 14
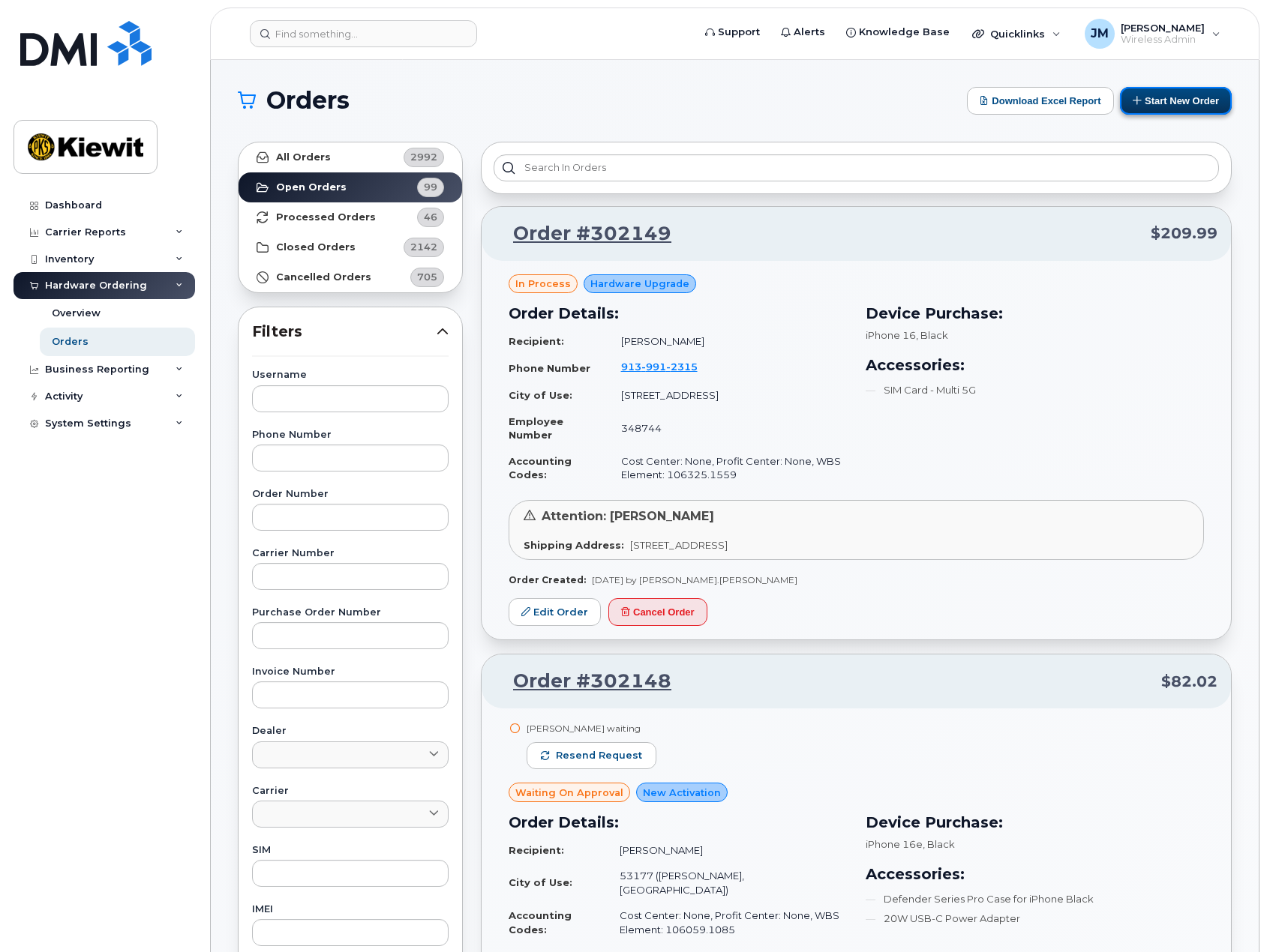
click at [1154, 93] on button "Start New Order" at bounding box center [1175, 101] width 112 height 28
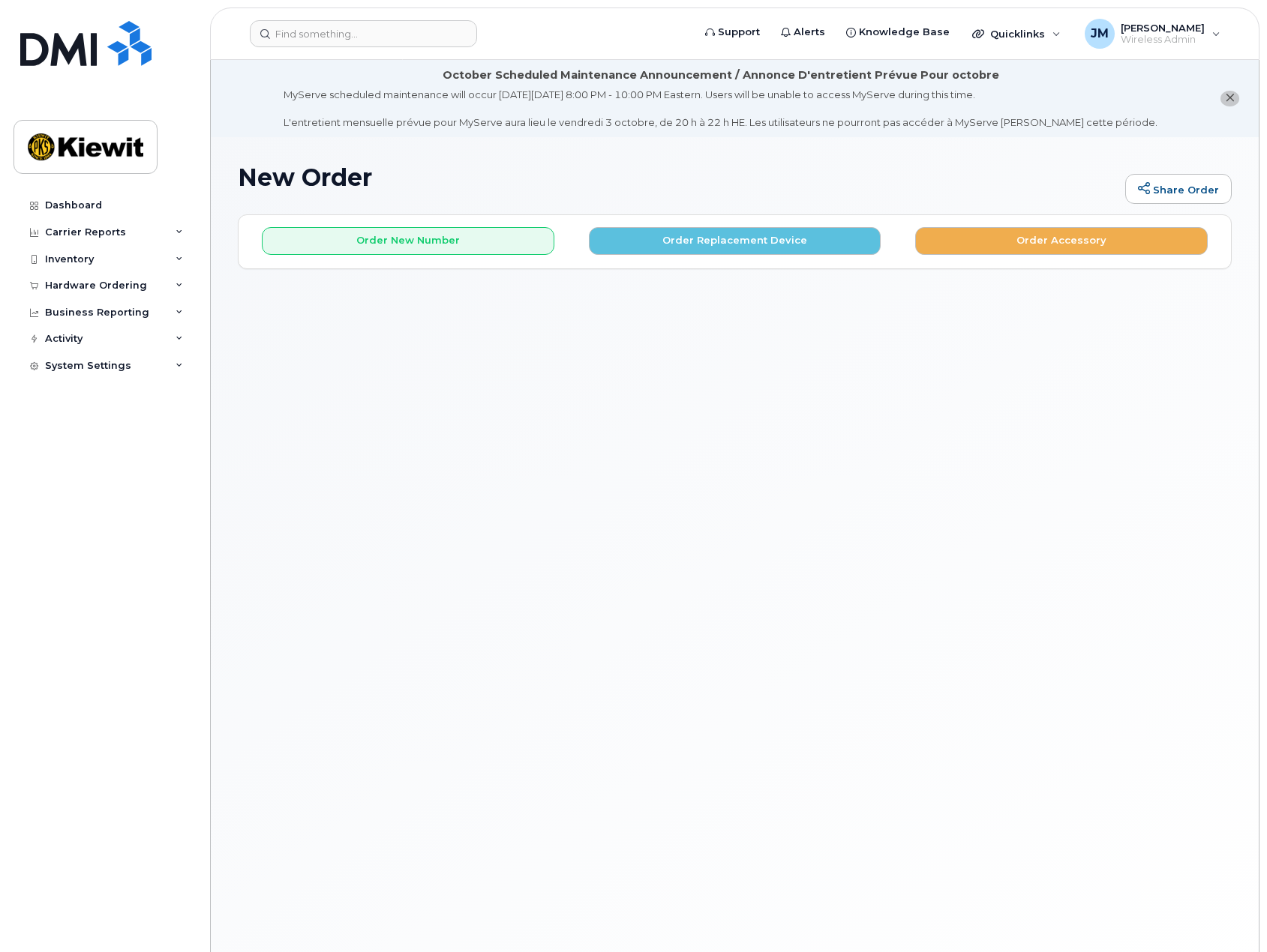
click at [693, 255] on div "Order New Number Order Replacement Device Order Accessory Please choose the car…" at bounding box center [734, 241] width 992 height 53
click at [712, 239] on button "Order Replacement Device" at bounding box center [735, 241] width 293 height 28
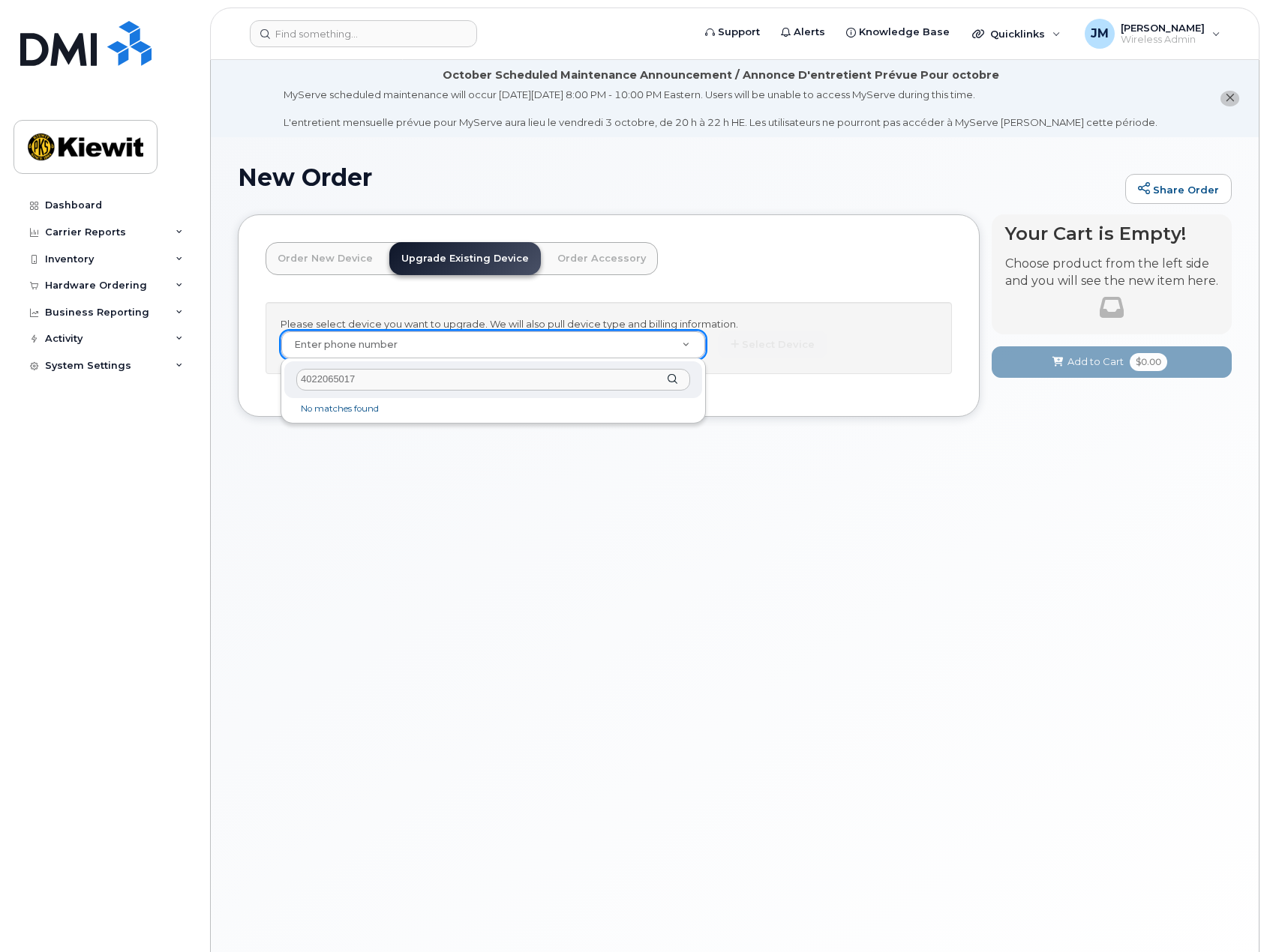
drag, startPoint x: 379, startPoint y: 380, endPoint x: 345, endPoint y: 387, distance: 34.7
click at [345, 387] on input "4022065017" at bounding box center [493, 379] width 394 height 21
type input "4022065097"
type input "1117921"
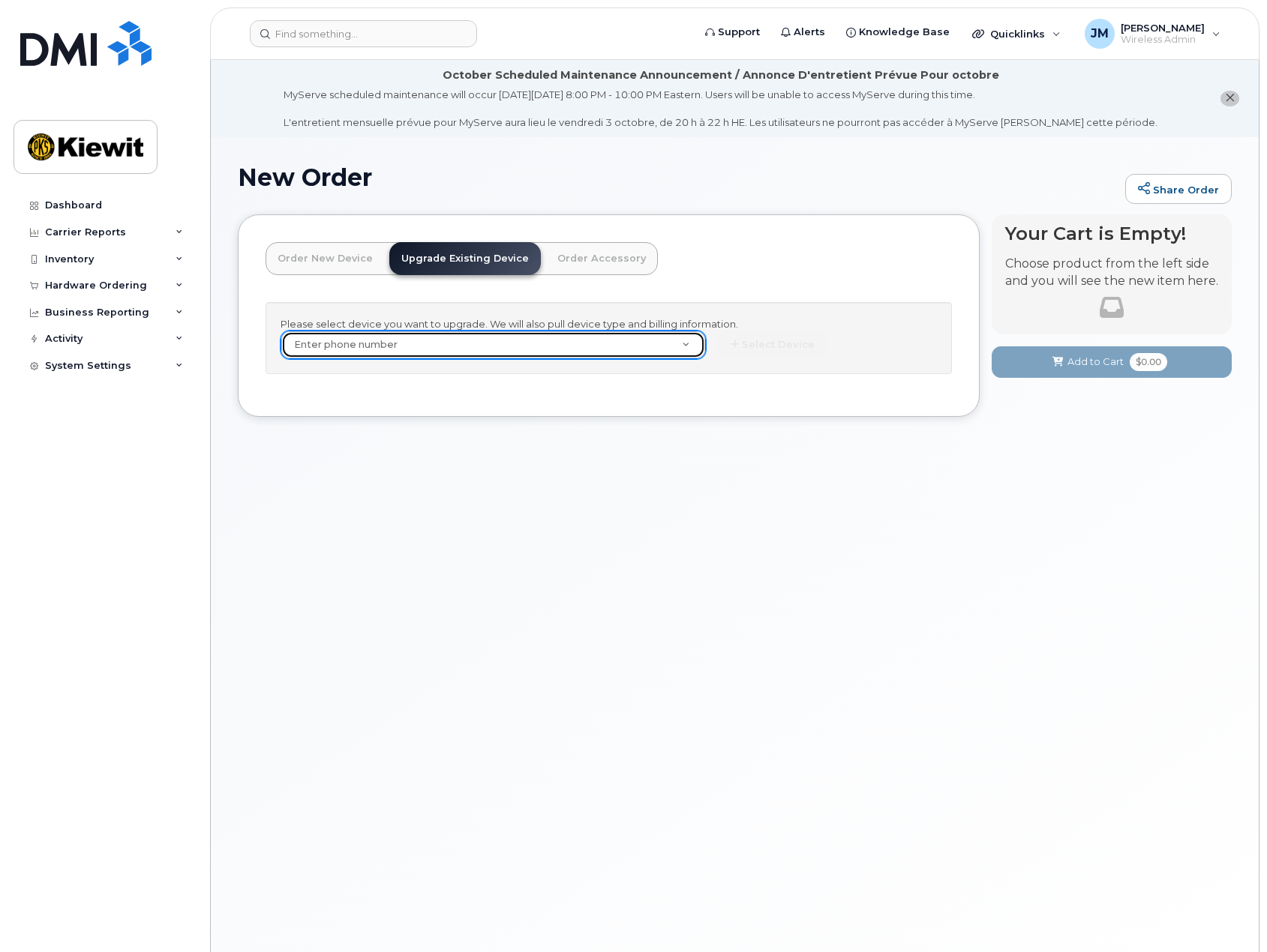
click at [686, 345] on link "Enter phone number" at bounding box center [494, 344] width 424 height 27
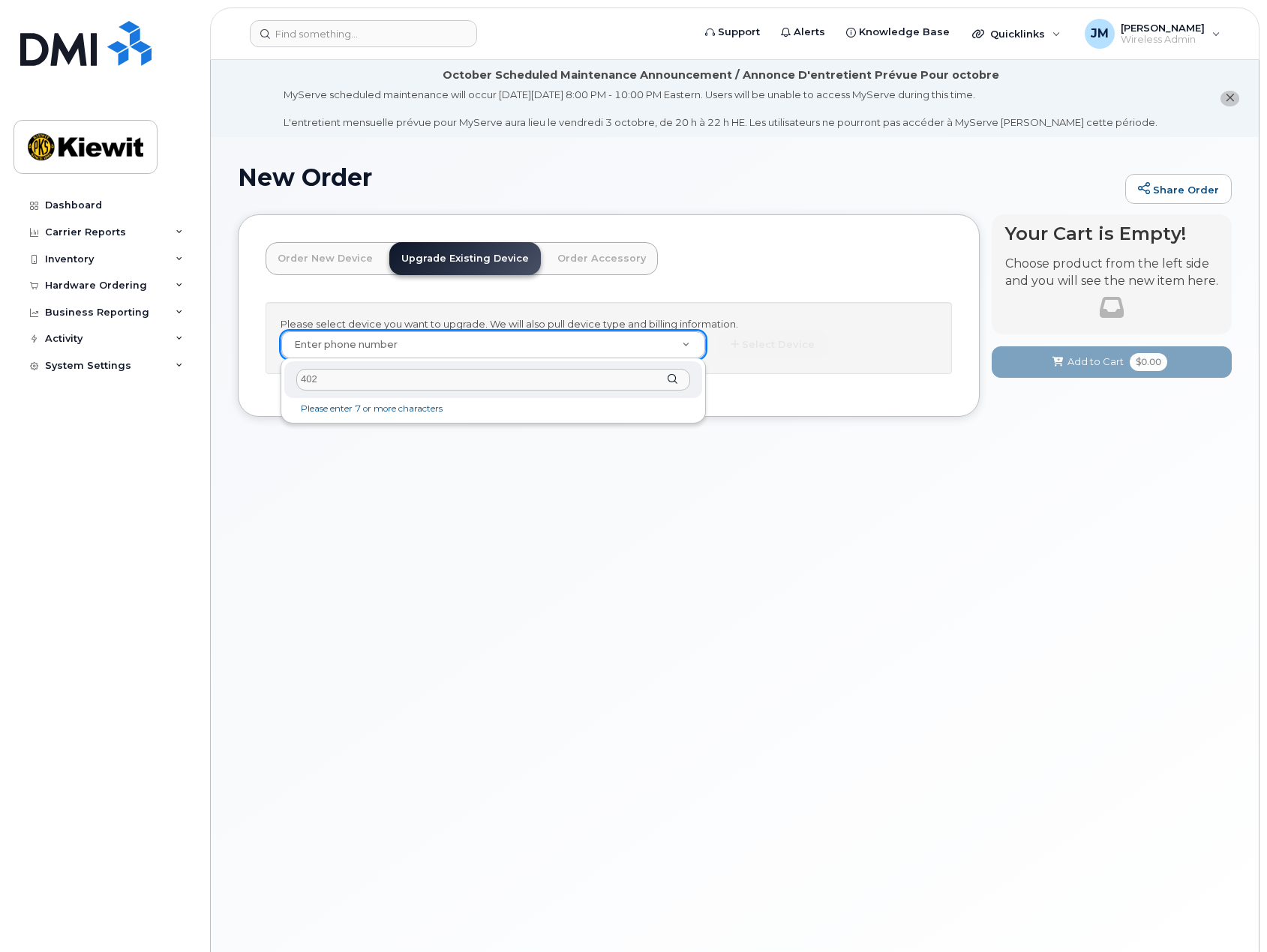
click at [406, 382] on input "402" at bounding box center [493, 379] width 394 height 21
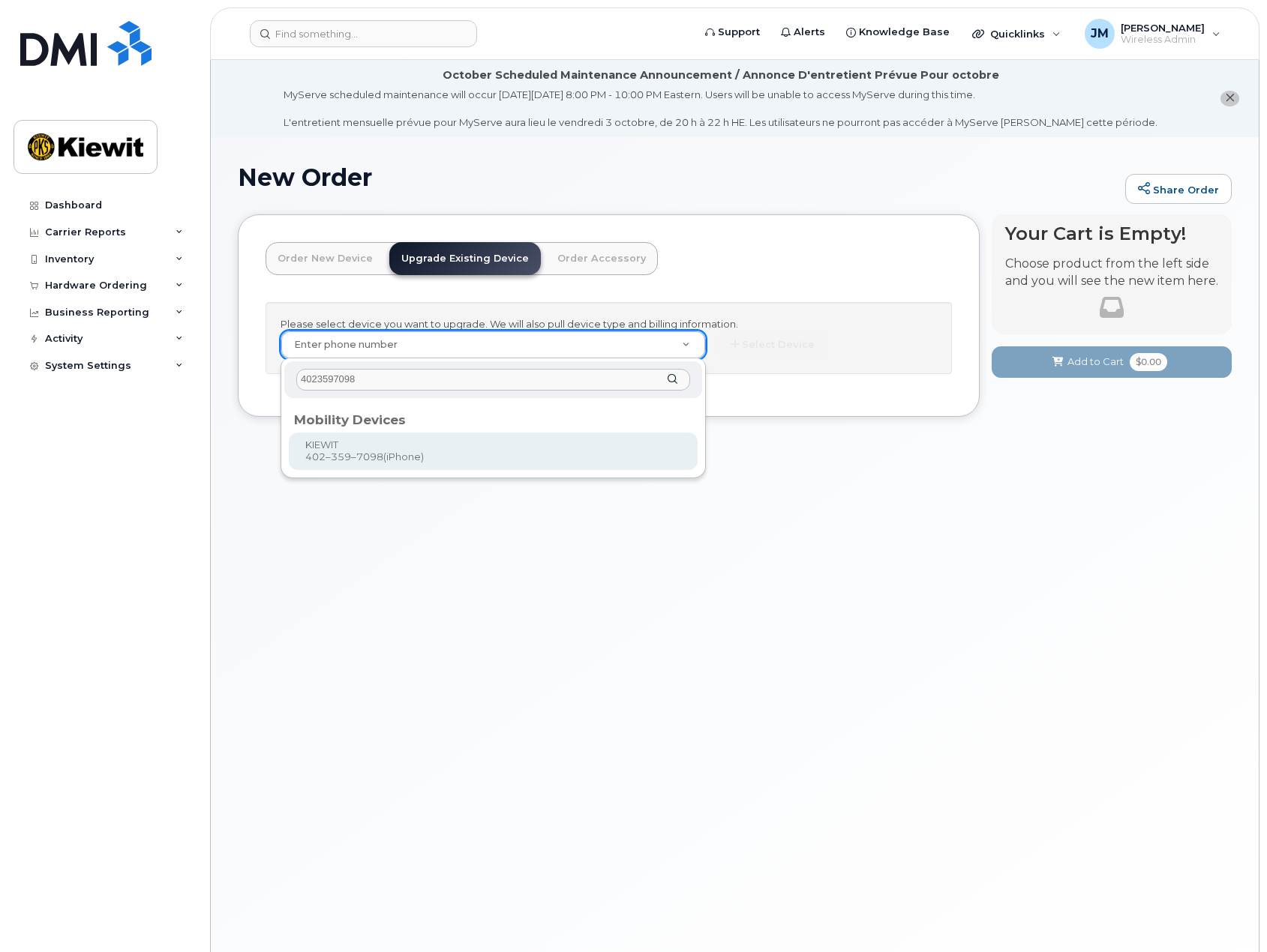
type input "4023597098"
type input "1117923"
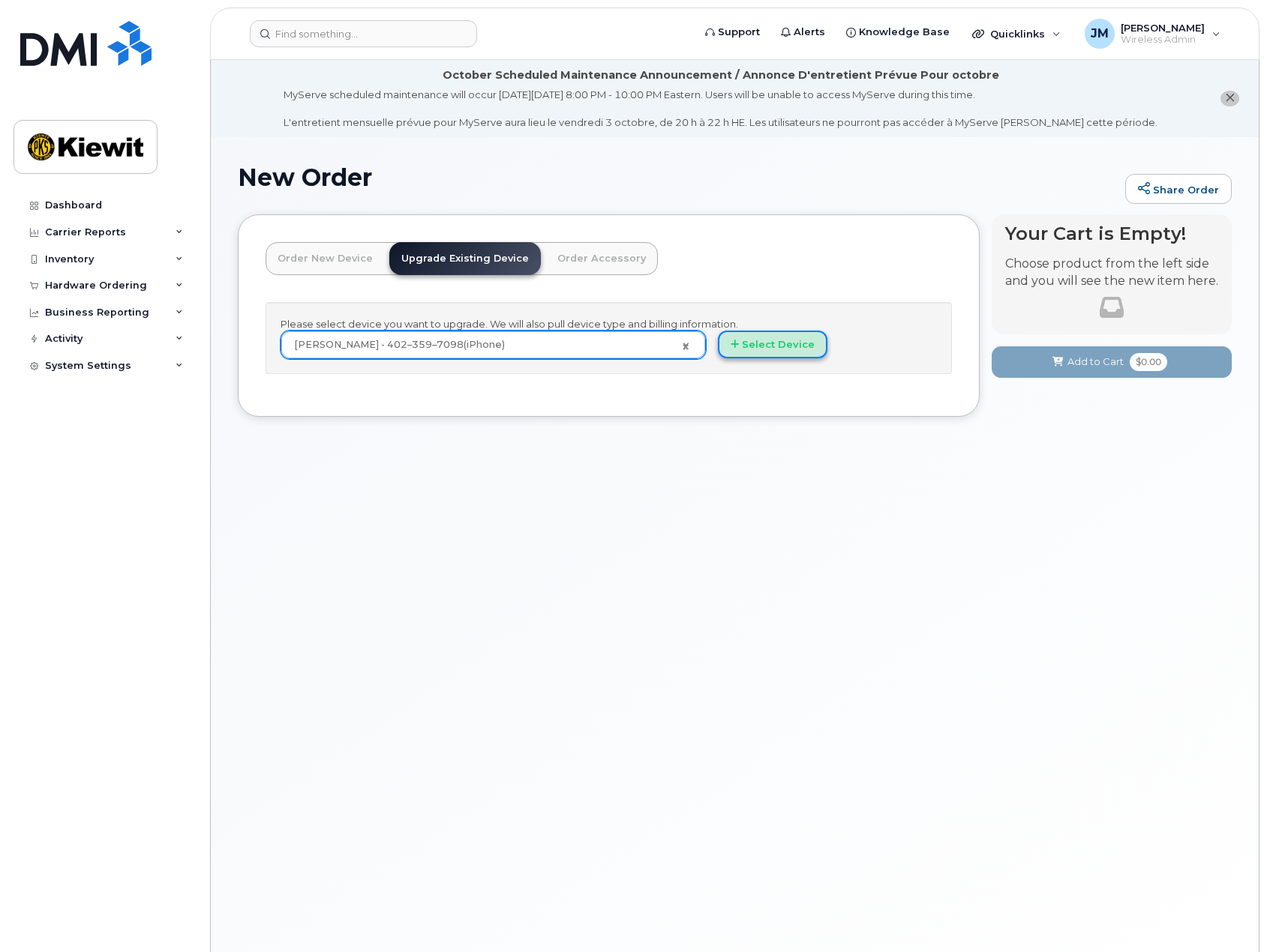
click at [795, 344] on button "Select Device" at bounding box center [772, 344] width 109 height 28
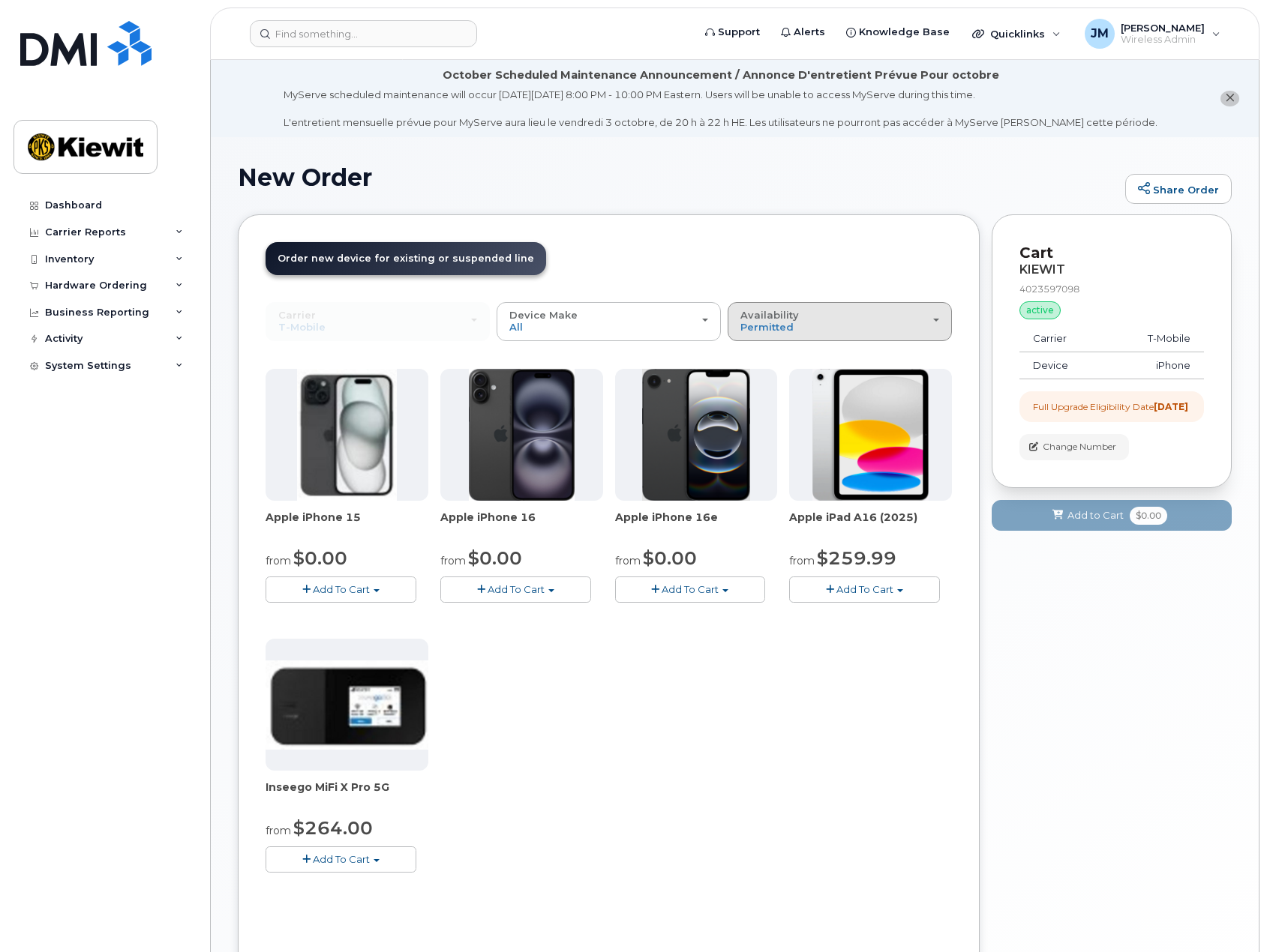
click at [795, 332] on div "Availability Permitted All" at bounding box center [839, 320] width 199 height 23
click at [781, 387] on div "All" at bounding box center [840, 381] width 217 height 18
click at [793, 330] on div "Availability Permitted All" at bounding box center [839, 320] width 199 height 23
click at [758, 376] on label "All" at bounding box center [747, 381] width 31 height 18
click at [0, 0] on input "All" at bounding box center [0, 0] width 0 height 0
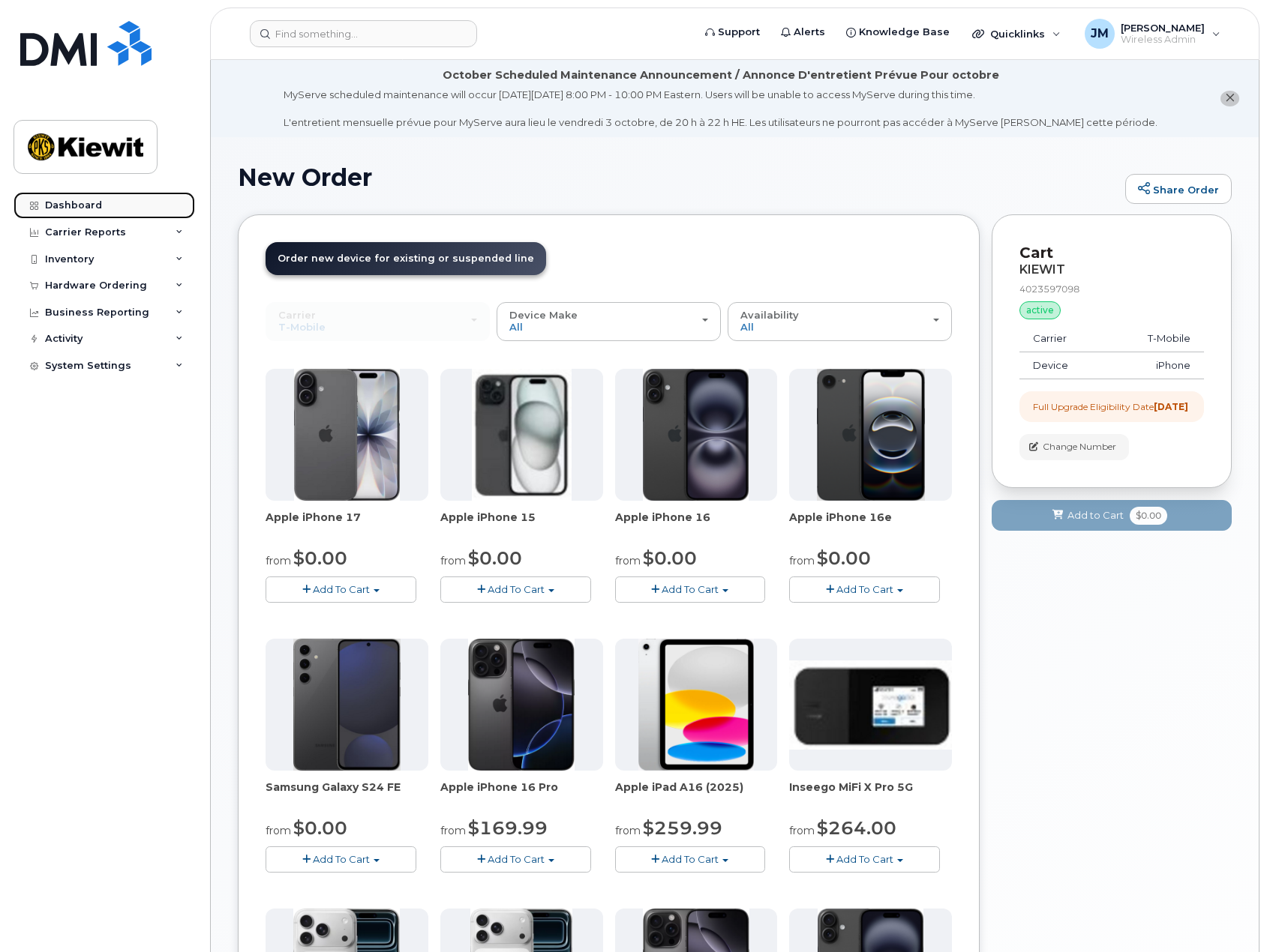
click at [58, 207] on div "Dashboard" at bounding box center [74, 205] width 57 height 12
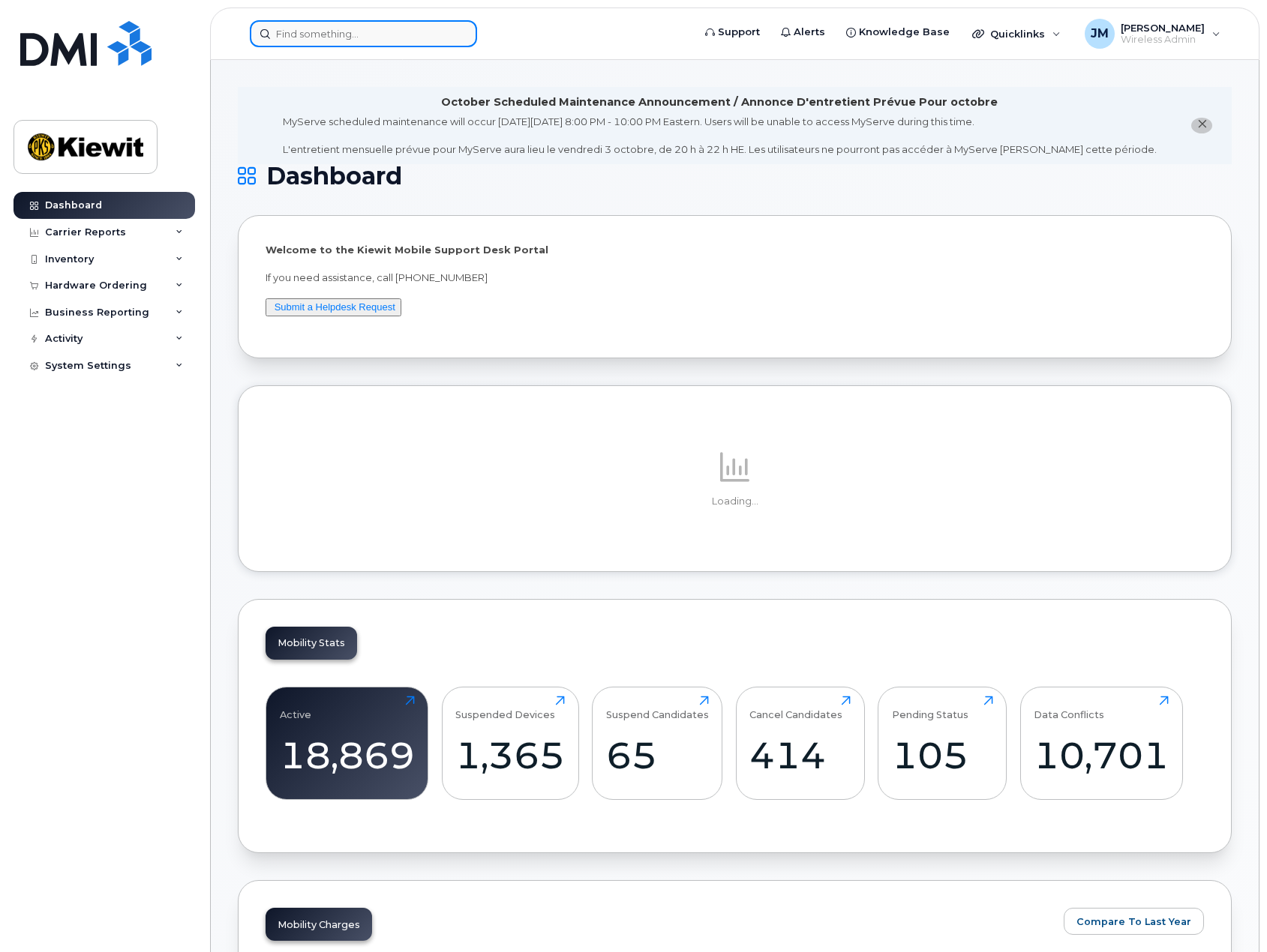
click at [349, 41] on input at bounding box center [363, 33] width 227 height 27
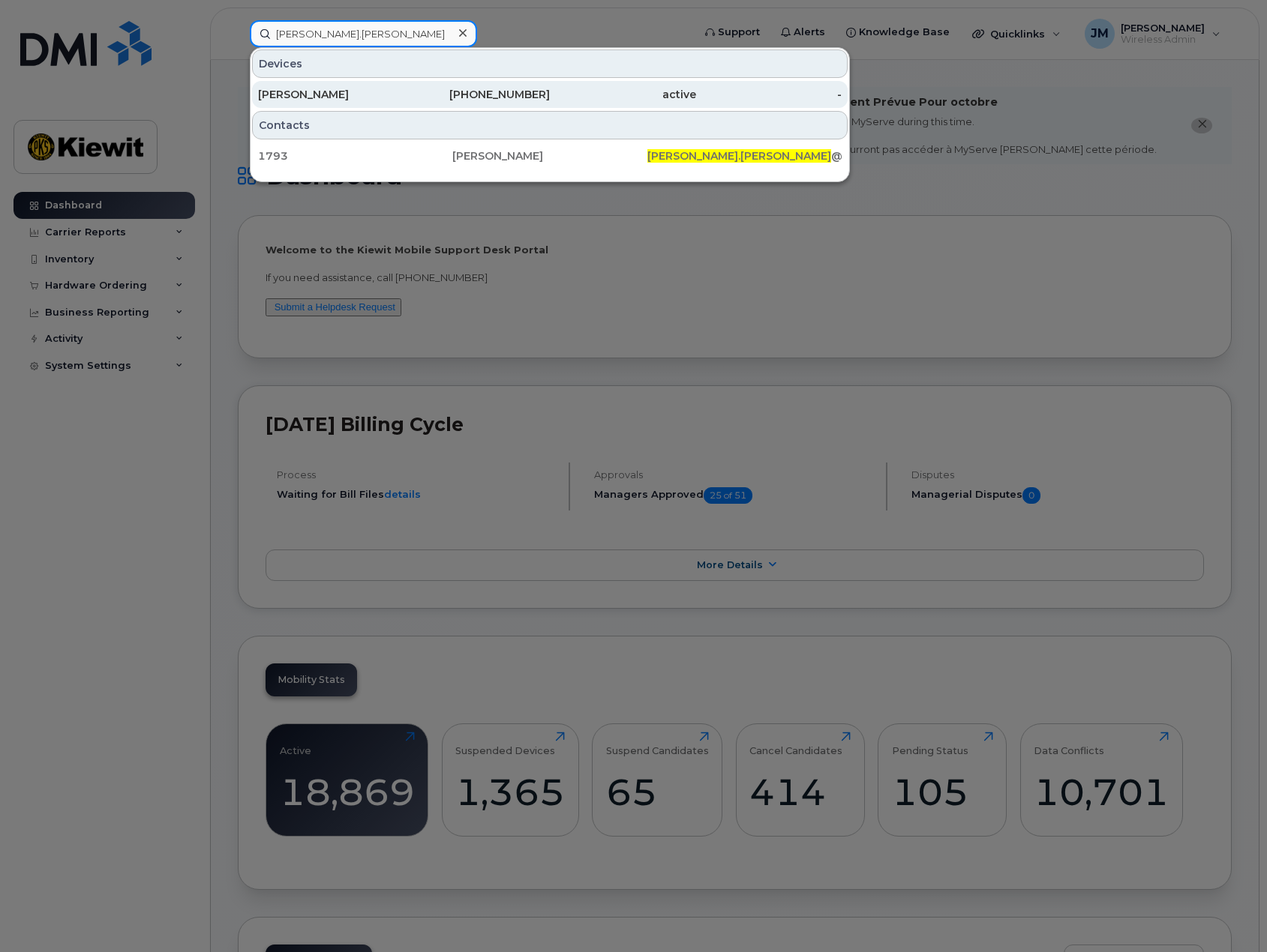
type input "[PERSON_NAME].[PERSON_NAME]"
click at [350, 103] on div "[PERSON_NAME]" at bounding box center [332, 94] width 146 height 27
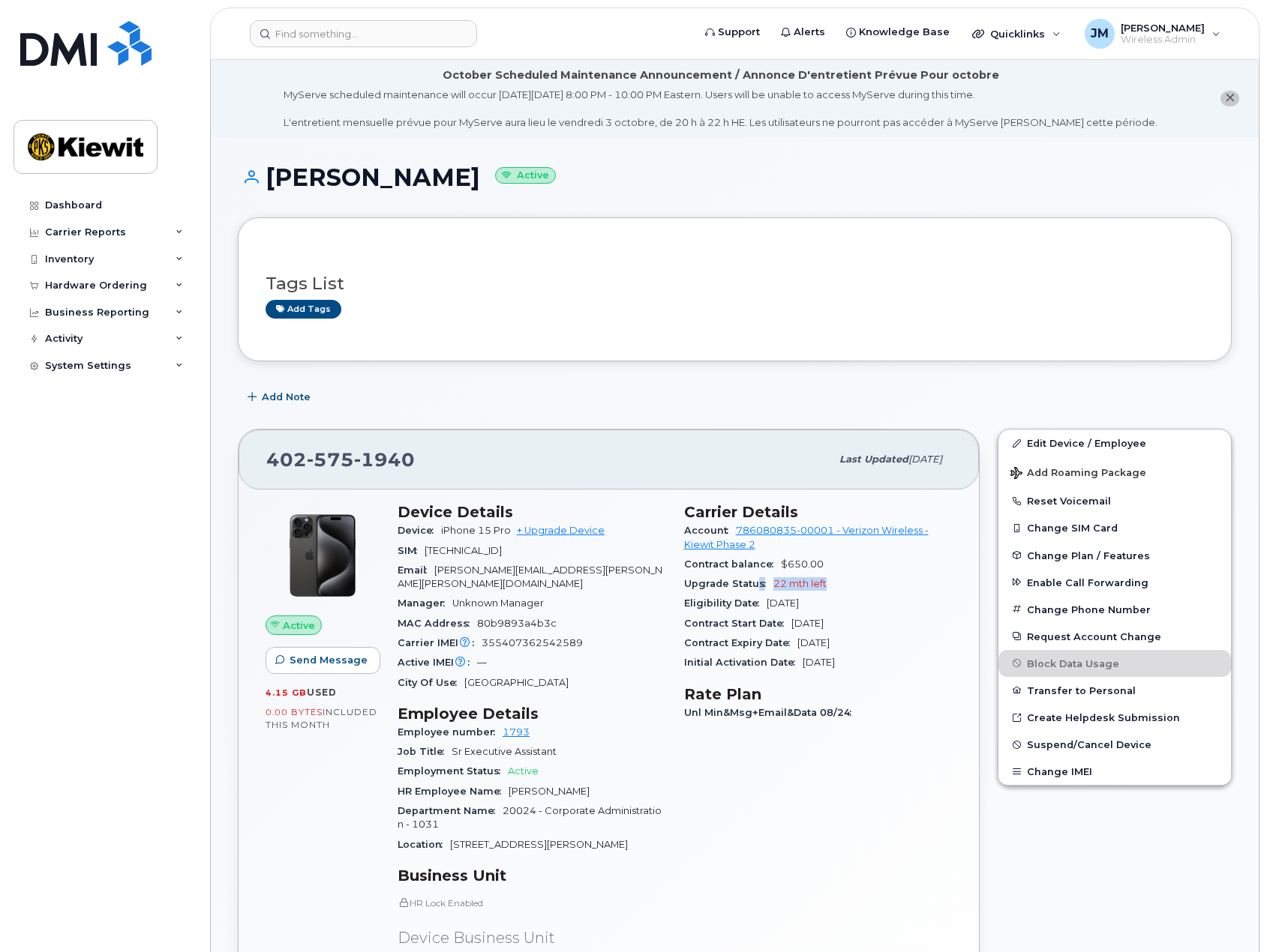
drag, startPoint x: 786, startPoint y: 586, endPoint x: 752, endPoint y: 586, distance: 34.0
click at [752, 586] on div "Upgrade Status 22 mth left" at bounding box center [819, 583] width 269 height 19
click at [852, 604] on div "Eligibility Date Aug 18, 2027" at bounding box center [819, 603] width 269 height 19
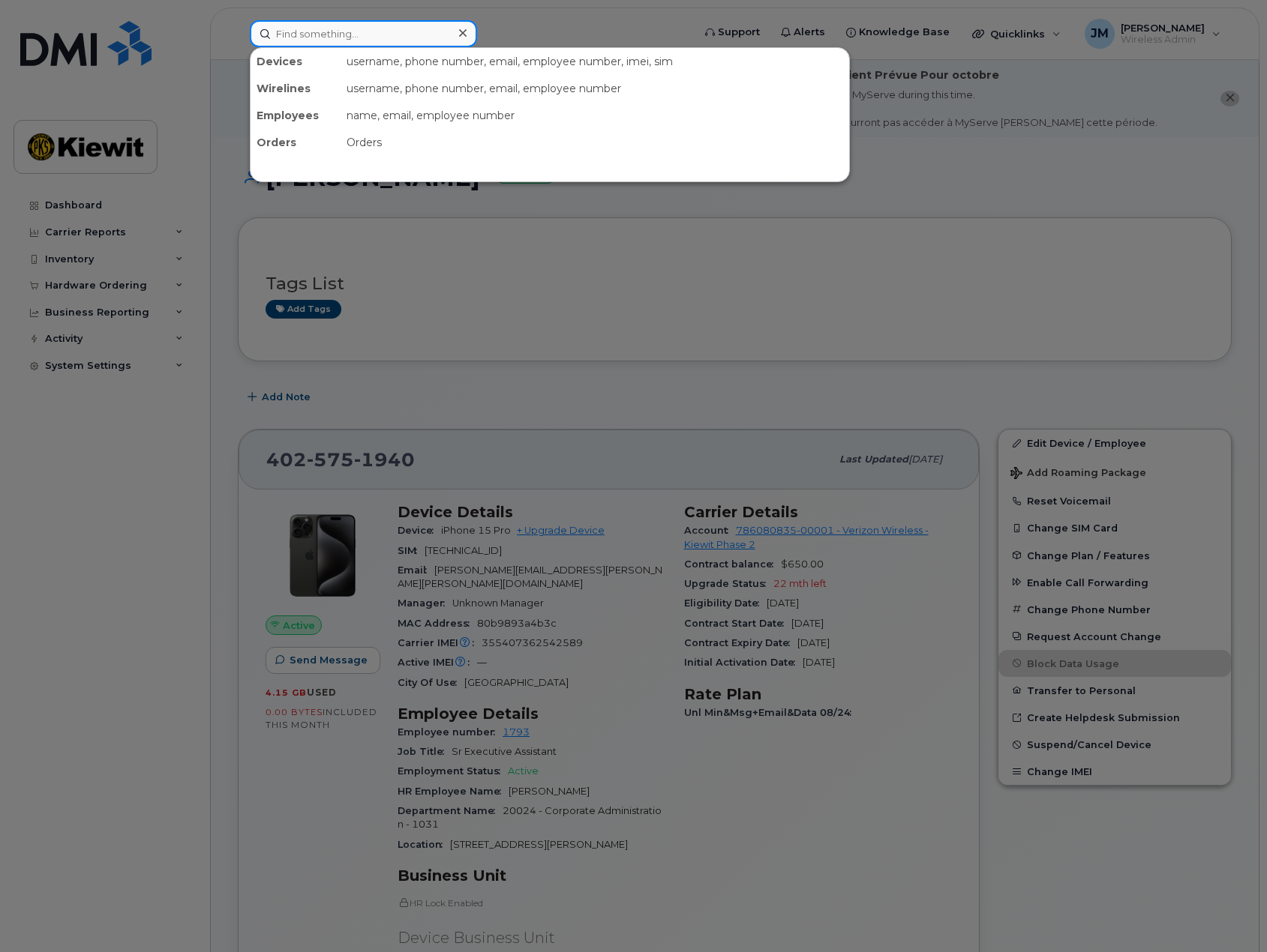
click at [383, 38] on input at bounding box center [363, 33] width 227 height 27
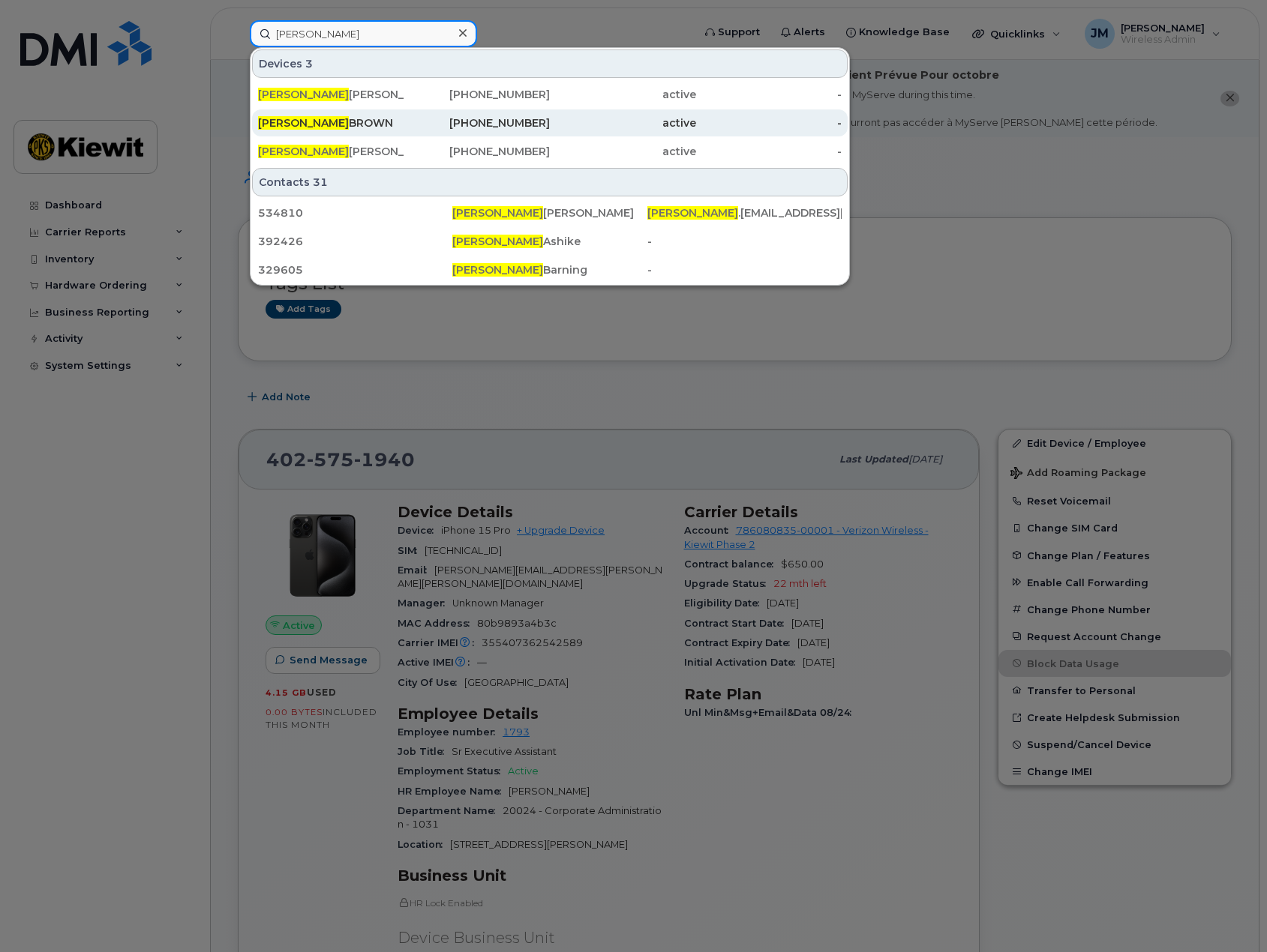
type input "cheryl"
click at [357, 92] on div "Cheryl Gardner" at bounding box center [332, 94] width 146 height 15
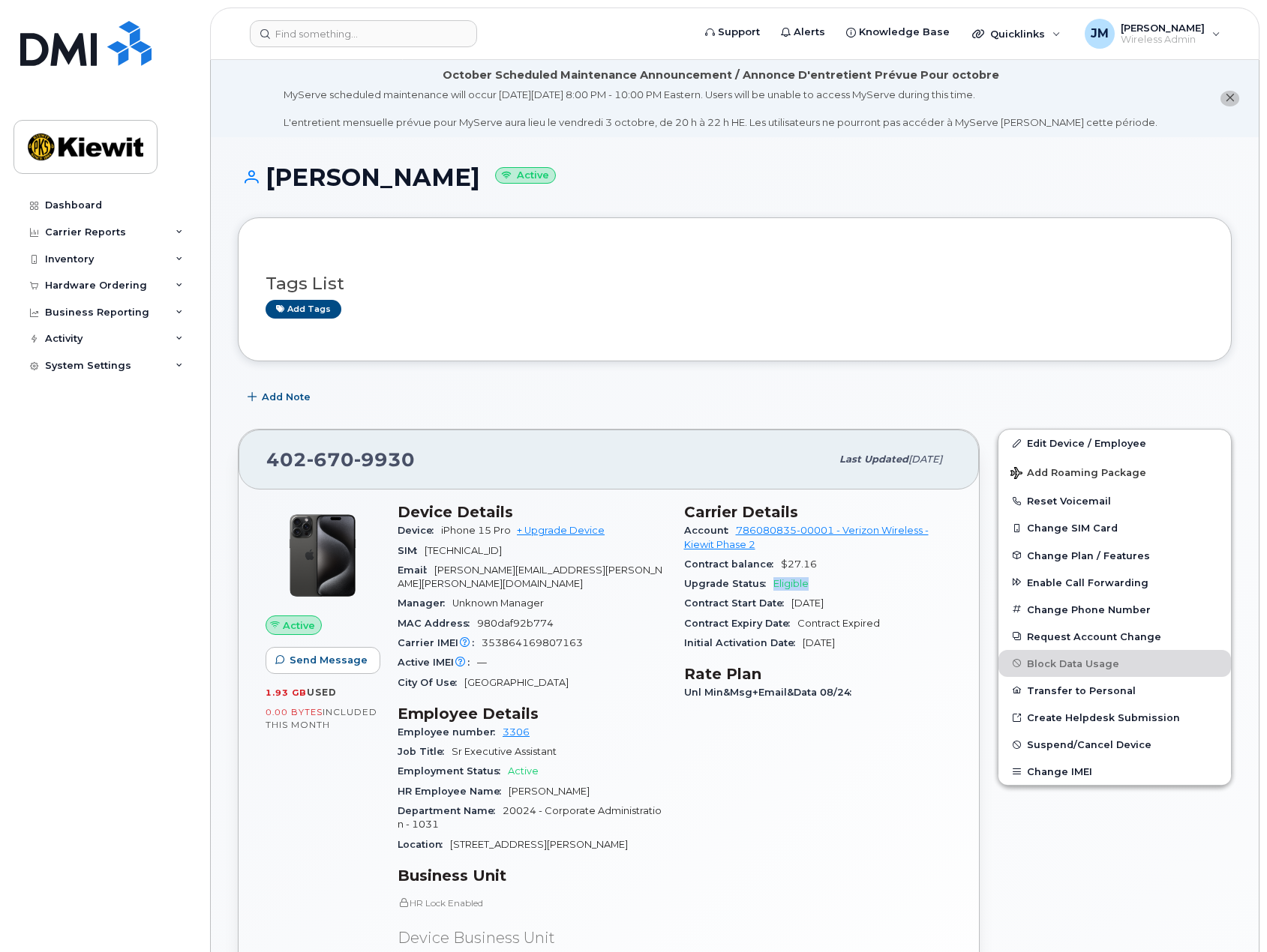
drag, startPoint x: 809, startPoint y: 586, endPoint x: 761, endPoint y: 587, distance: 48.0
click at [762, 587] on div "Upgrade Status Eligible" at bounding box center [819, 583] width 269 height 19
click at [362, 36] on input at bounding box center [363, 33] width 227 height 27
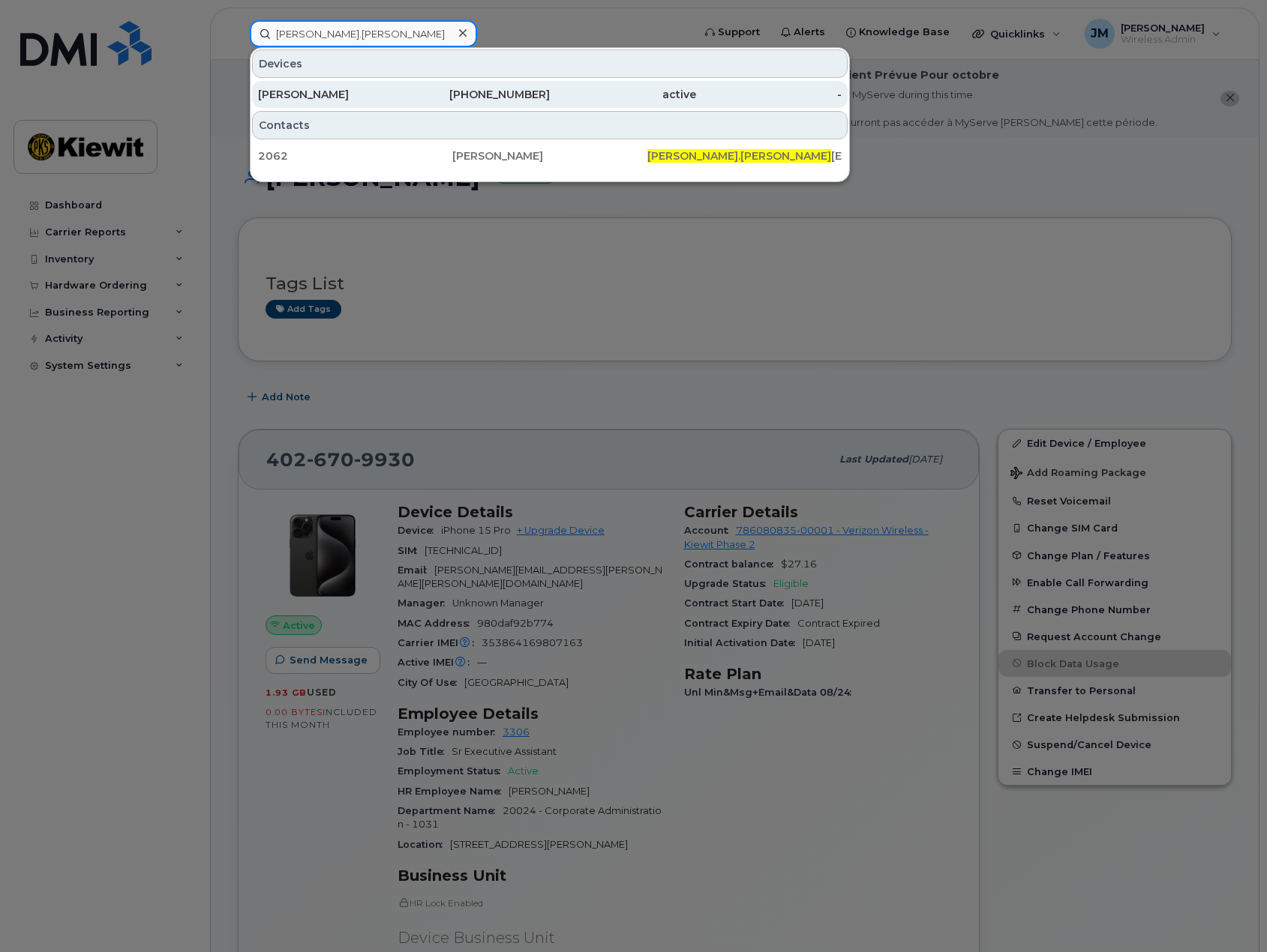
type input "[PERSON_NAME].[PERSON_NAME]"
click at [345, 100] on div "[PERSON_NAME]" at bounding box center [332, 94] width 146 height 15
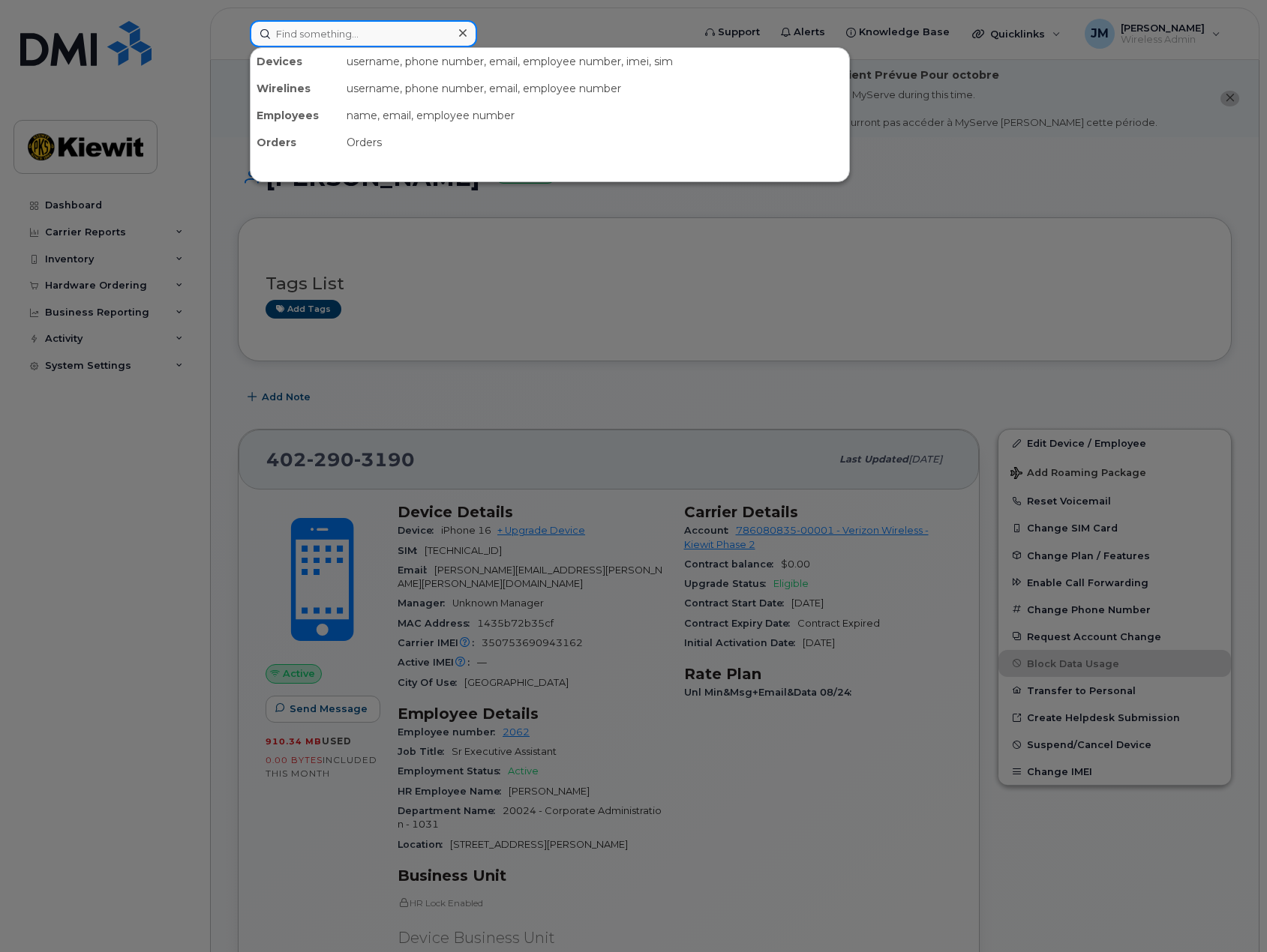
click at [378, 22] on input at bounding box center [363, 33] width 227 height 27
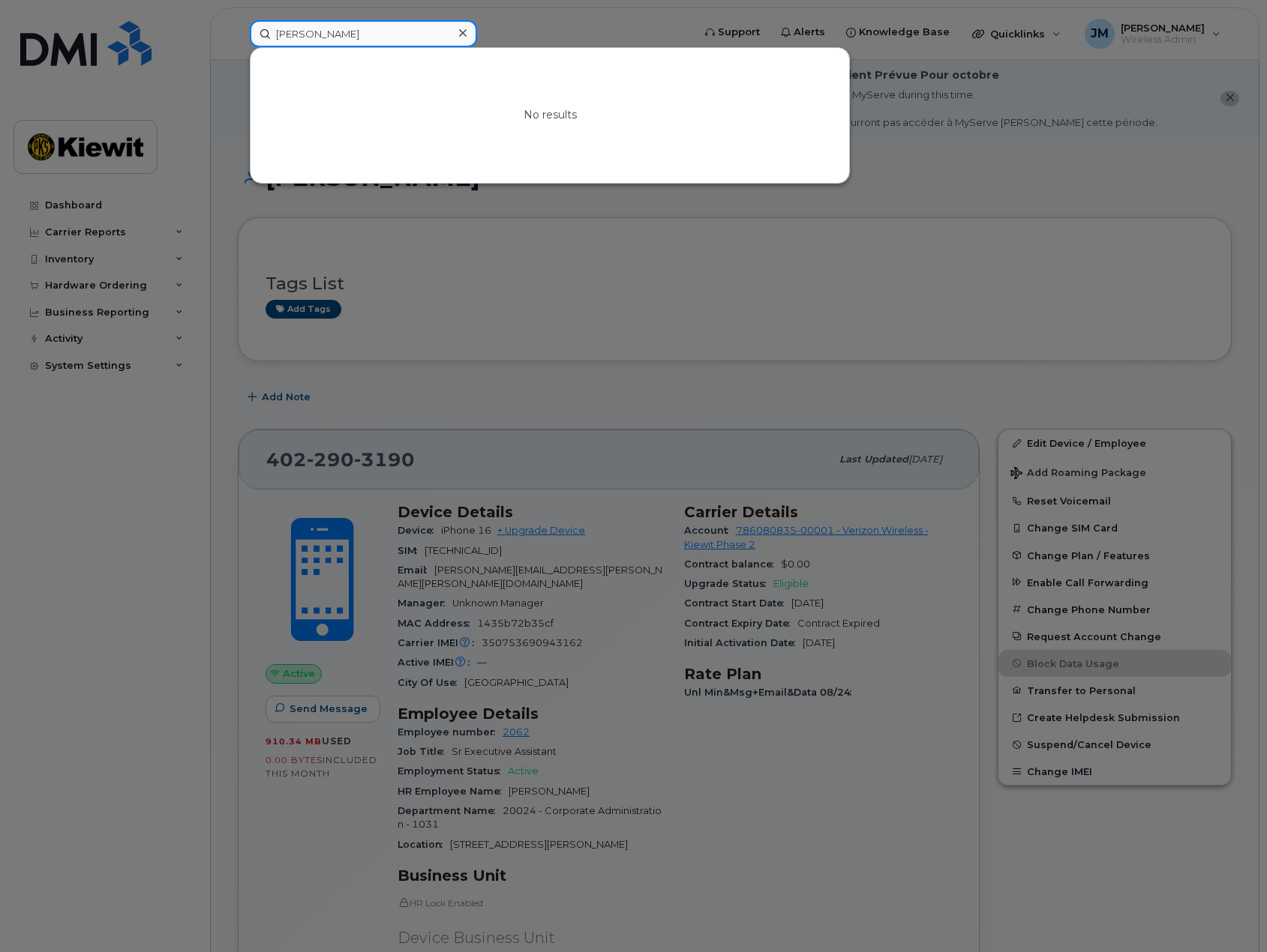
drag, startPoint x: 370, startPoint y: 33, endPoint x: 124, endPoint y: 34, distance: 246.0
click at [238, 34] on div "dave miles No results" at bounding box center [466, 33] width 457 height 27
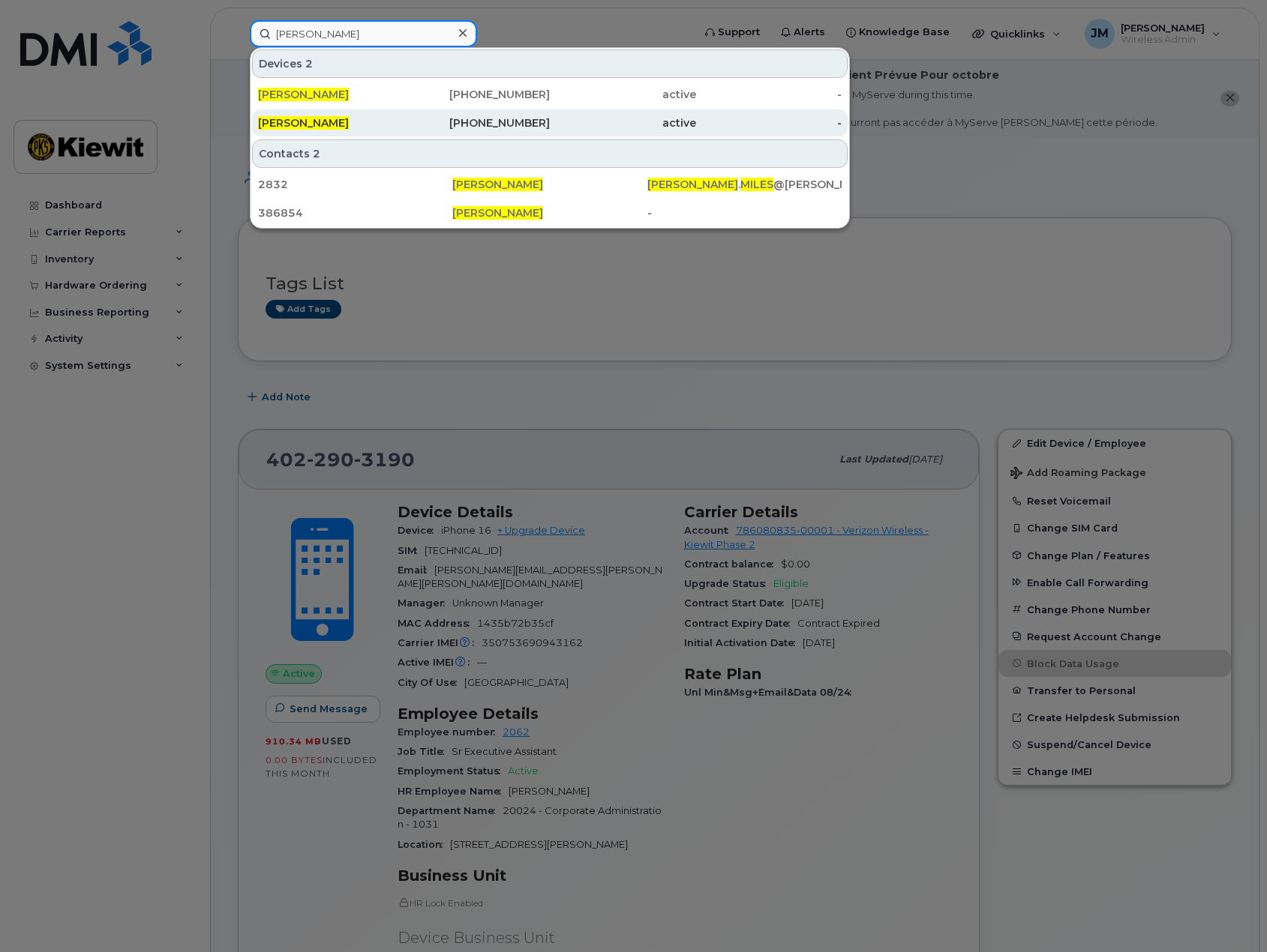
type input "david miles"
click at [284, 127] on span "David Miles" at bounding box center [304, 123] width 91 height 14
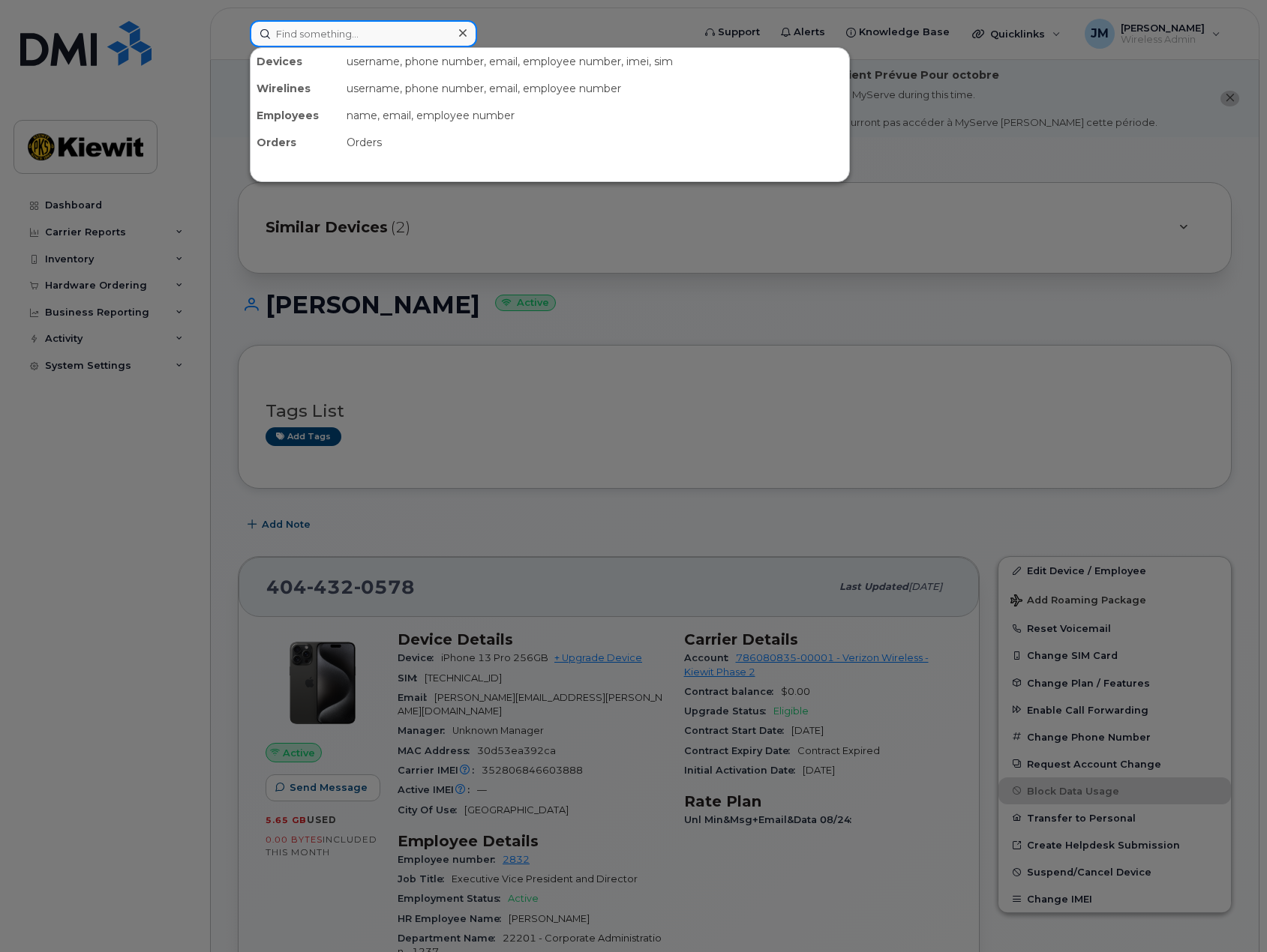
click at [357, 31] on input at bounding box center [363, 33] width 227 height 27
click at [326, 38] on input at bounding box center [363, 33] width 227 height 27
click at [337, 33] on input at bounding box center [363, 33] width 227 height 27
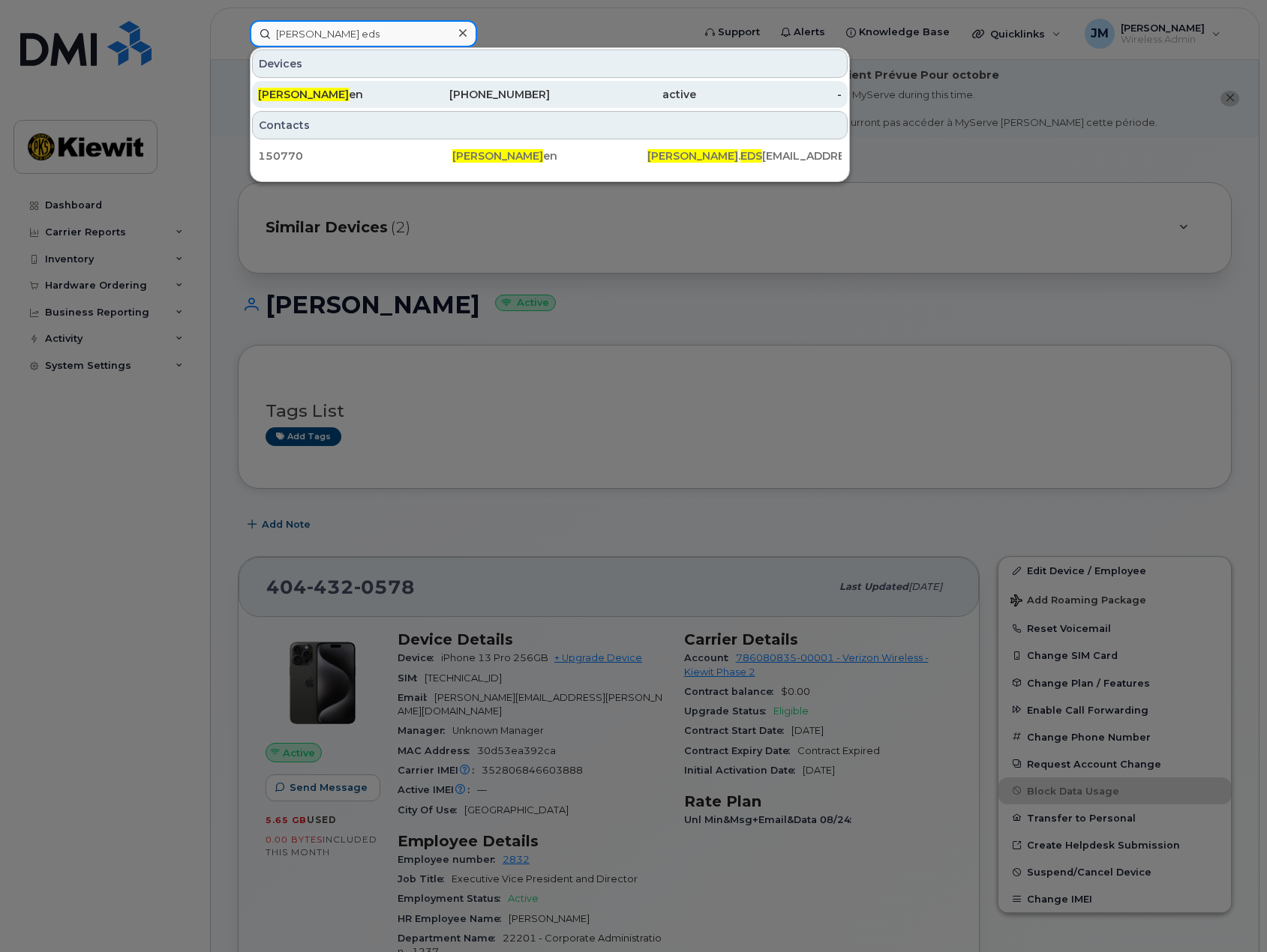
type input "alicia eds"
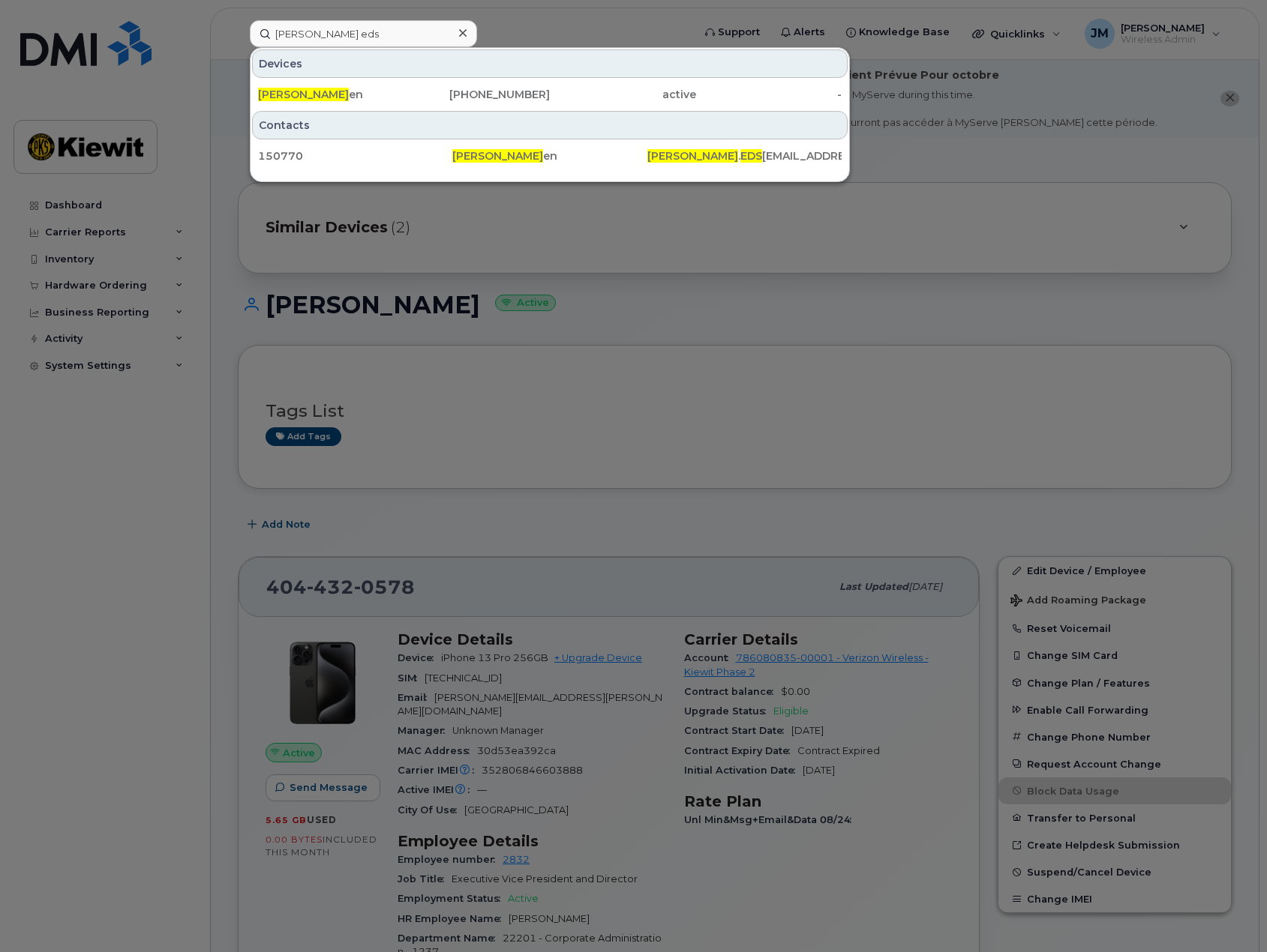
drag, startPoint x: 310, startPoint y: 98, endPoint x: 330, endPoint y: 131, distance: 38.6
click at [310, 98] on div "Alicia Eds en" at bounding box center [332, 94] width 146 height 15
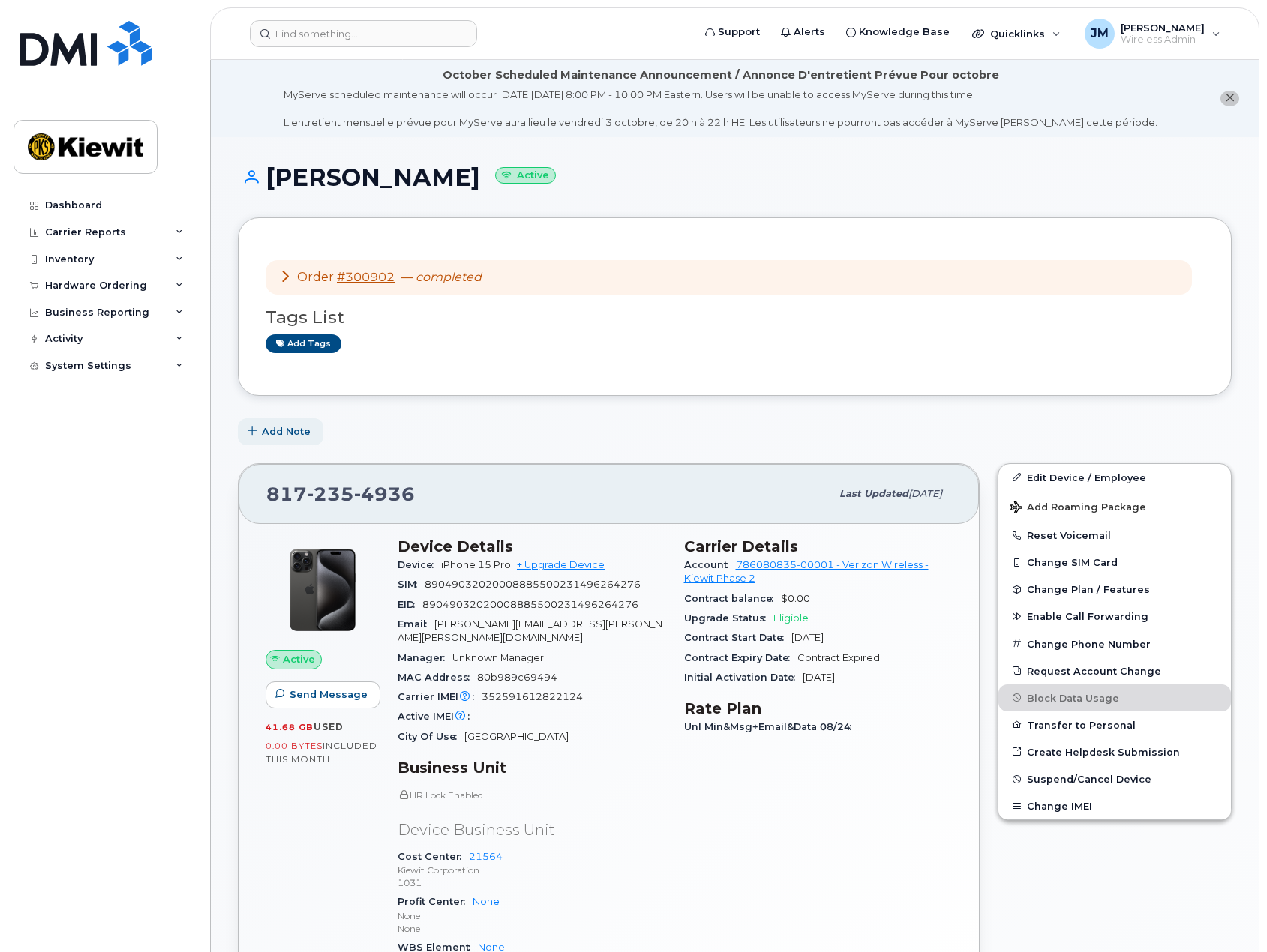
click at [262, 426] on span "Add Note" at bounding box center [286, 431] width 49 height 14
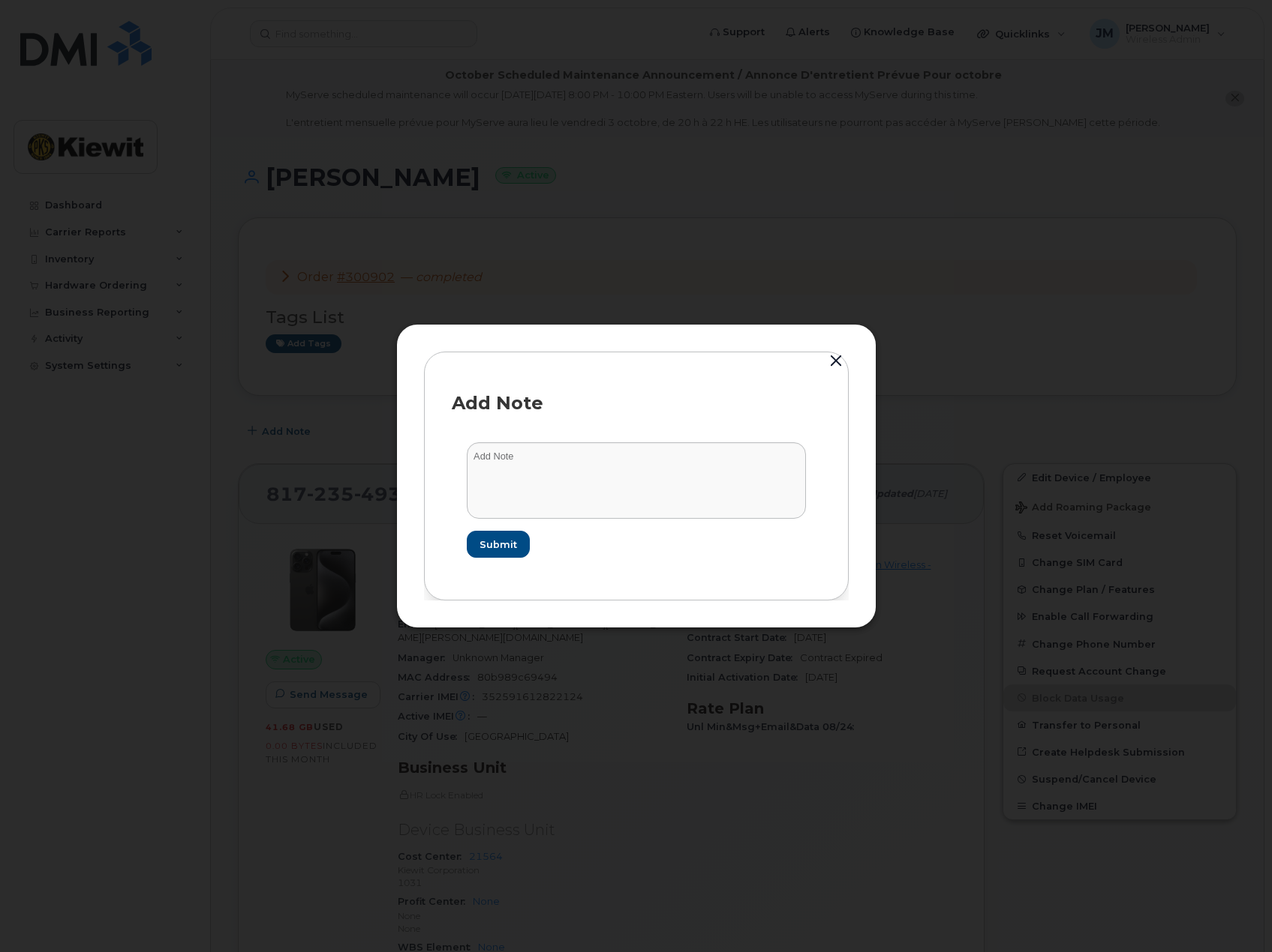
click at [834, 357] on button "button" at bounding box center [836, 361] width 22 height 21
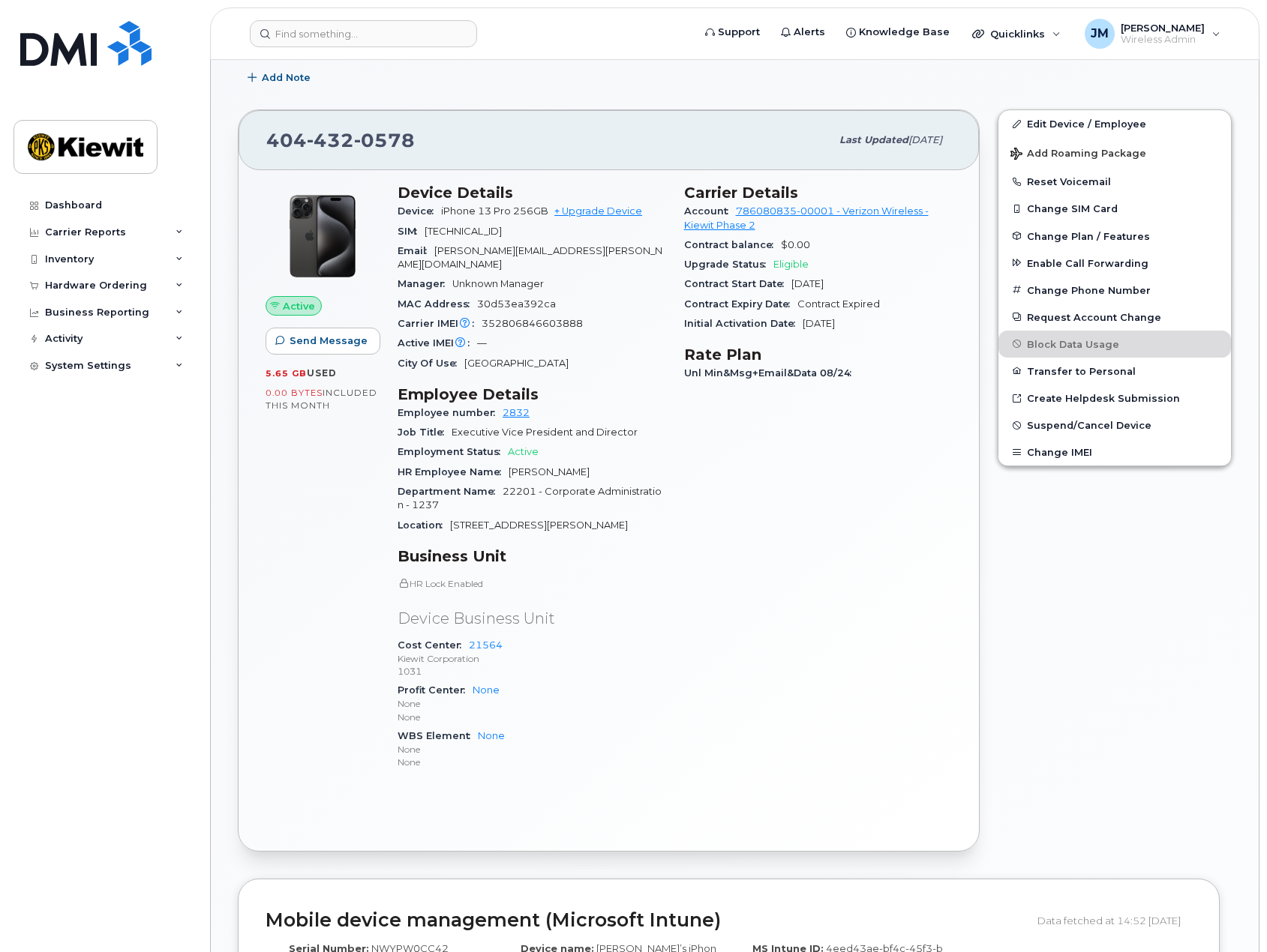
scroll to position [375, 0]
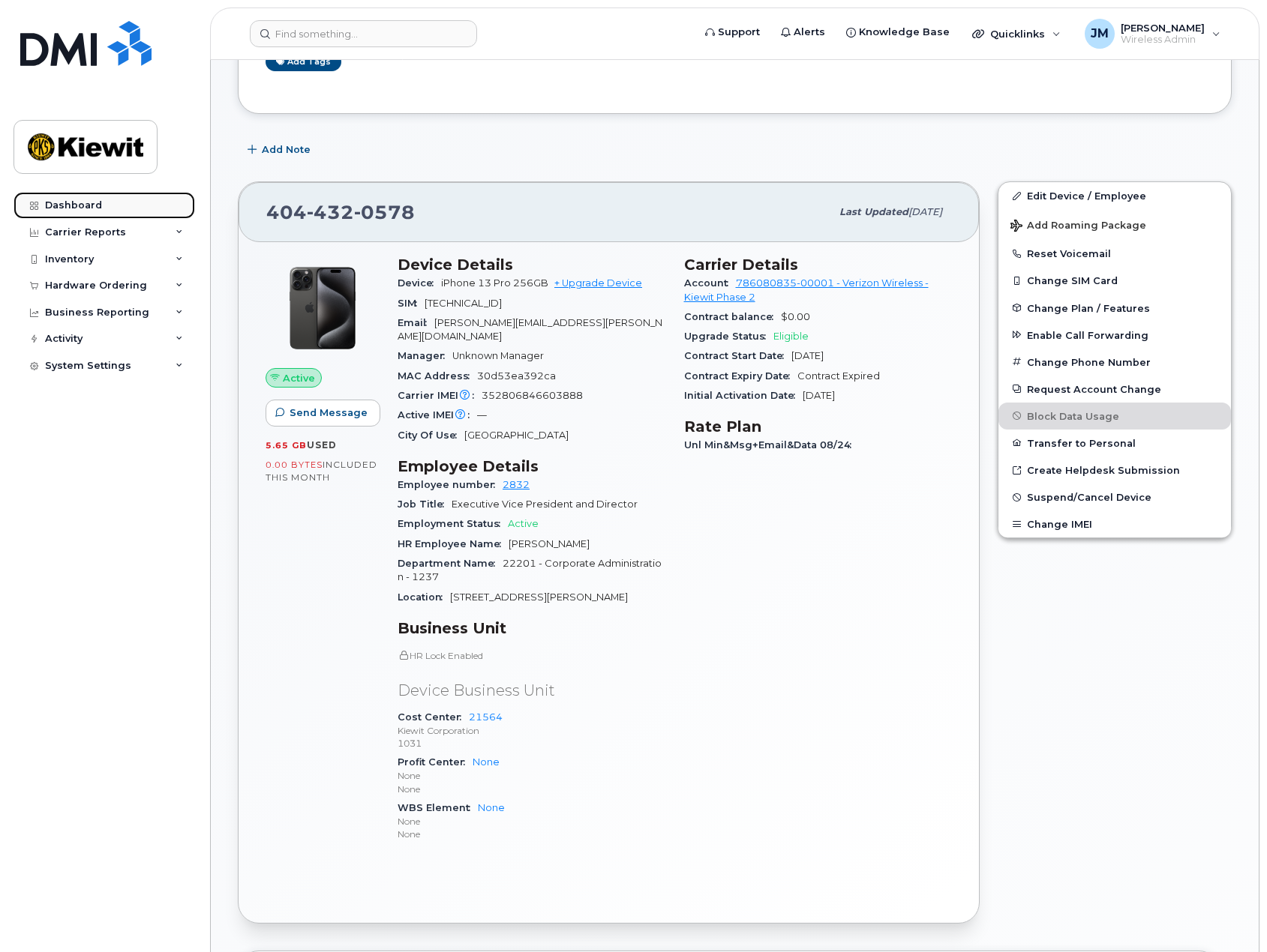
click at [62, 207] on div "Dashboard" at bounding box center [74, 205] width 57 height 12
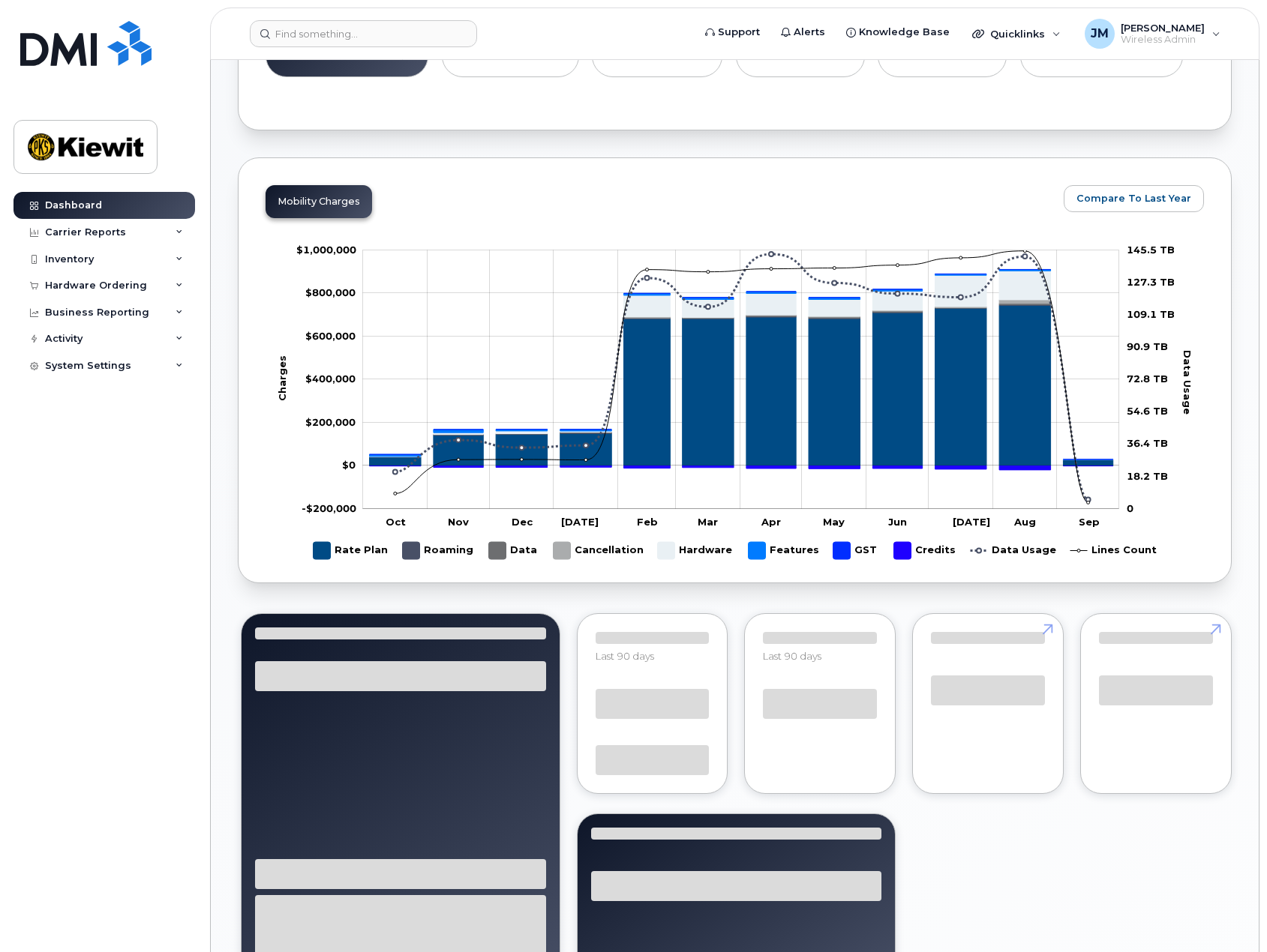
scroll to position [975, 0]
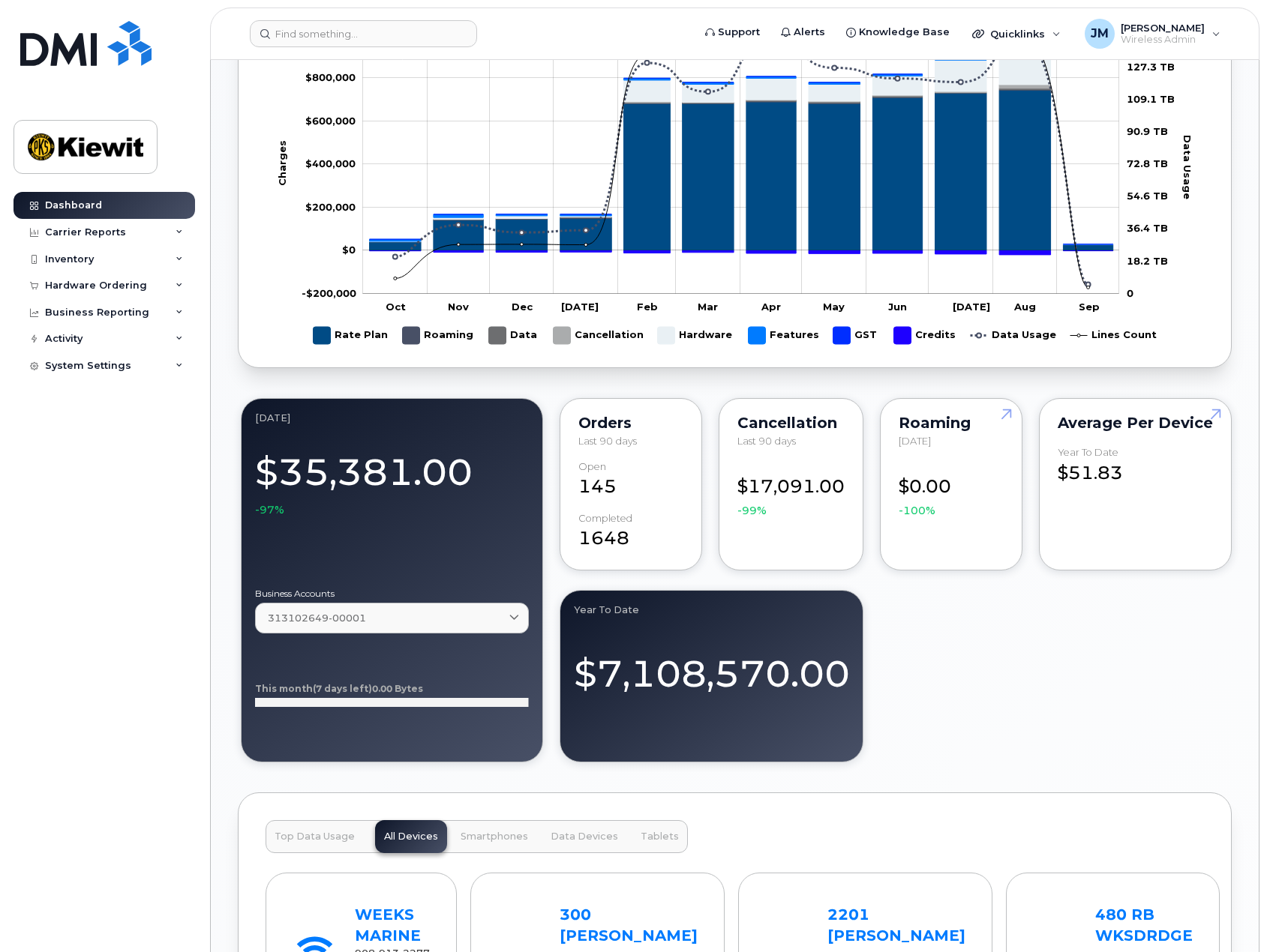
click at [782, 463] on div "$17,091.00 -99%" at bounding box center [791, 490] width 107 height 57
click at [781, 410] on div "Cancellation Last 90 days $17,091.00 -99%" at bounding box center [791, 484] width 144 height 172
click at [802, 497] on div "$17,091.00 -99%" at bounding box center [791, 490] width 107 height 57
drag, startPoint x: 801, startPoint y: 518, endPoint x: 800, endPoint y: 503, distance: 15.0
click at [800, 510] on div "$17,091.00 -99%" at bounding box center [791, 490] width 107 height 57
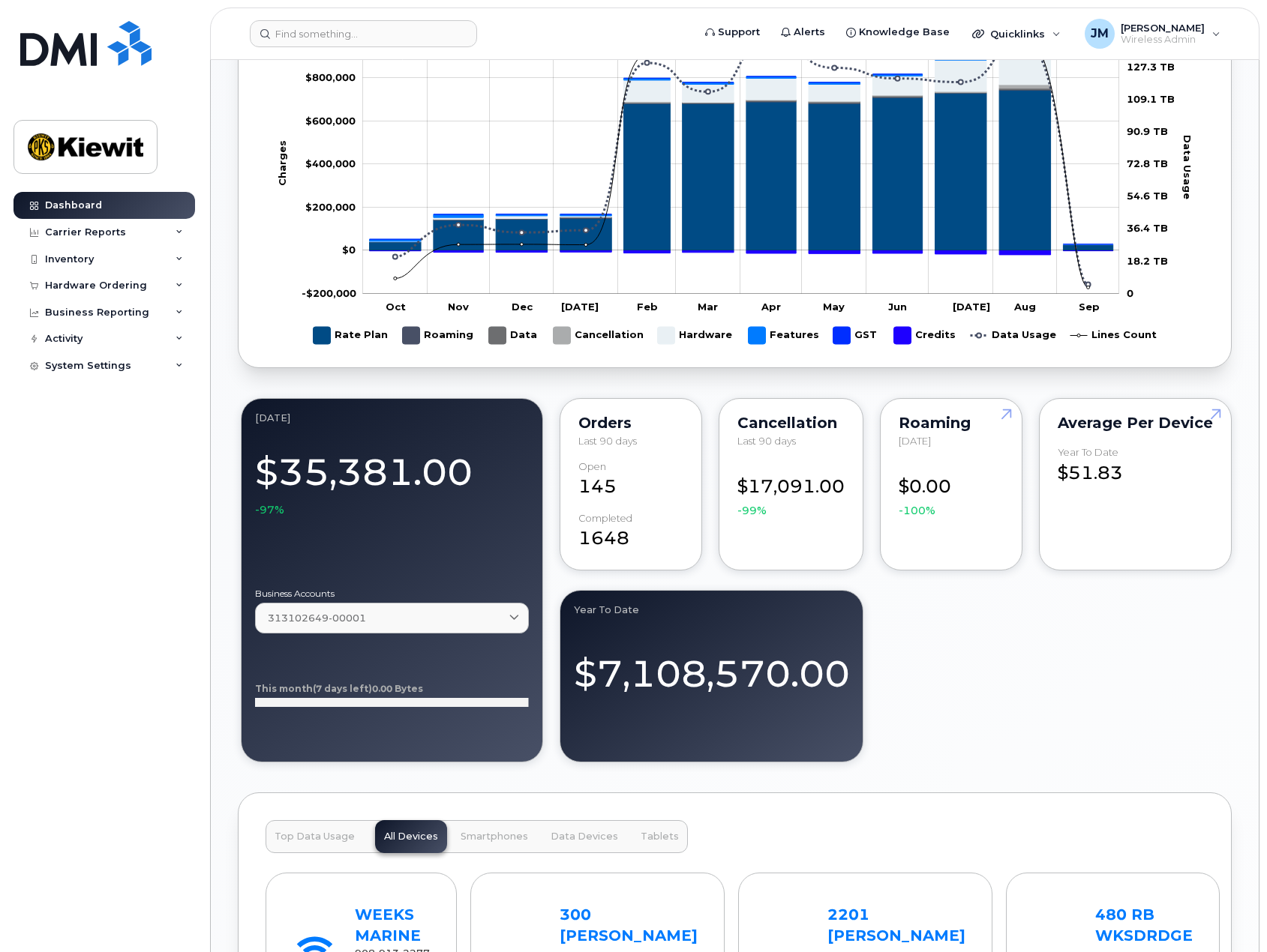
click at [797, 450] on div "Cancellation Last 90 days $17,091.00 -99%" at bounding box center [791, 484] width 144 height 172
drag, startPoint x: 792, startPoint y: 518, endPoint x: 791, endPoint y: 507, distance: 11.0
click at [791, 513] on div "$17,091.00 -99%" at bounding box center [791, 490] width 107 height 57
drag, startPoint x: 792, startPoint y: 449, endPoint x: 795, endPoint y: 545, distance: 96.0
click at [795, 535] on div "Cancellation Last 90 days $17,091.00 -99%" at bounding box center [791, 484] width 144 height 172
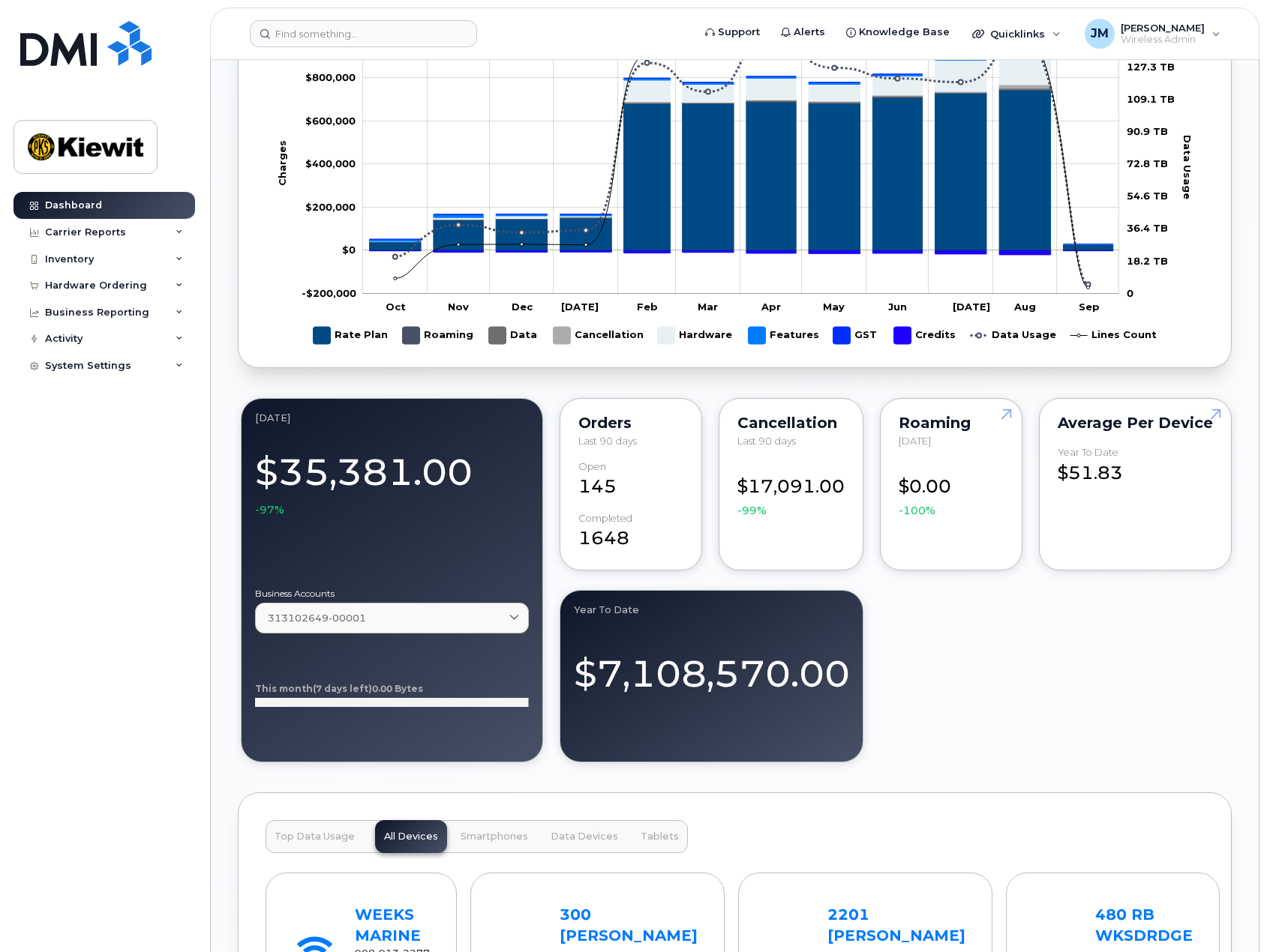
click at [934, 660] on div "[DATE] $35,381.00 -97% Business Accounts 313102649-00001 313102649-00001 Weeks …" at bounding box center [734, 581] width 994 height 370
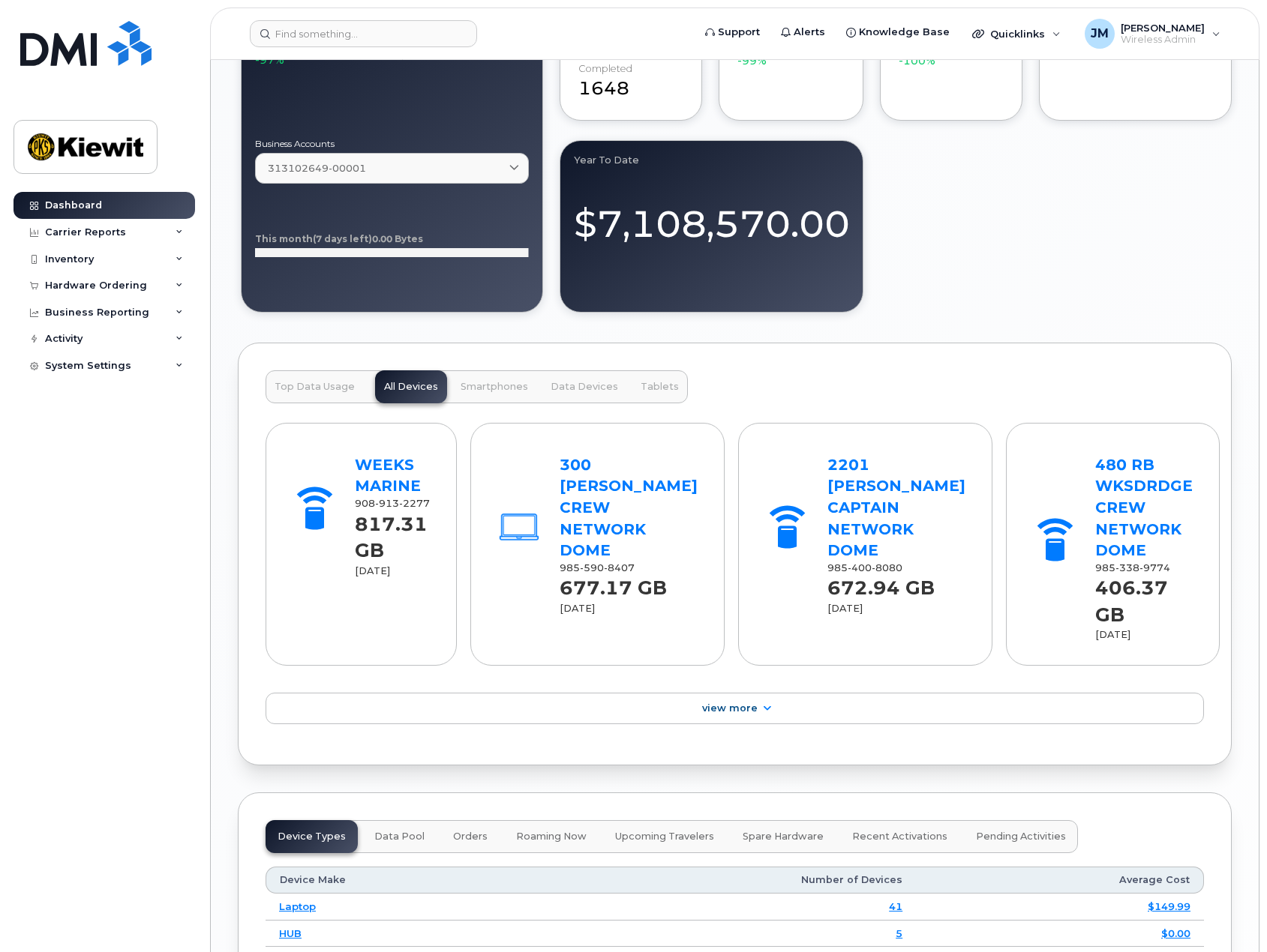
scroll to position [1050, 0]
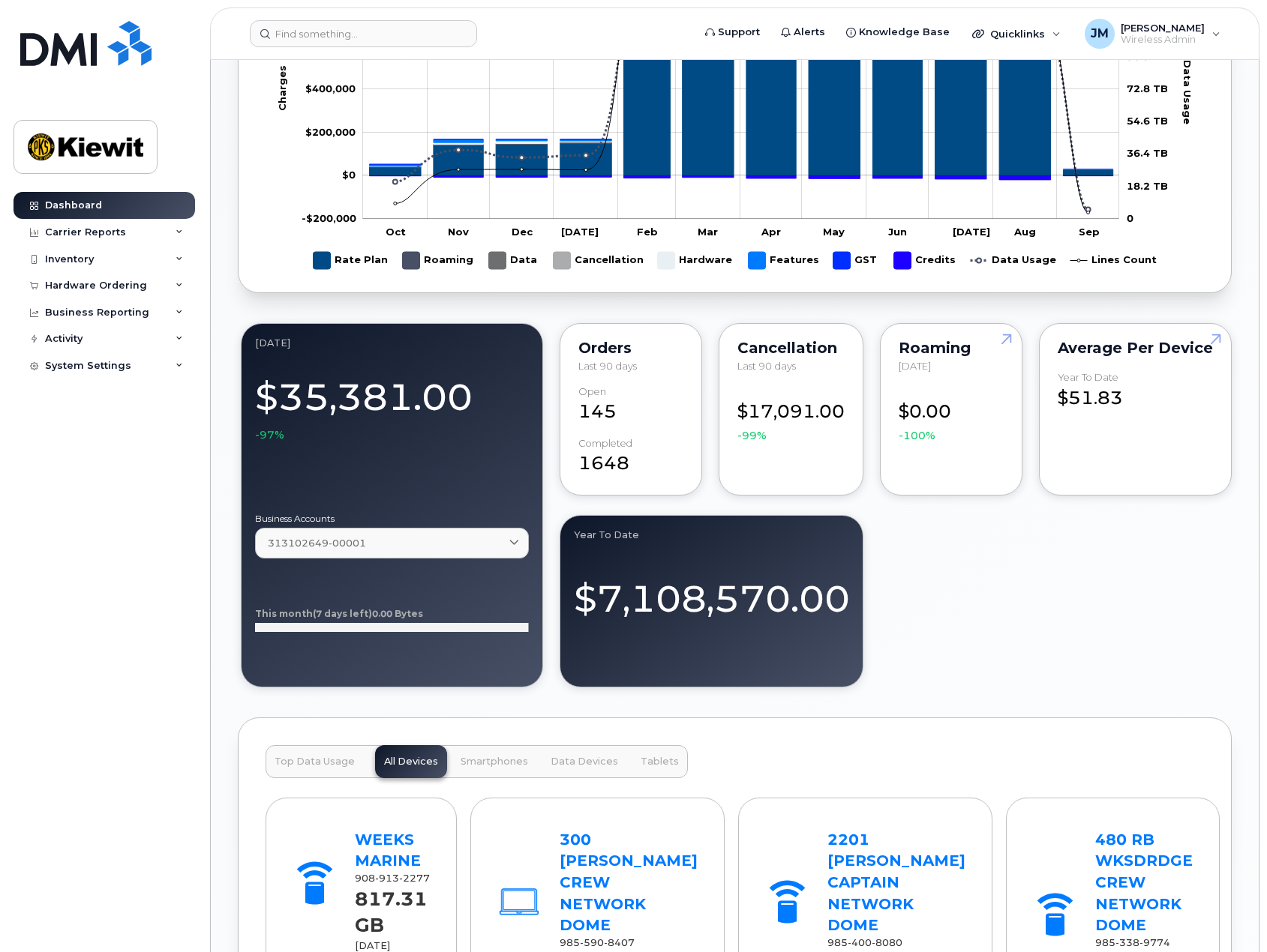
click at [762, 412] on div "$17,091.00 -99%" at bounding box center [791, 415] width 107 height 57
click at [778, 363] on span "Last 90 days" at bounding box center [766, 366] width 58 height 12
click at [777, 344] on div "Cancellation" at bounding box center [791, 347] width 107 height 12
click at [802, 439] on div "$17,091.00 -99%" at bounding box center [791, 415] width 107 height 57
click at [508, 536] on span at bounding box center [513, 543] width 14 height 14
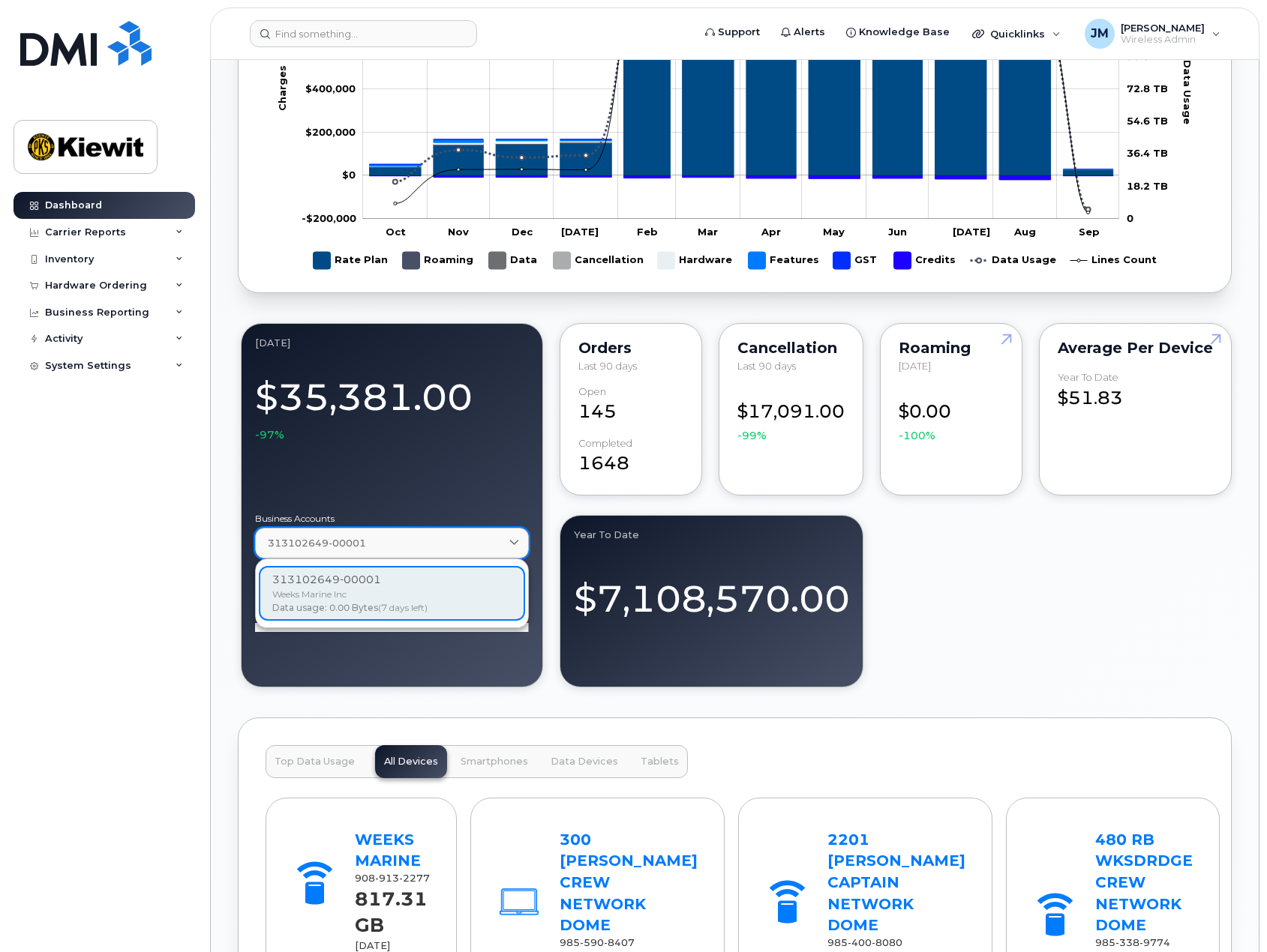
click at [508, 536] on span at bounding box center [513, 543] width 14 height 14
click at [1085, 584] on div "September 2025 $35,381.00 -97% Business Accounts 313102649-00001 313102649-0000…" at bounding box center [734, 506] width 994 height 370
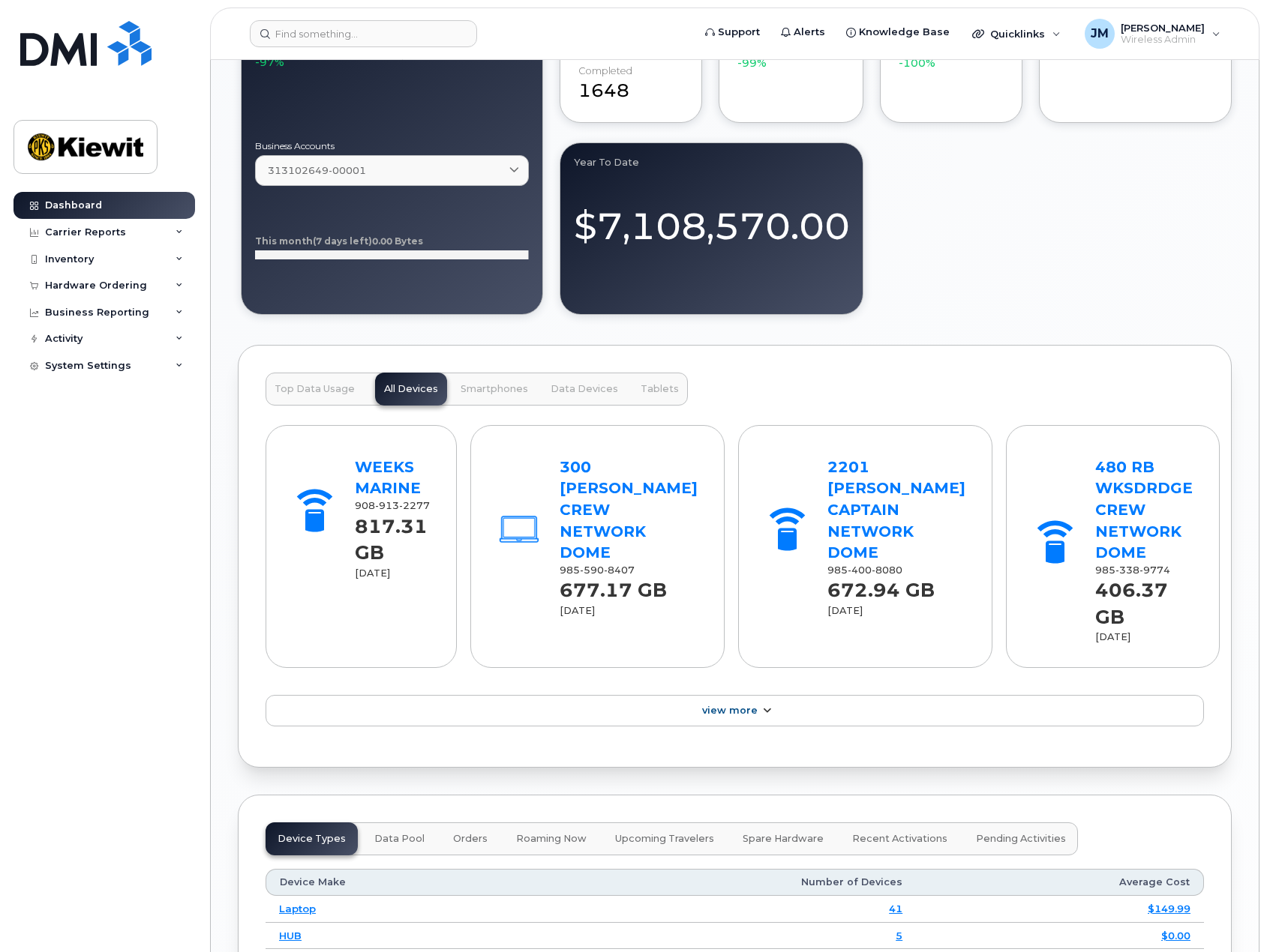
scroll to position [1500, 0]
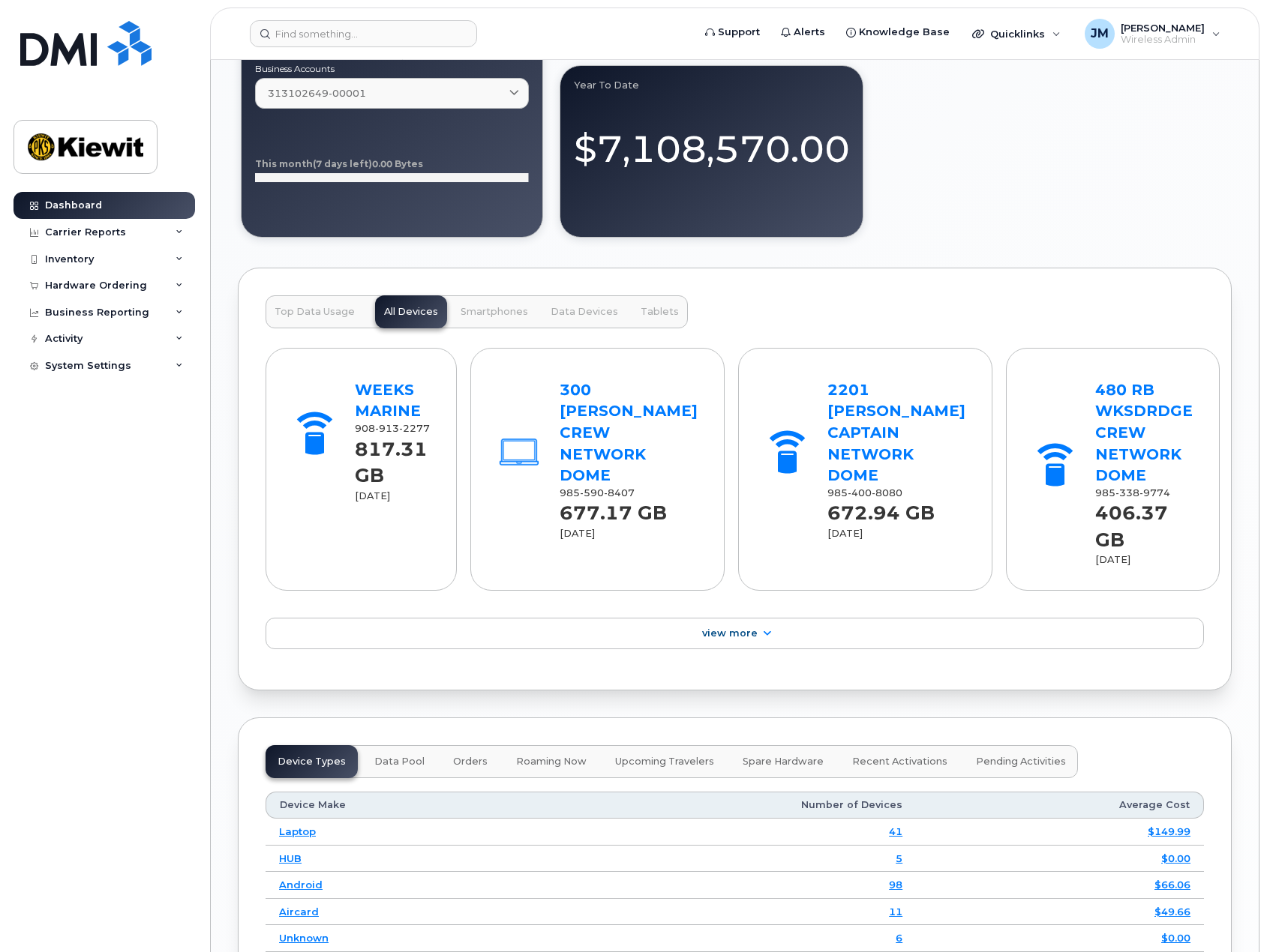
click at [496, 319] on button "Smartphones" at bounding box center [495, 312] width 85 height 33
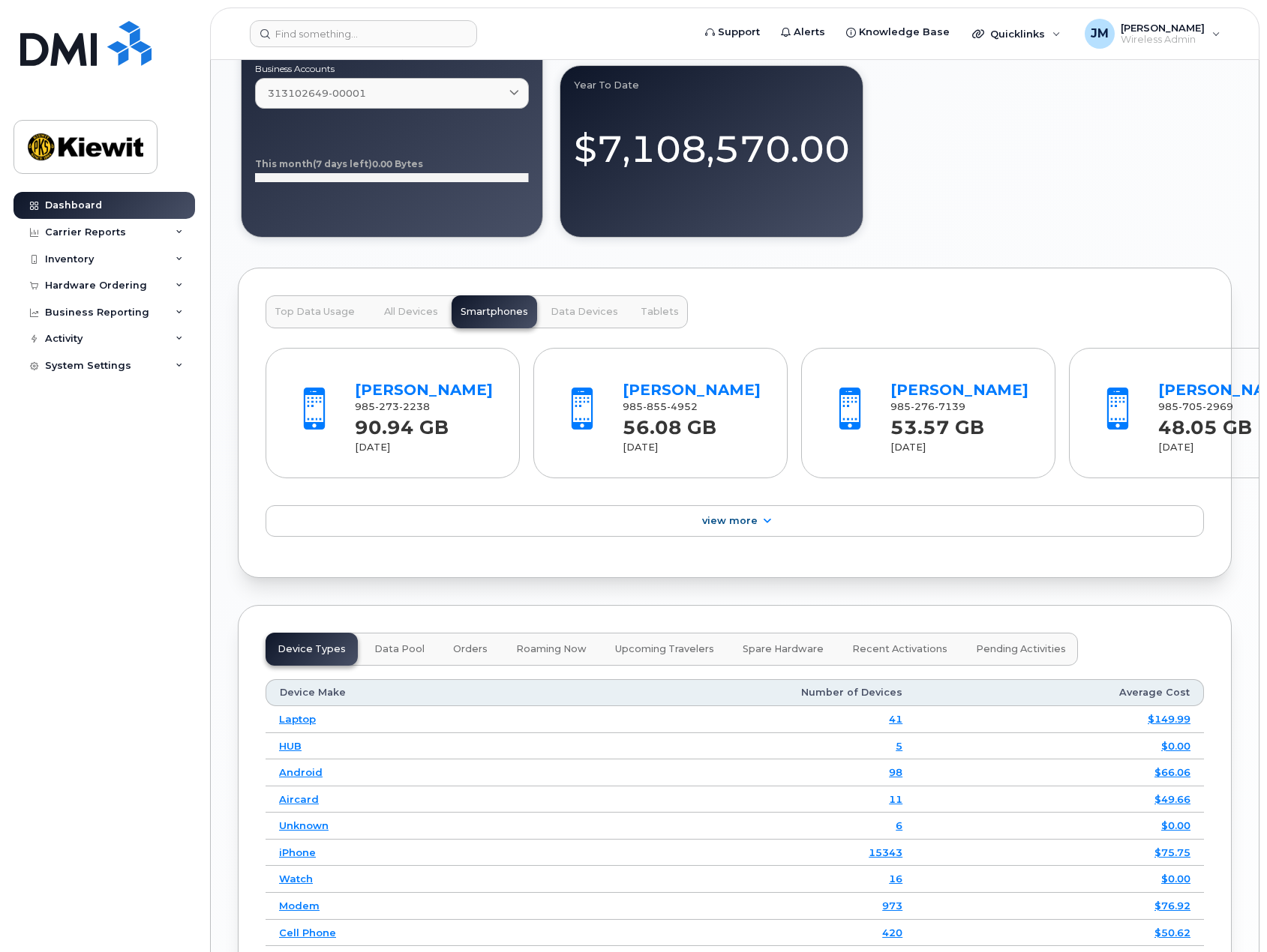
click at [325, 313] on span "Top Data Usage" at bounding box center [314, 311] width 81 height 12
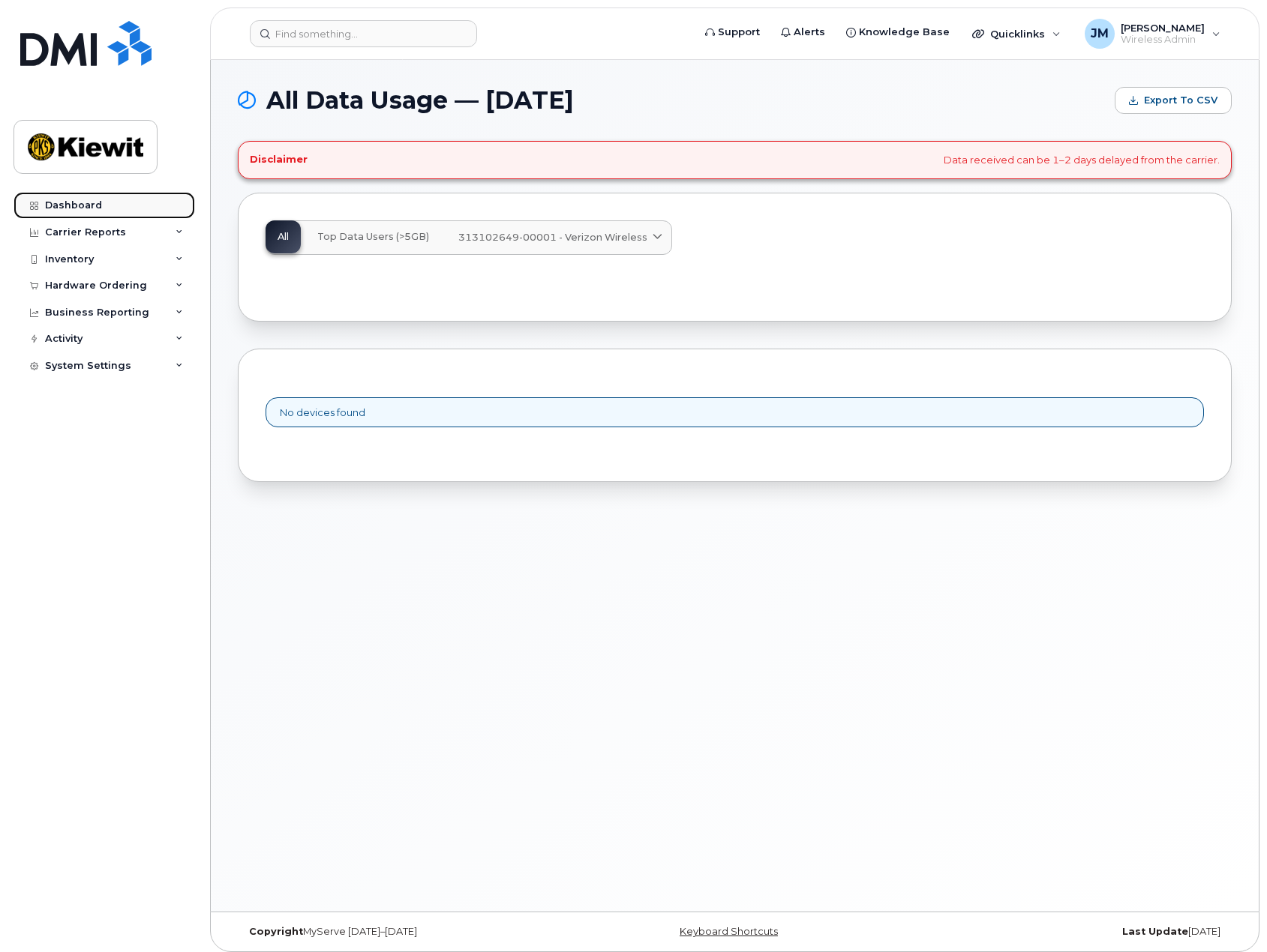
click at [81, 201] on div "Dashboard" at bounding box center [74, 205] width 57 height 12
